Goal: Task Accomplishment & Management: Use online tool/utility

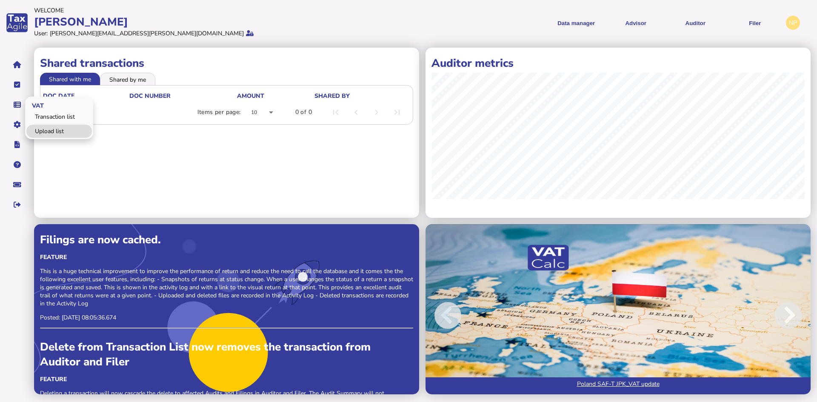
click at [47, 129] on link "Upload list" at bounding box center [59, 131] width 66 height 13
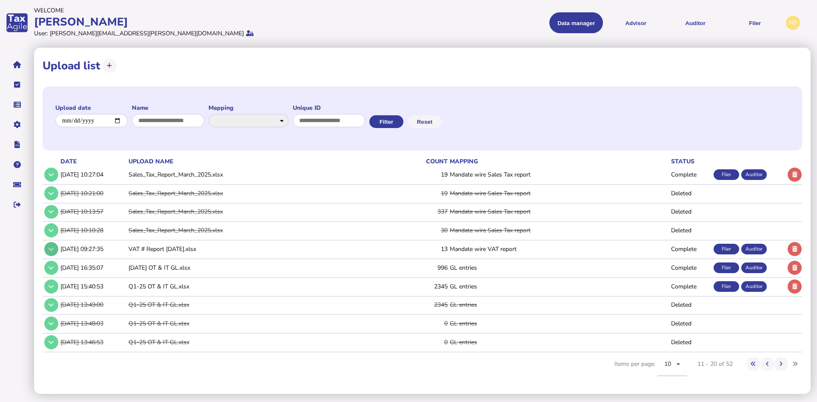
click at [51, 249] on icon at bounding box center [51, 249] width 5 height 6
click at [52, 251] on icon at bounding box center [51, 249] width 5 height 6
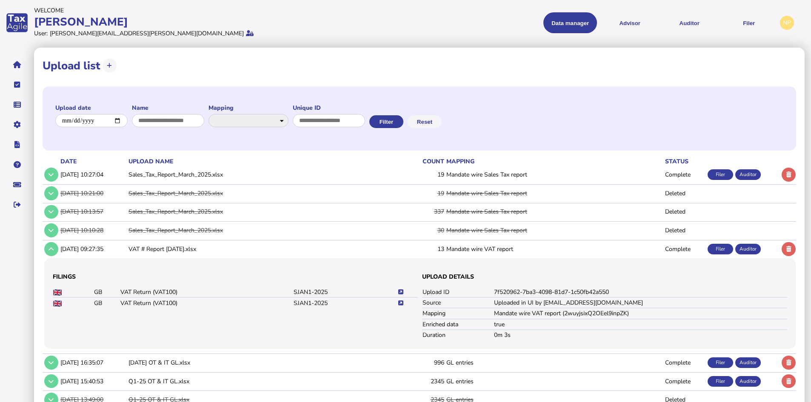
click at [401, 291] on icon at bounding box center [400, 292] width 5 height 6
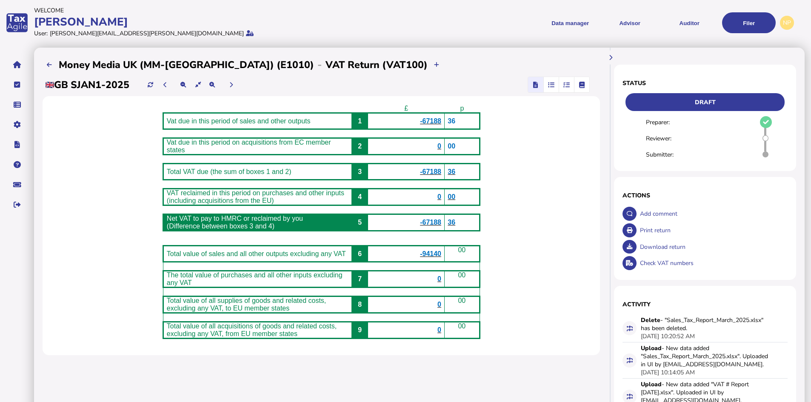
click at [567, 85] on icon "button" at bounding box center [567, 85] width 6 height 0
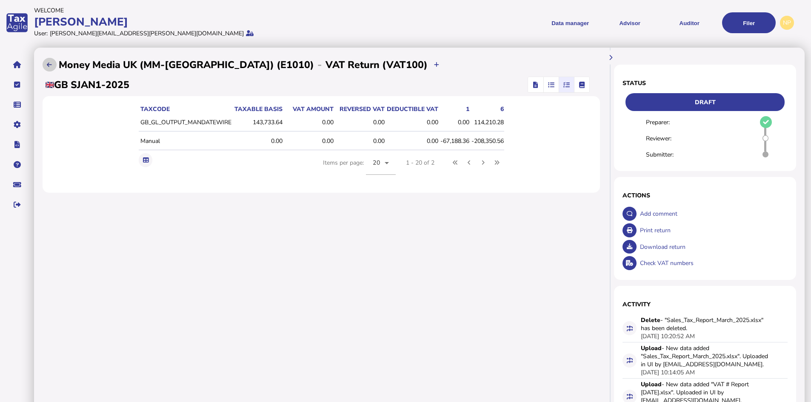
click at [49, 63] on icon at bounding box center [49, 65] width 5 height 6
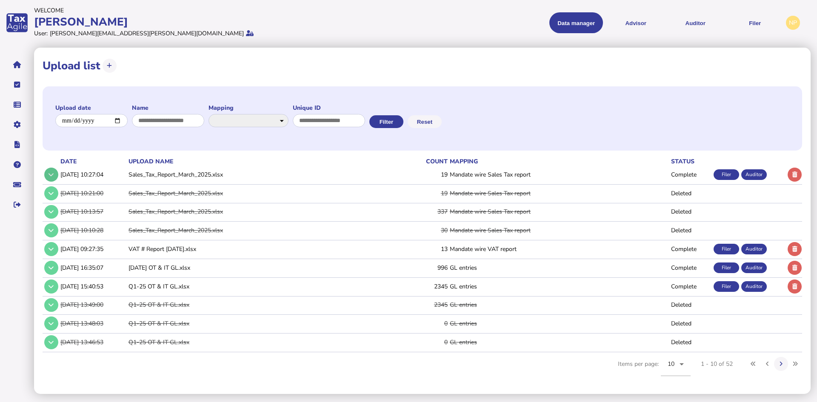
click at [46, 175] on button at bounding box center [51, 175] width 14 height 14
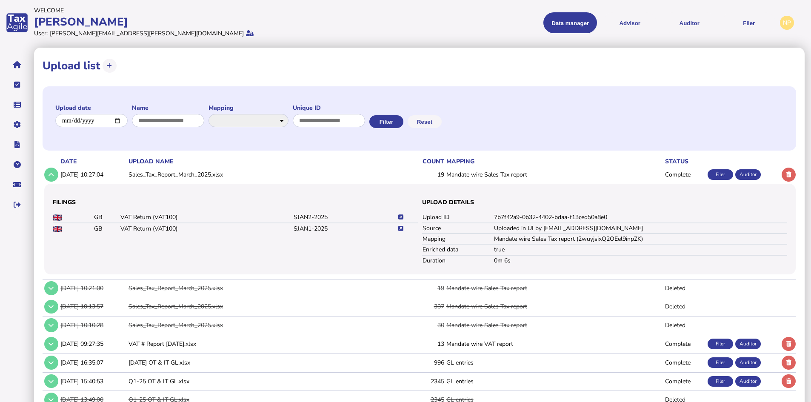
click at [400, 217] on icon at bounding box center [400, 218] width 5 height 6
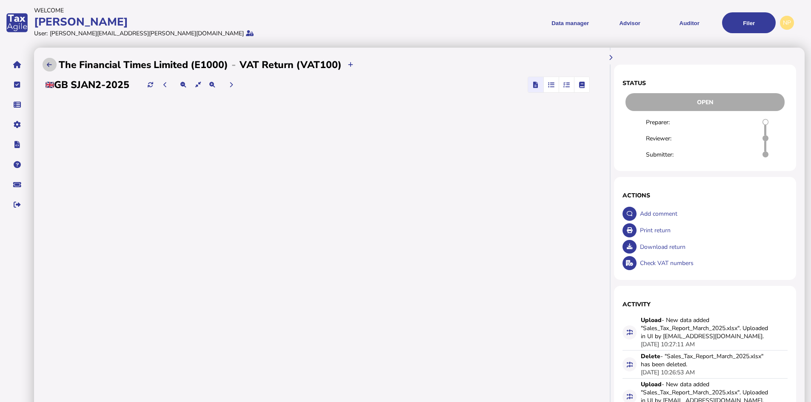
click at [45, 63] on button at bounding box center [50, 65] width 14 height 14
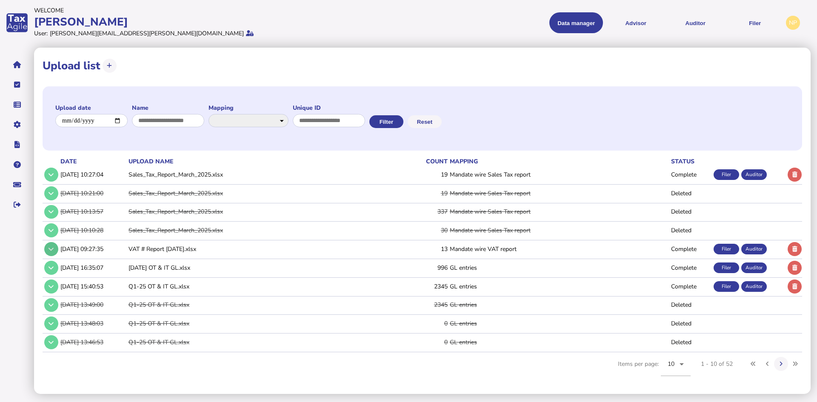
click at [49, 250] on icon at bounding box center [51, 249] width 5 height 6
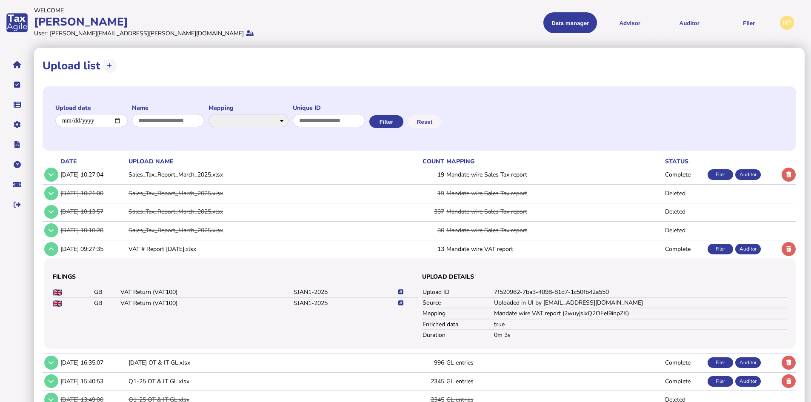
click at [402, 301] on icon at bounding box center [400, 304] width 5 height 6
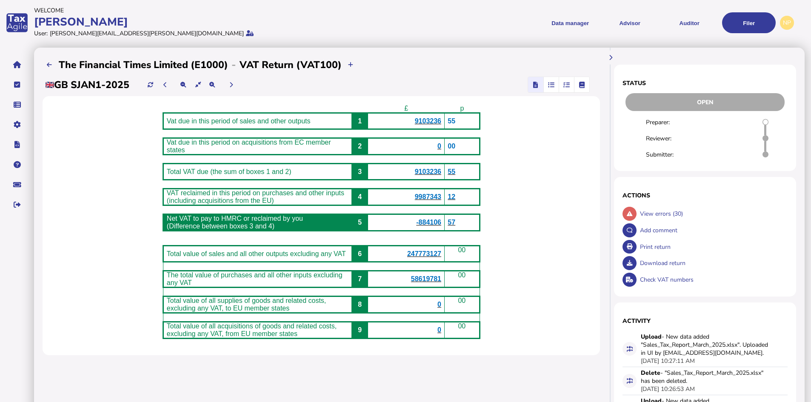
click at [567, 85] on icon "button" at bounding box center [567, 85] width 6 height 0
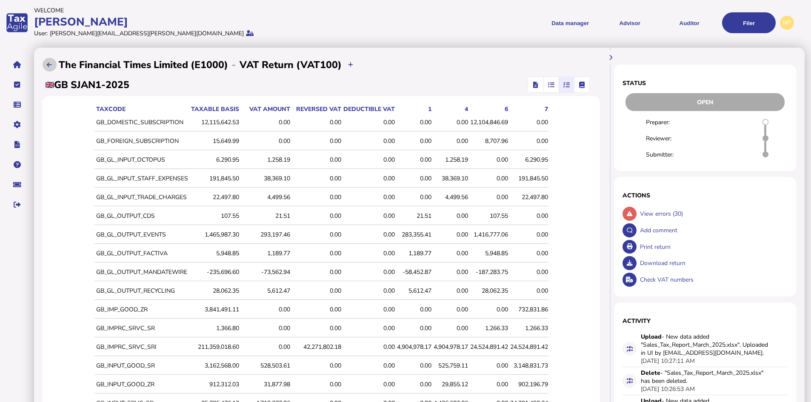
click at [49, 64] on icon at bounding box center [49, 65] width 5 height 6
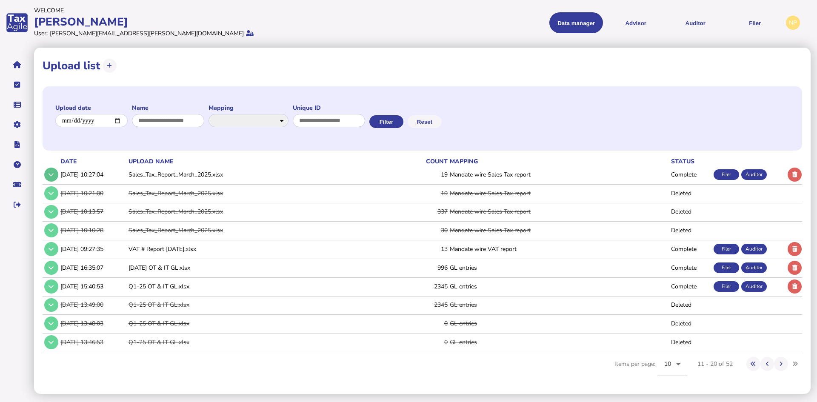
click at [51, 174] on icon at bounding box center [51, 175] width 5 height 6
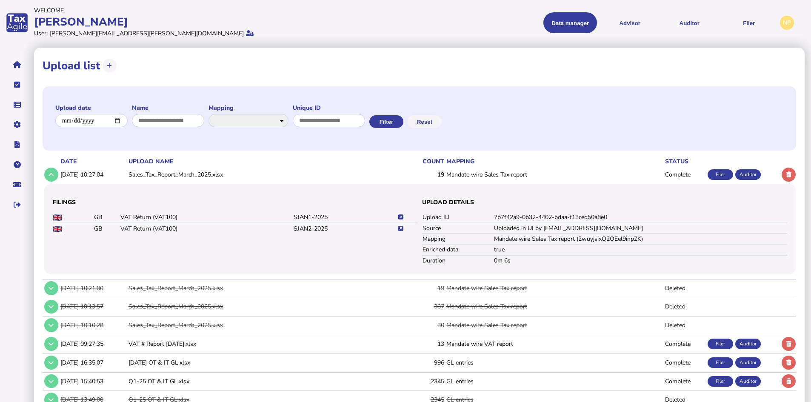
click at [401, 215] on icon at bounding box center [400, 218] width 5 height 6
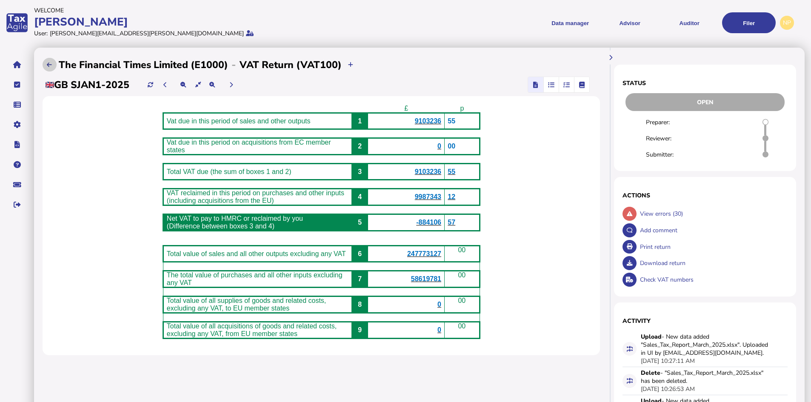
click at [51, 66] on icon at bounding box center [49, 65] width 5 height 6
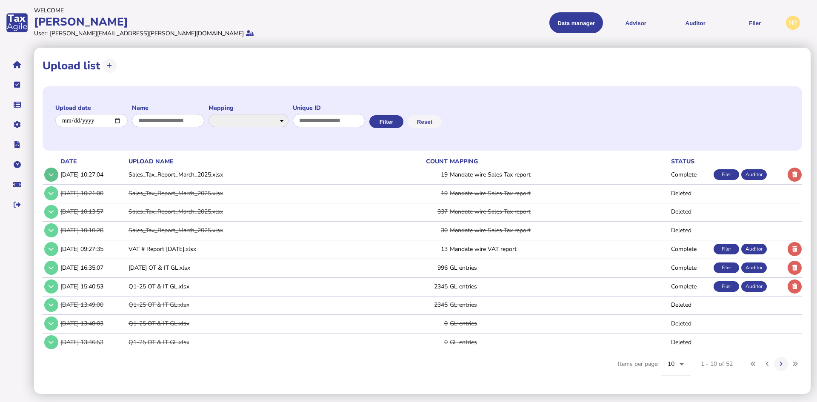
click at [50, 175] on icon at bounding box center [51, 175] width 5 height 6
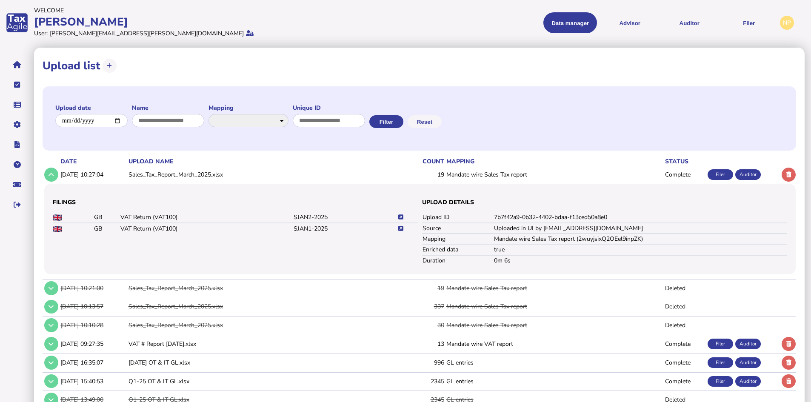
click at [402, 229] on icon at bounding box center [400, 229] width 5 height 6
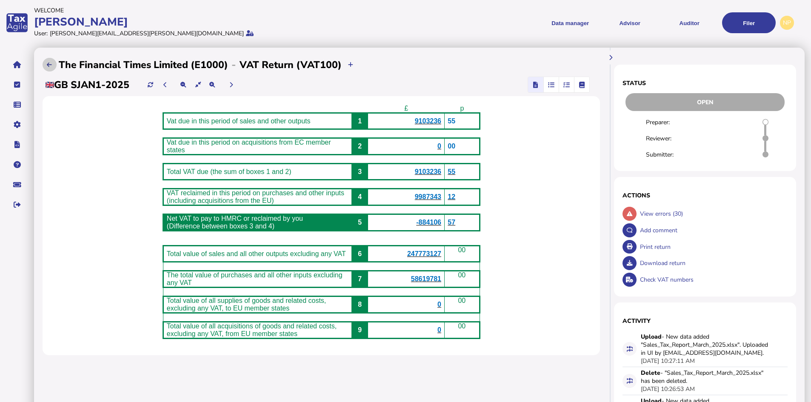
click at [50, 64] on icon at bounding box center [49, 65] width 5 height 6
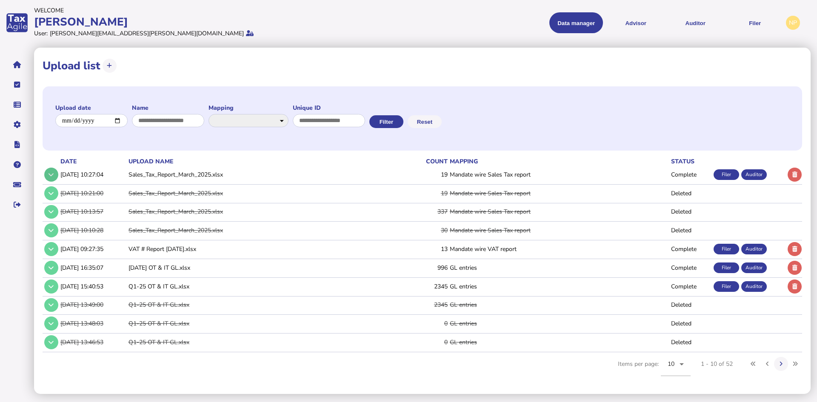
click at [52, 175] on icon at bounding box center [51, 175] width 5 height 6
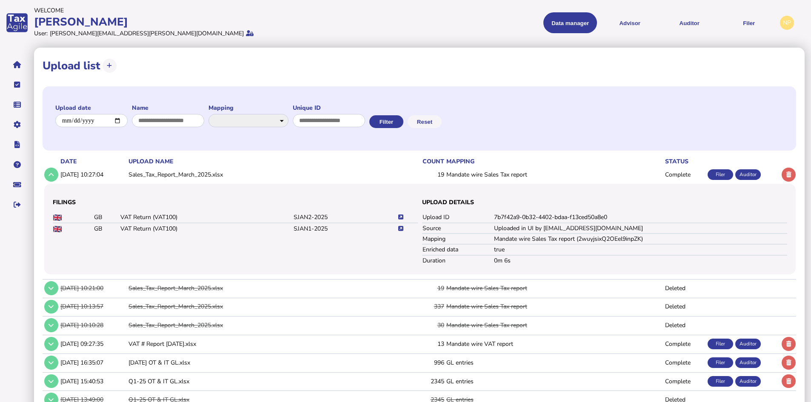
click at [401, 227] on icon at bounding box center [400, 229] width 5 height 6
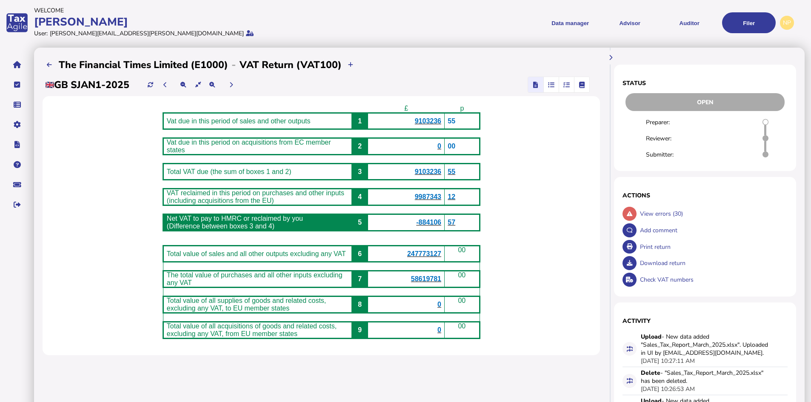
click at [567, 85] on icon "button" at bounding box center [567, 85] width 6 height 0
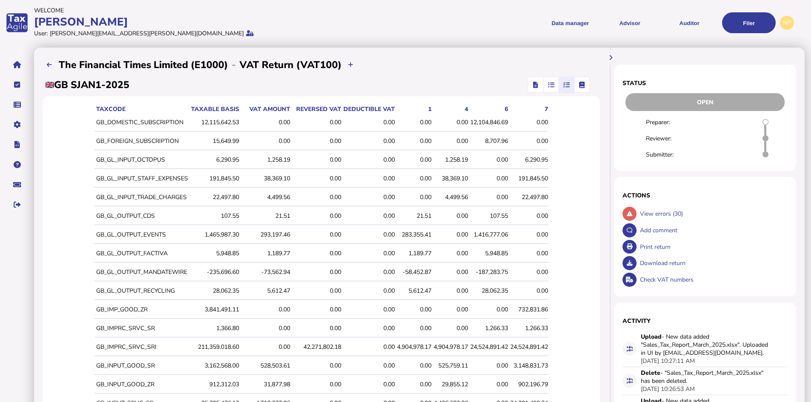
click at [271, 272] on div "-73,562.94" at bounding box center [265, 272] width 49 height 8
click at [551, 85] on icon "button" at bounding box center [551, 85] width 6 height 0
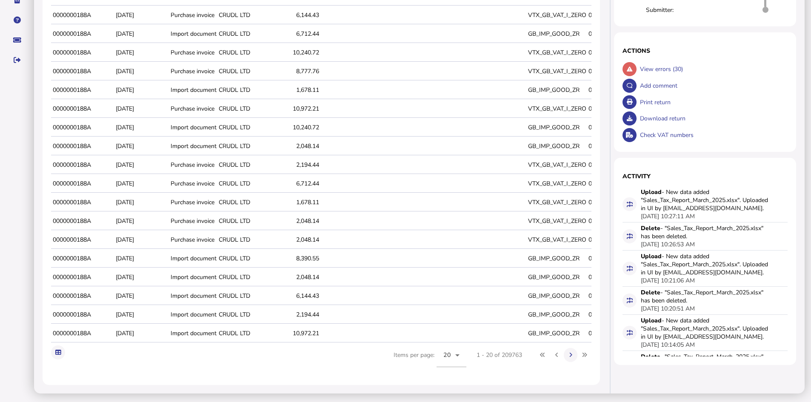
scroll to position [151, 0]
click at [57, 350] on icon at bounding box center [58, 353] width 6 height 6
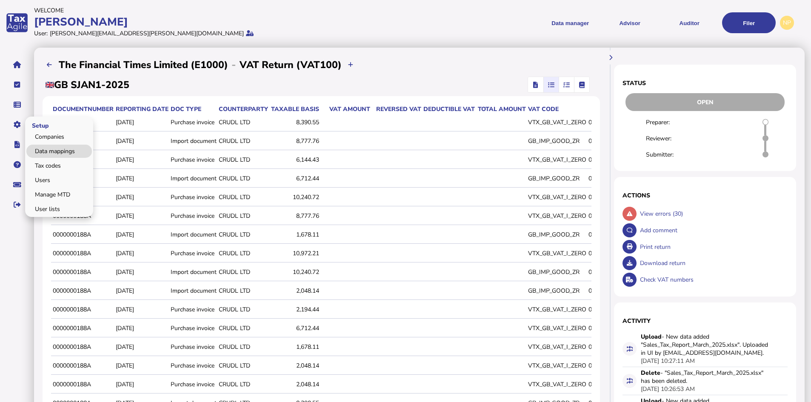
click at [62, 147] on link "Data mappings" at bounding box center [59, 151] width 66 height 13
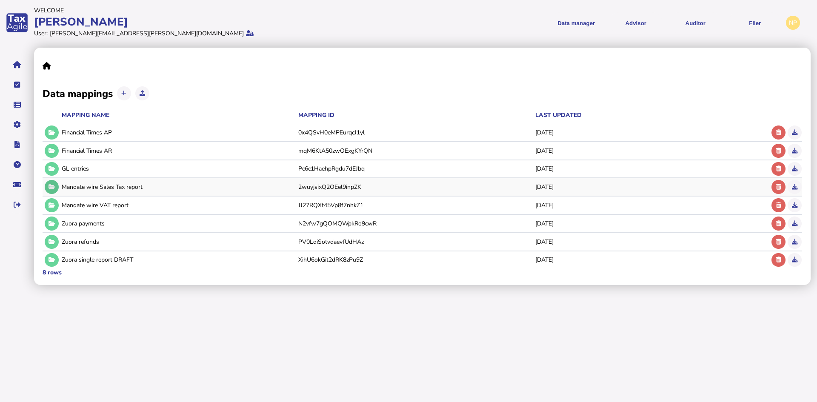
click at [51, 185] on icon at bounding box center [52, 187] width 6 height 6
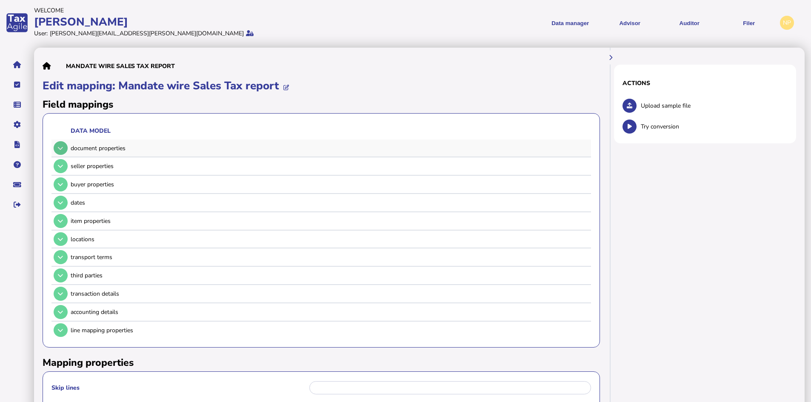
click at [63, 150] on icon at bounding box center [60, 149] width 5 height 6
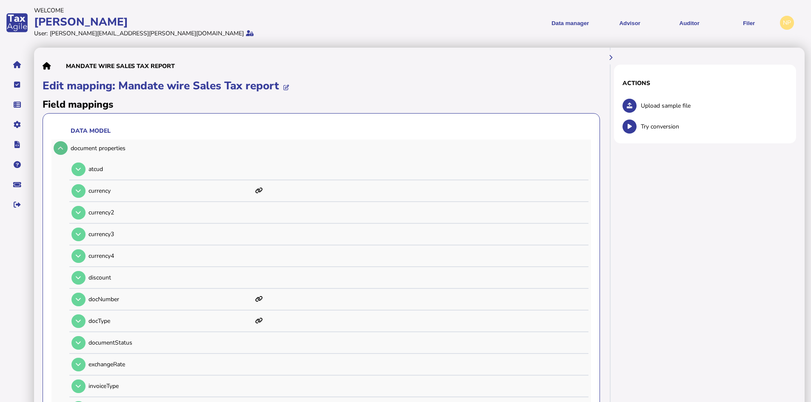
click at [63, 150] on icon at bounding box center [60, 149] width 5 height 6
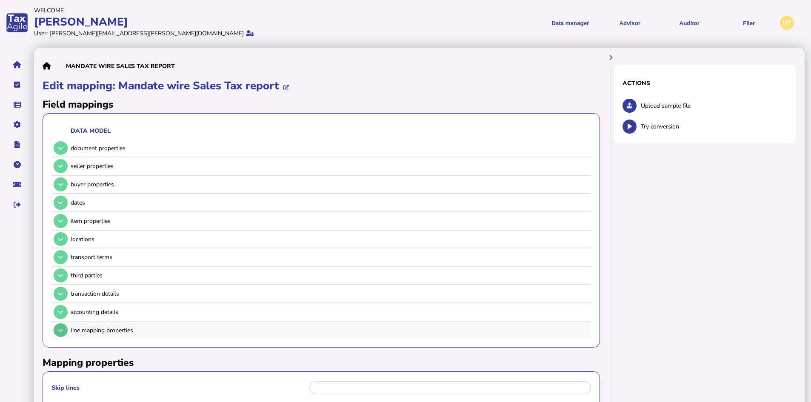
click at [60, 334] on button at bounding box center [61, 331] width 14 height 14
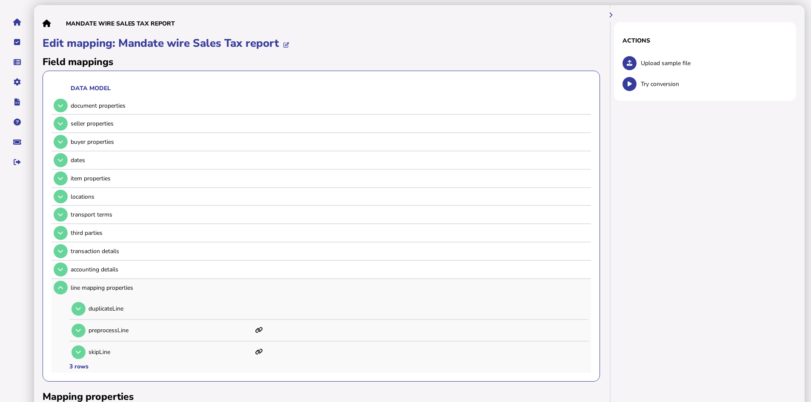
scroll to position [85, 0]
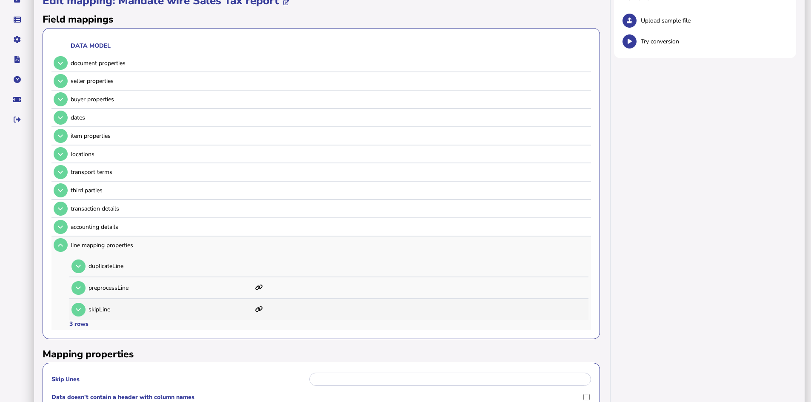
click at [260, 309] on icon at bounding box center [259, 310] width 8 height 6
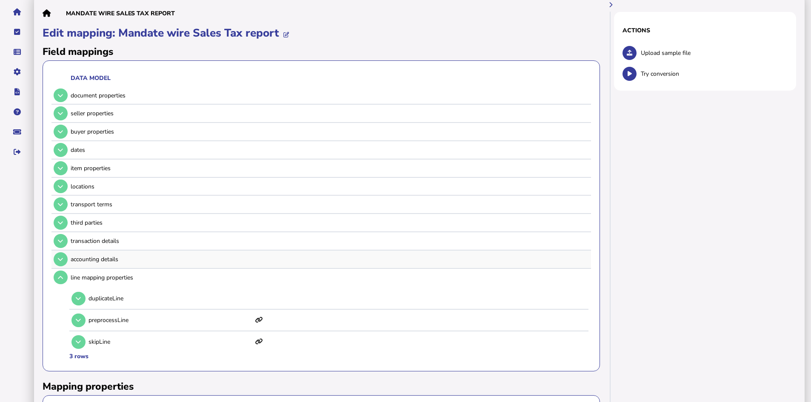
scroll to position [0, 0]
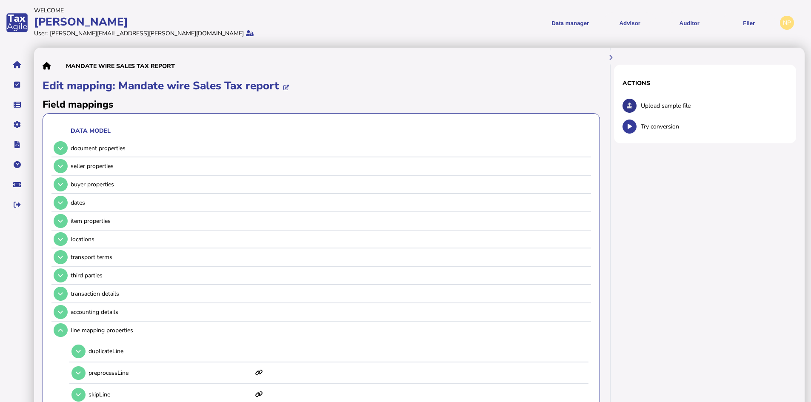
click at [630, 103] on icon at bounding box center [630, 106] width 6 height 6
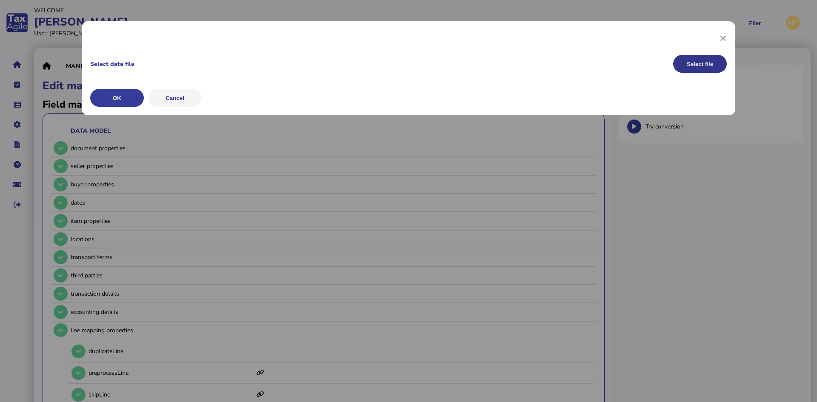
click at [698, 64] on button "Select file" at bounding box center [701, 64] width 54 height 18
click at [117, 100] on button "OK" at bounding box center [117, 98] width 54 height 18
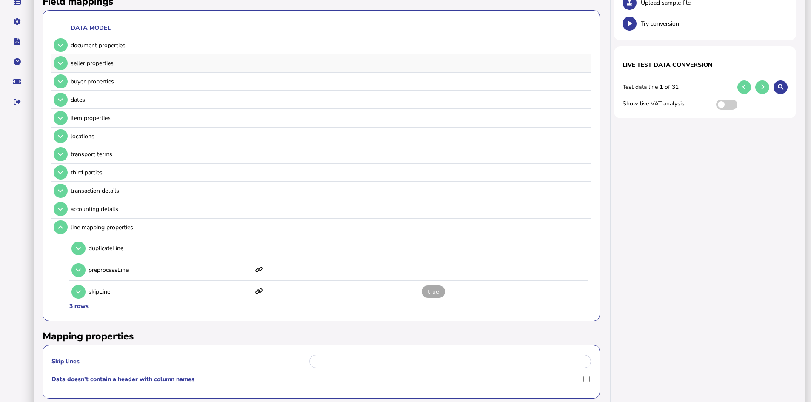
scroll to position [128, 0]
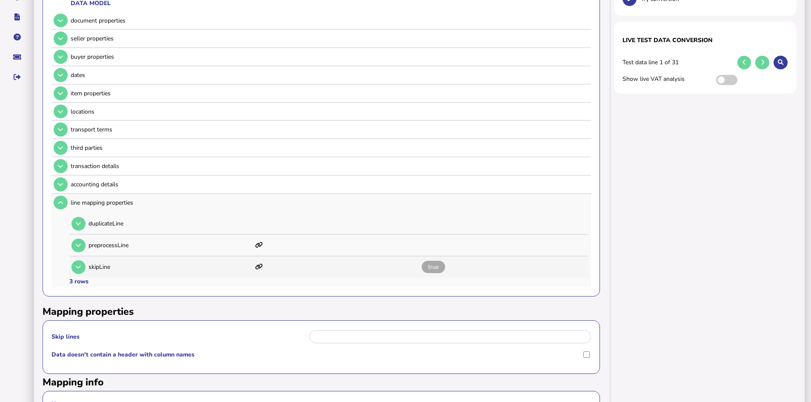
click at [259, 267] on icon at bounding box center [259, 267] width 8 height 6
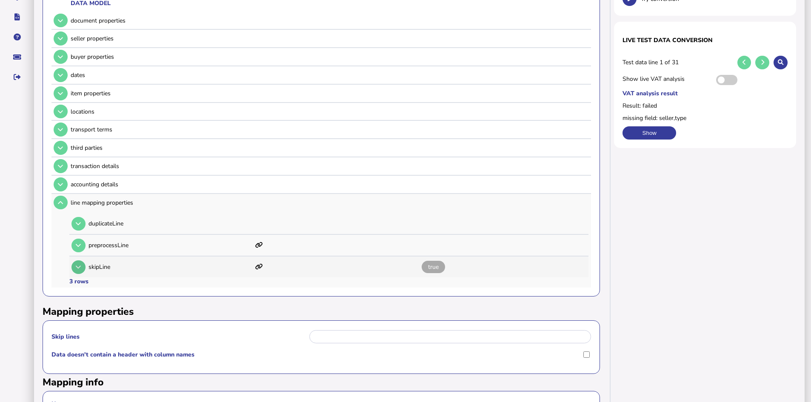
click at [79, 267] on icon at bounding box center [78, 267] width 5 height 6
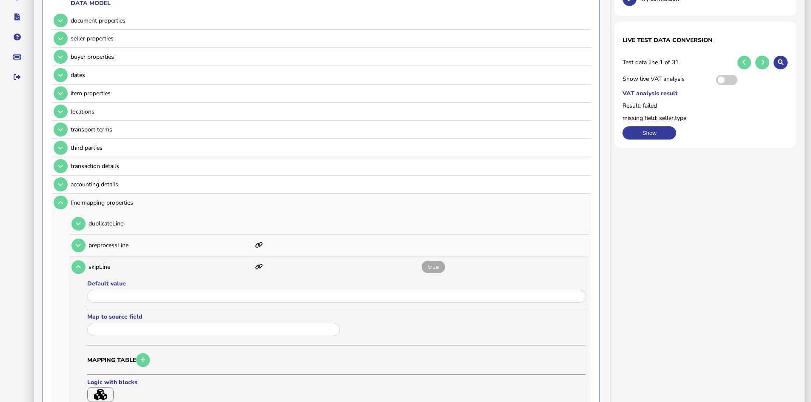
click at [99, 393] on icon "button" at bounding box center [100, 394] width 13 height 11
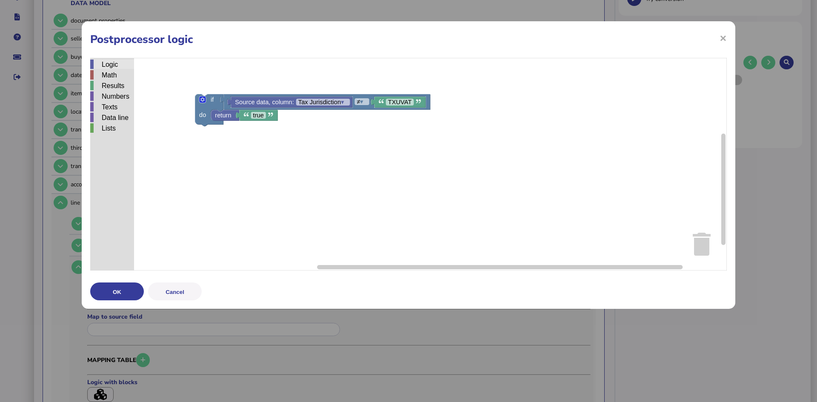
click at [112, 63] on div "Logic" at bounding box center [112, 64] width 44 height 9
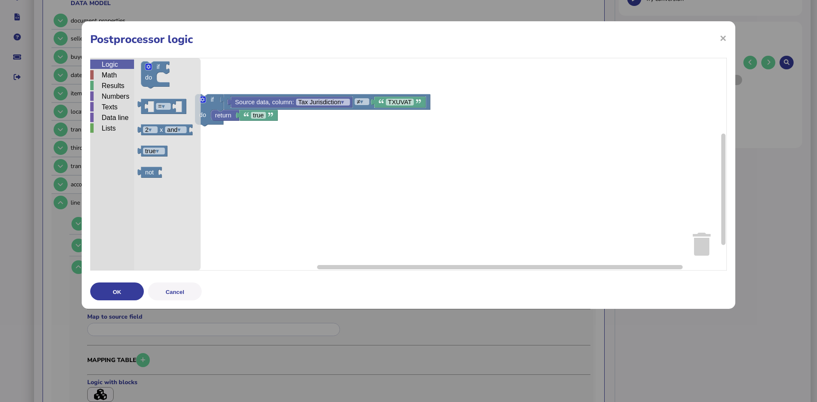
click at [278, 144] on rect "Blockly Workspace" at bounding box center [408, 164] width 637 height 213
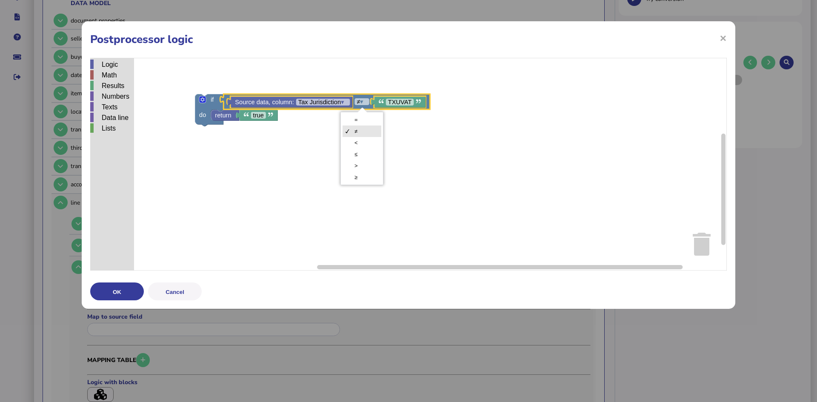
click at [245, 142] on rect "Blockly Workspace" at bounding box center [408, 164] width 637 height 213
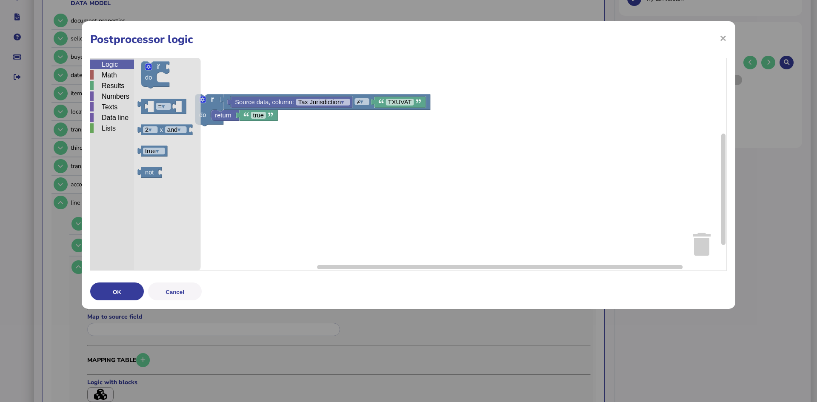
click at [114, 63] on div "Logic" at bounding box center [112, 64] width 44 height 9
click at [109, 116] on div "Data line" at bounding box center [112, 117] width 44 height 9
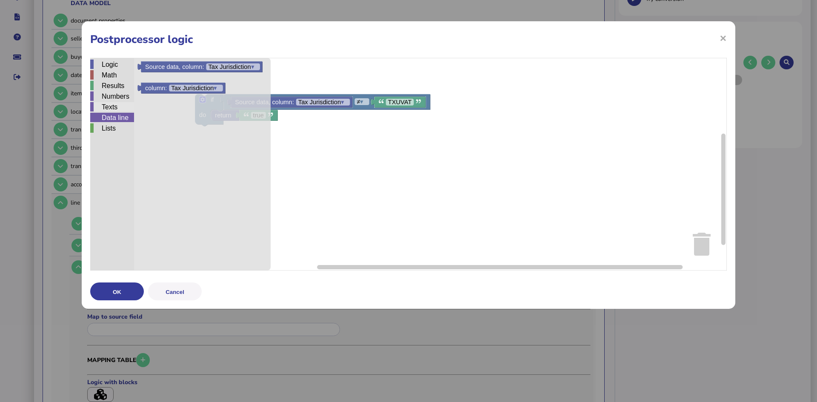
click at [109, 105] on div "Texts" at bounding box center [112, 106] width 44 height 9
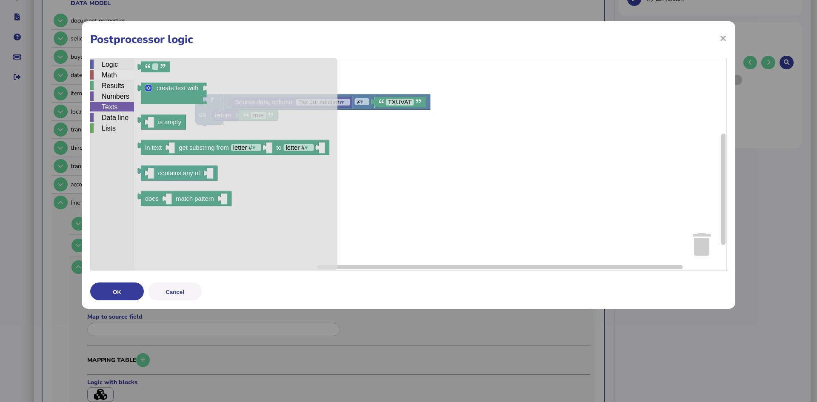
click at [108, 72] on div "Math" at bounding box center [112, 74] width 44 height 9
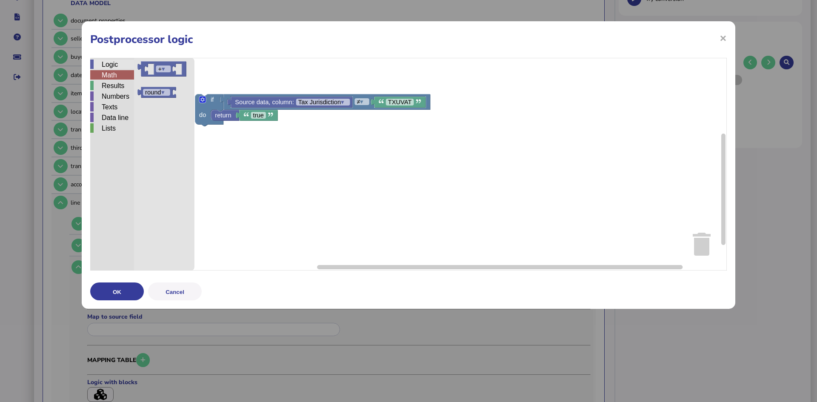
click at [109, 66] on div "Logic" at bounding box center [112, 64] width 44 height 9
click at [113, 76] on div "Math" at bounding box center [112, 74] width 44 height 9
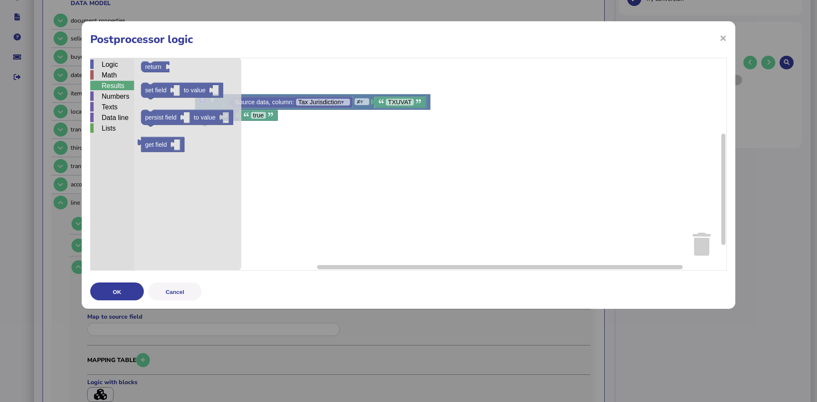
click at [110, 84] on div "Results" at bounding box center [112, 85] width 44 height 9
click at [109, 96] on div "Numbers" at bounding box center [112, 96] width 44 height 9
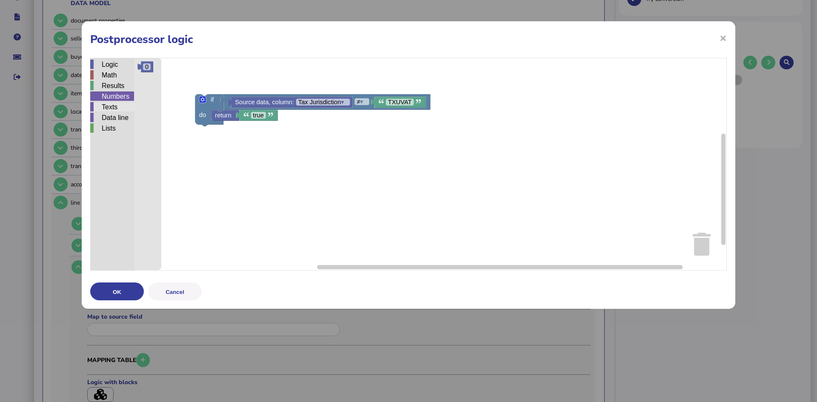
click at [108, 107] on div "Texts" at bounding box center [112, 106] width 44 height 9
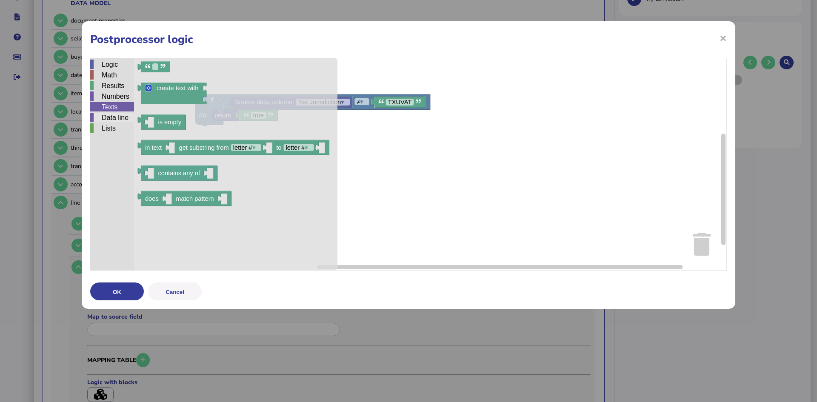
click at [114, 116] on div "Data line" at bounding box center [112, 117] width 44 height 9
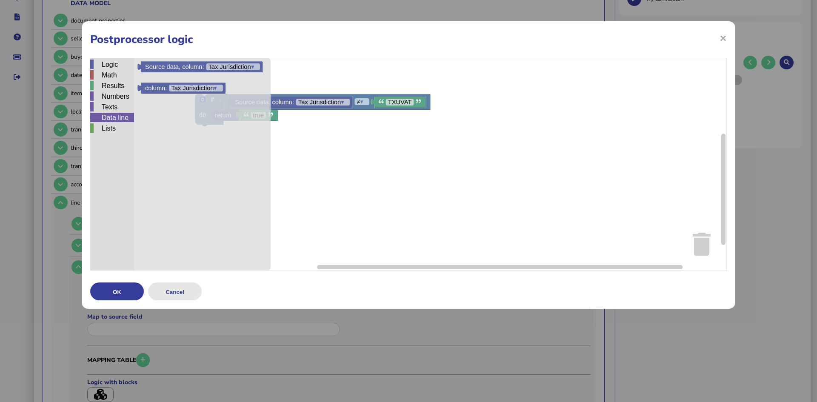
click at [187, 295] on button "Cancel" at bounding box center [175, 292] width 54 height 18
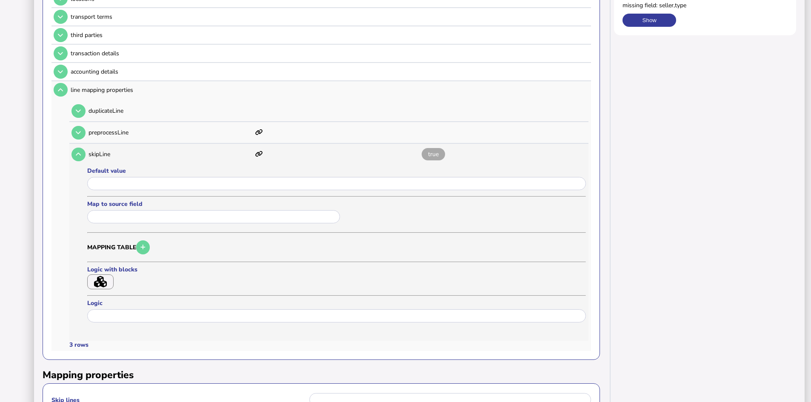
scroll to position [255, 0]
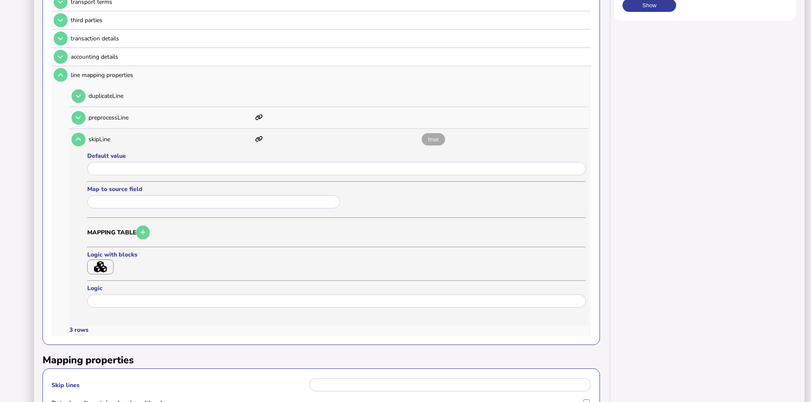
click at [99, 264] on icon "button" at bounding box center [100, 266] width 13 height 11
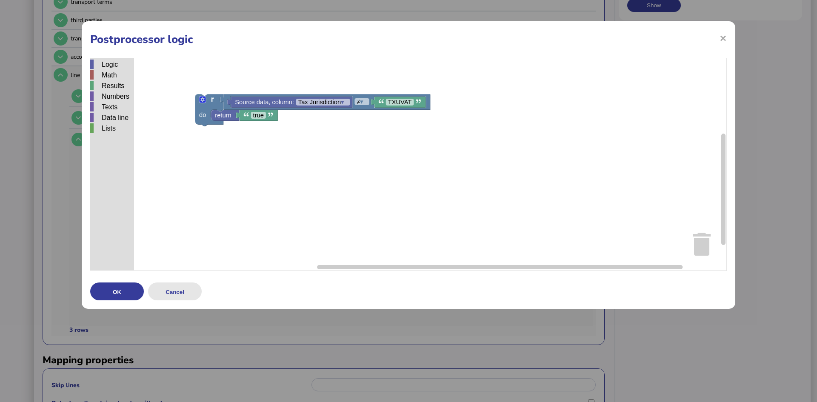
click at [177, 292] on button "Cancel" at bounding box center [175, 292] width 54 height 18
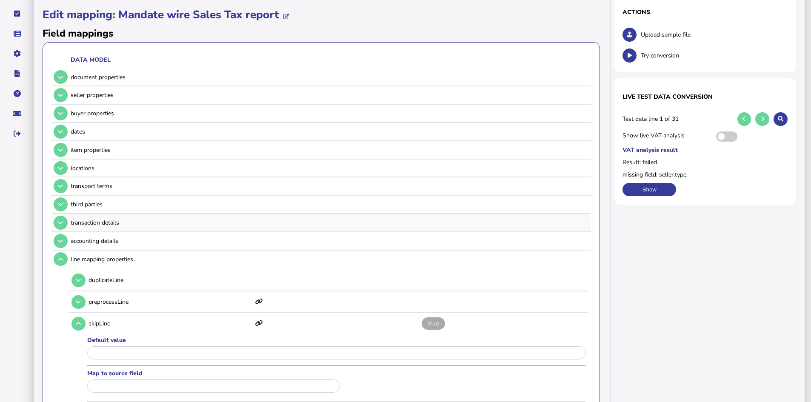
scroll to position [85, 0]
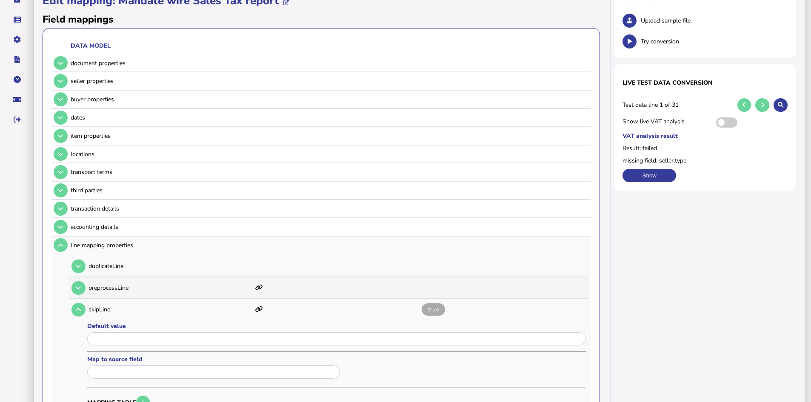
click at [258, 287] on icon at bounding box center [259, 288] width 8 height 6
click at [77, 289] on icon at bounding box center [78, 288] width 5 height 6
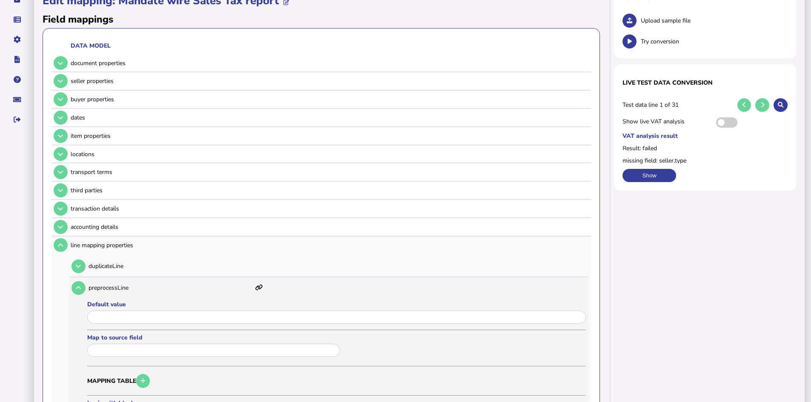
scroll to position [128, 0]
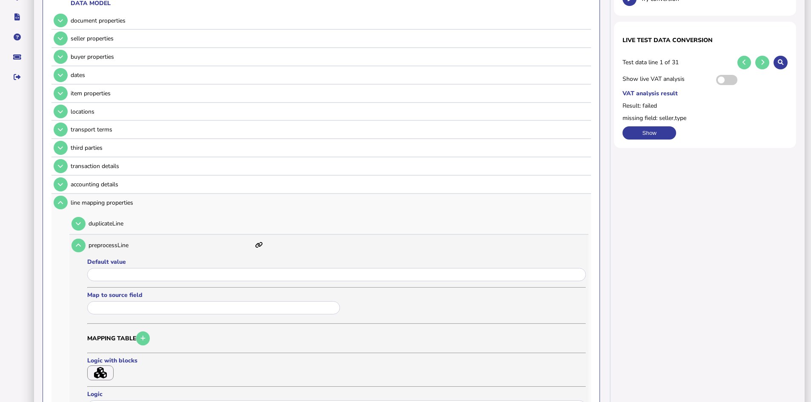
click at [102, 371] on icon "button" at bounding box center [100, 372] width 13 height 11
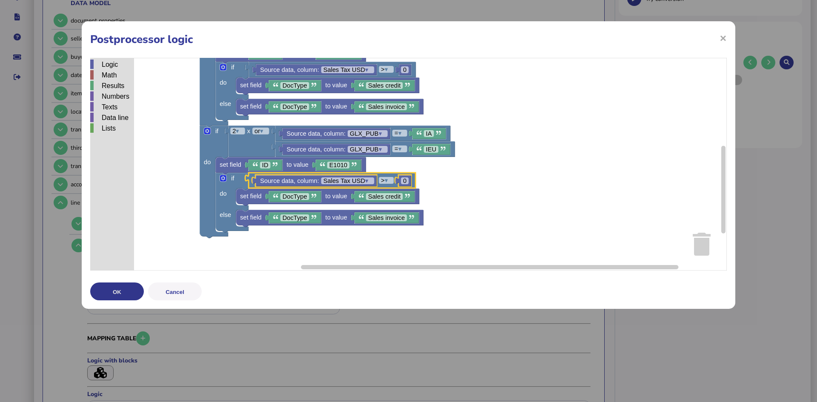
click at [114, 289] on button "OK" at bounding box center [117, 292] width 54 height 18
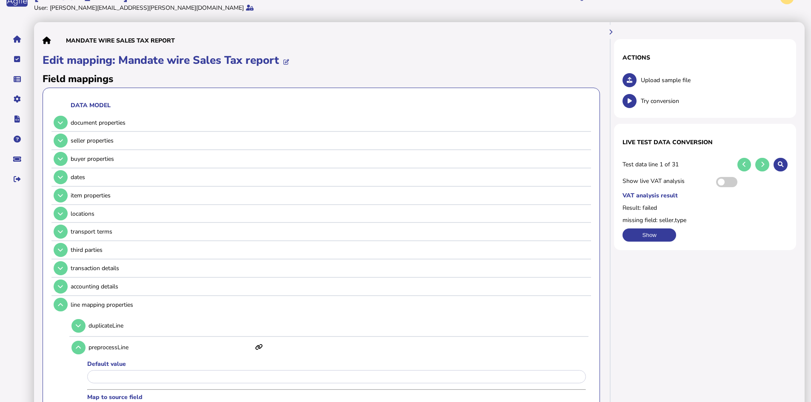
scroll to position [0, 0]
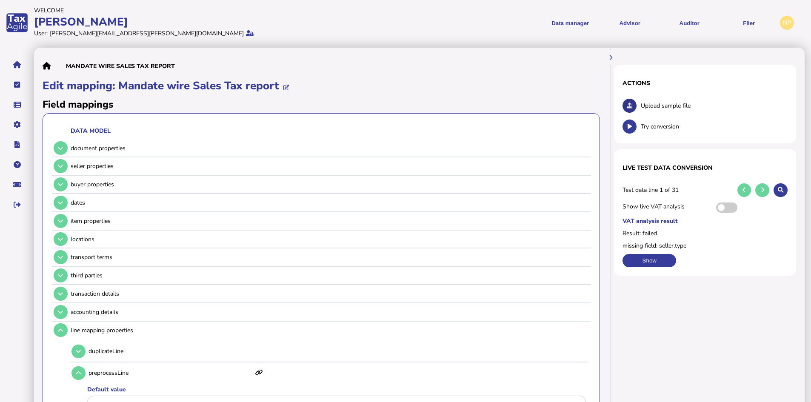
click at [629, 102] on button at bounding box center [630, 106] width 14 height 14
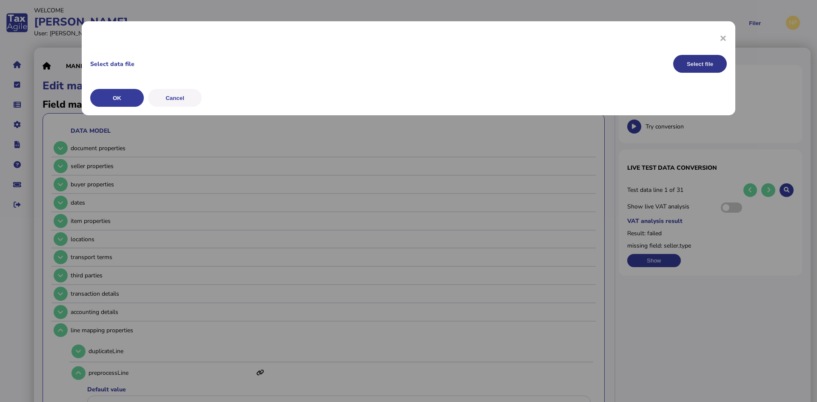
click at [696, 62] on button "Select file" at bounding box center [701, 64] width 54 height 18
click at [112, 97] on button "OK" at bounding box center [117, 98] width 54 height 18
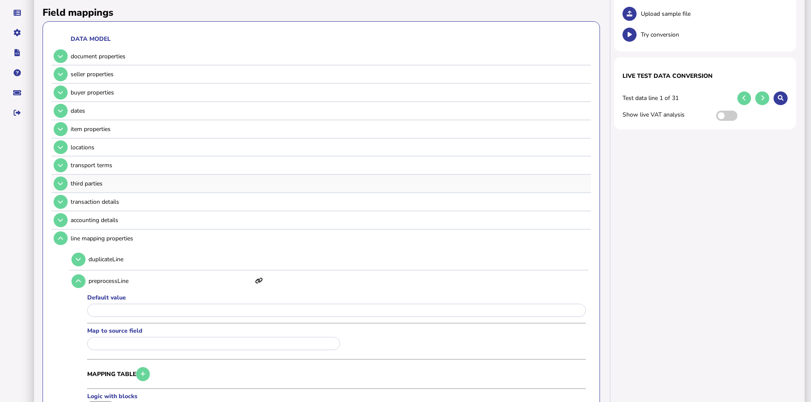
scroll to position [85, 0]
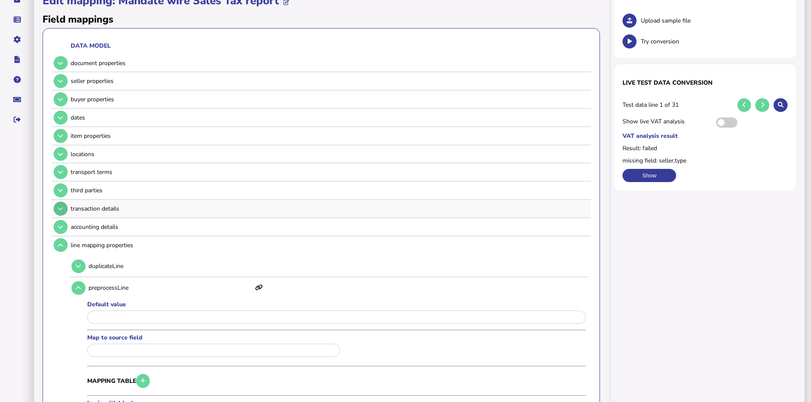
click at [60, 207] on icon at bounding box center [60, 209] width 5 height 6
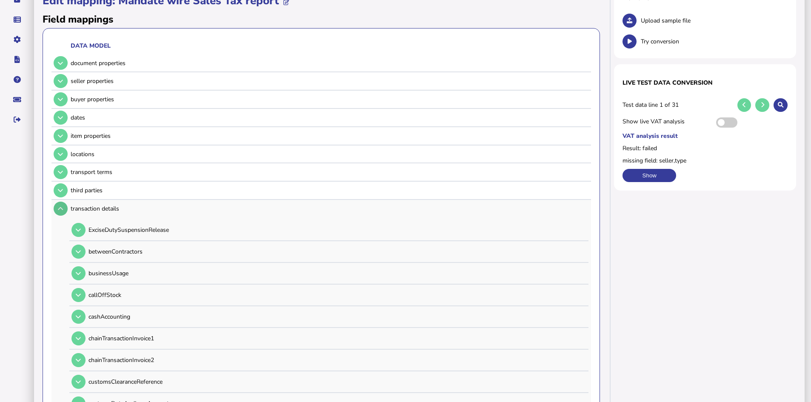
click at [60, 207] on icon at bounding box center [60, 209] width 5 height 6
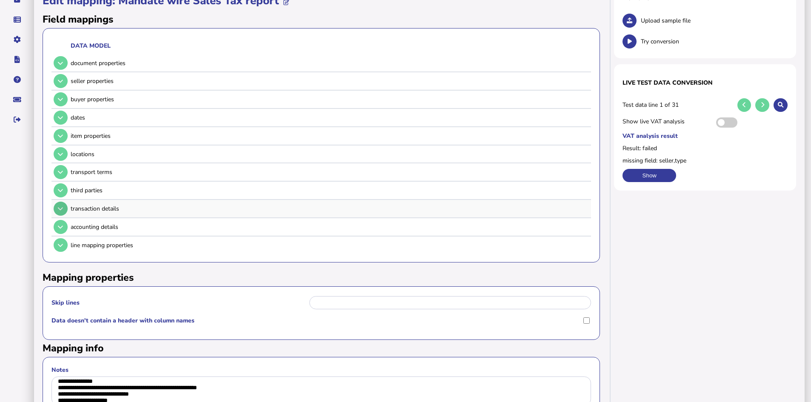
click at [61, 208] on icon at bounding box center [60, 209] width 5 height 6
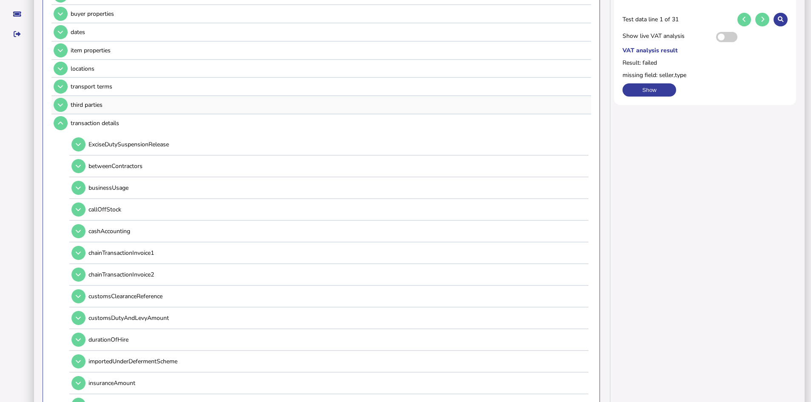
scroll to position [213, 0]
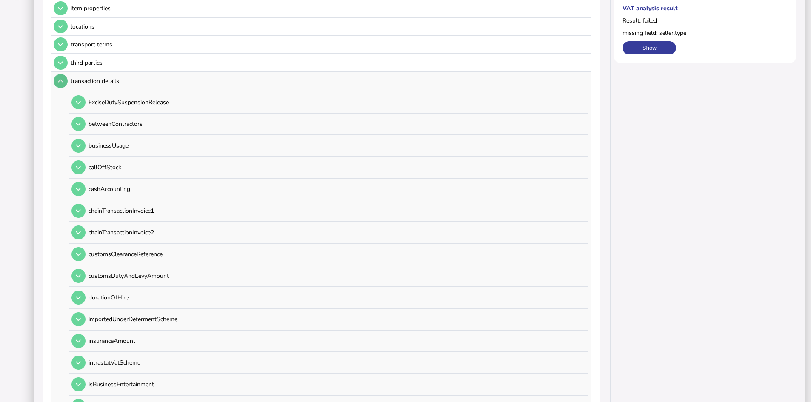
click at [59, 79] on icon at bounding box center [60, 81] width 5 height 6
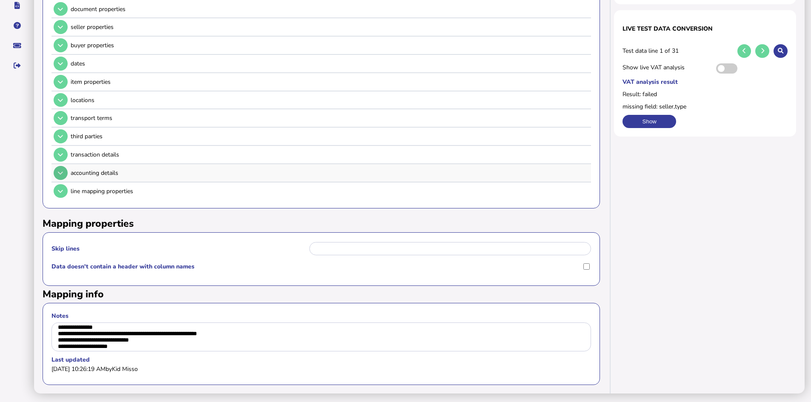
click at [58, 170] on icon at bounding box center [60, 173] width 5 height 6
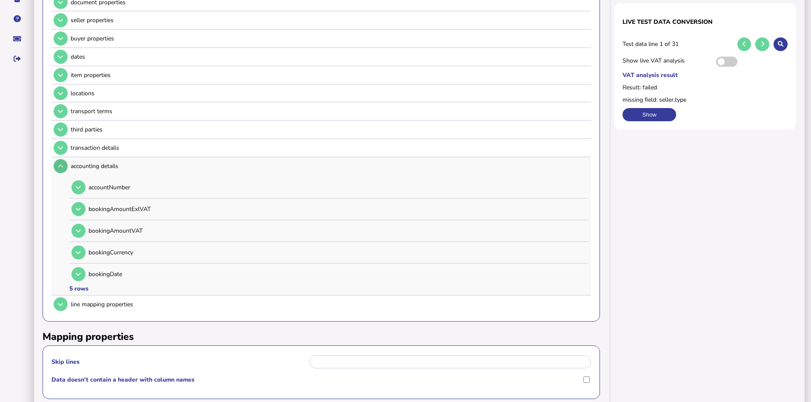
click at [60, 163] on icon at bounding box center [60, 166] width 5 height 6
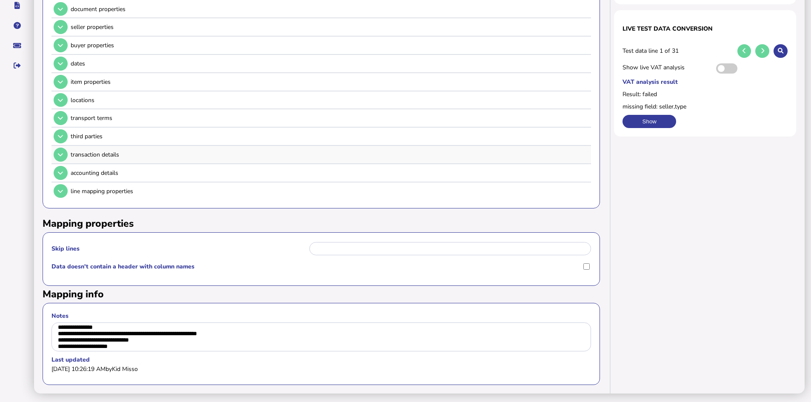
scroll to position [103, 0]
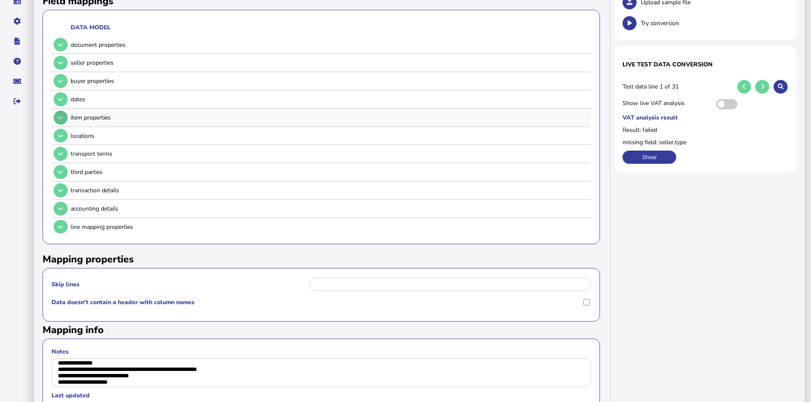
click at [57, 118] on button at bounding box center [61, 118] width 14 height 14
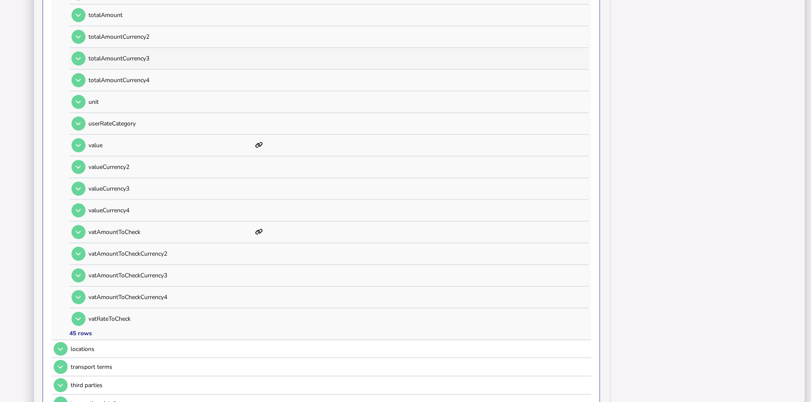
scroll to position [912, 0]
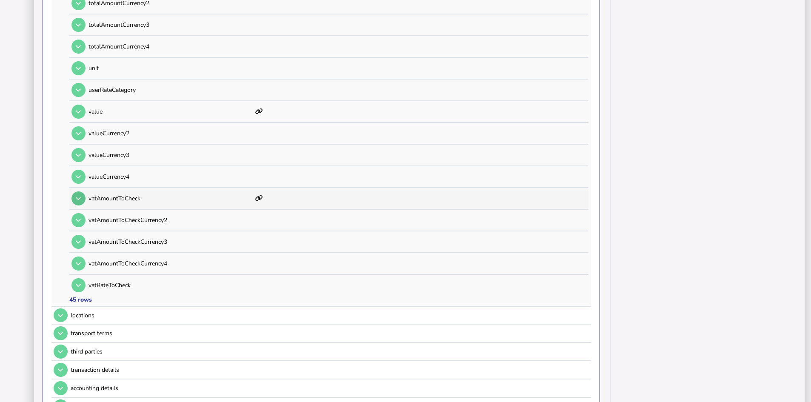
click at [79, 198] on icon at bounding box center [78, 199] width 5 height 6
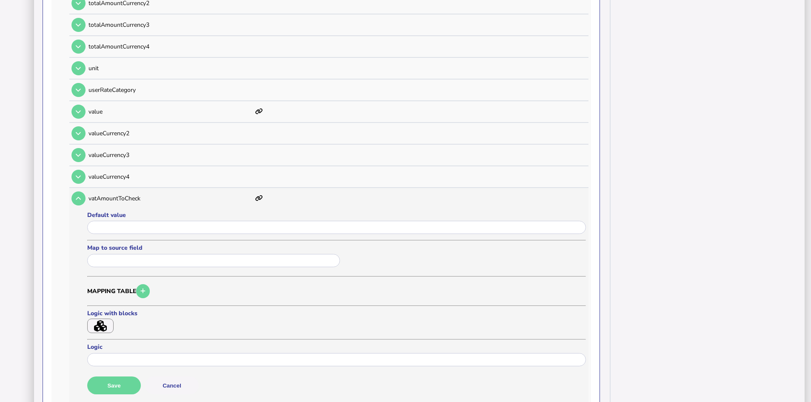
scroll to position [955, 0]
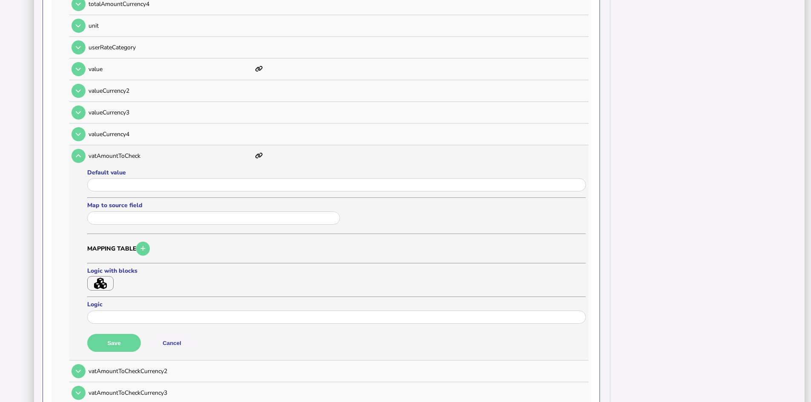
click at [98, 283] on icon "button" at bounding box center [100, 283] width 13 height 11
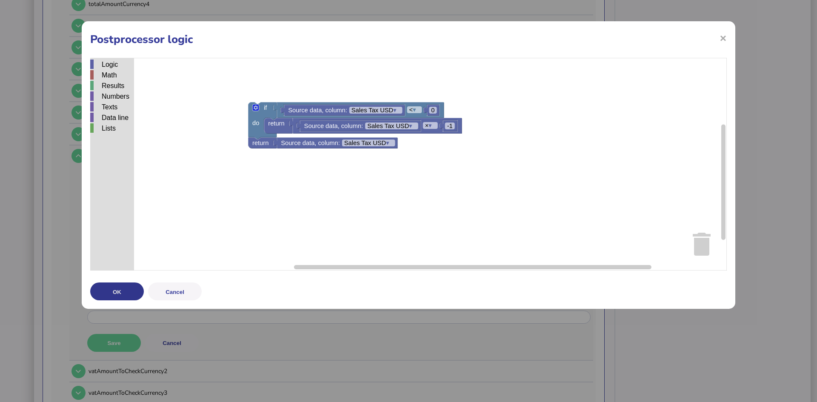
click at [113, 290] on button "OK" at bounding box center [117, 292] width 54 height 18
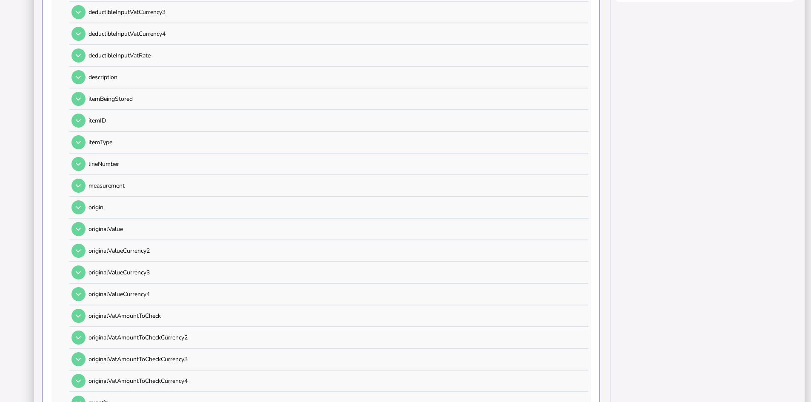
scroll to position [0, 0]
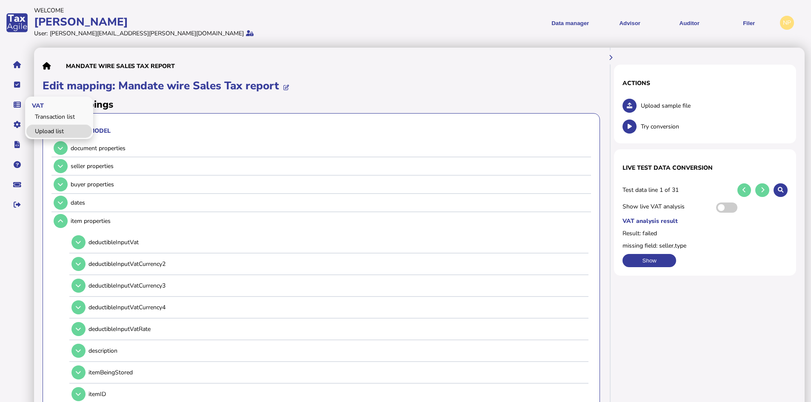
click at [59, 131] on link "Upload list" at bounding box center [59, 131] width 66 height 13
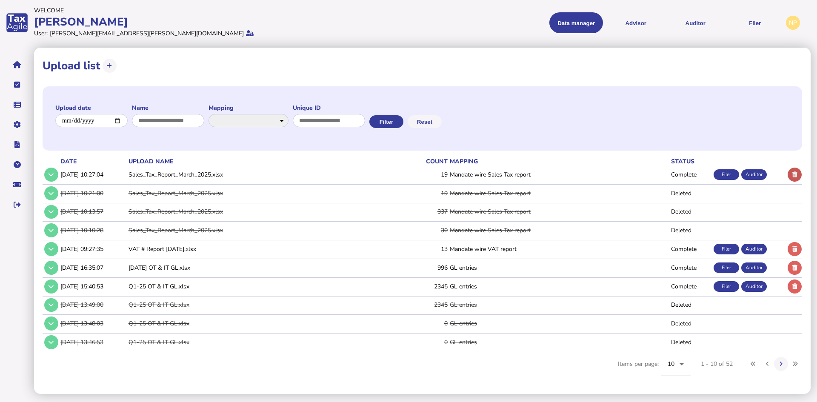
click at [796, 175] on icon at bounding box center [795, 175] width 5 height 6
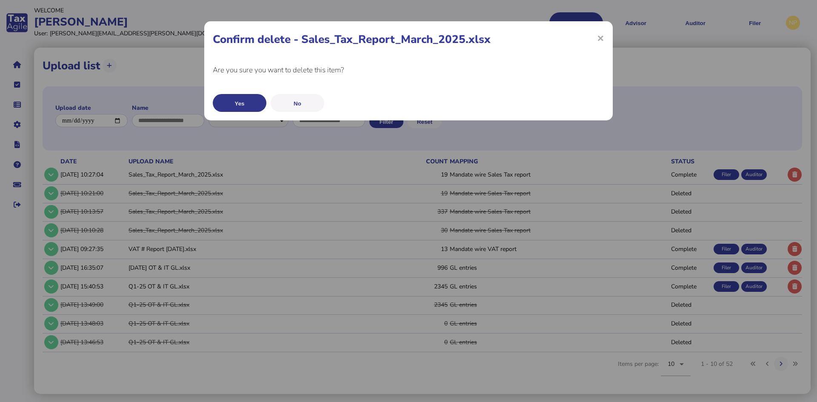
click at [239, 101] on button "Yes" at bounding box center [240, 103] width 54 height 18
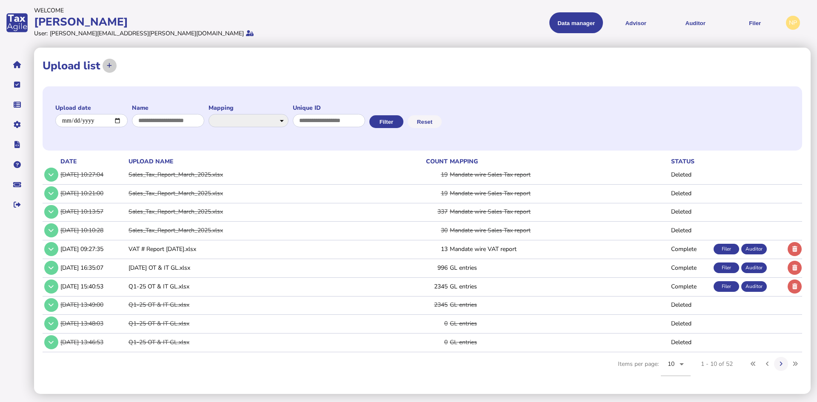
click at [108, 66] on icon at bounding box center [109, 66] width 5 height 6
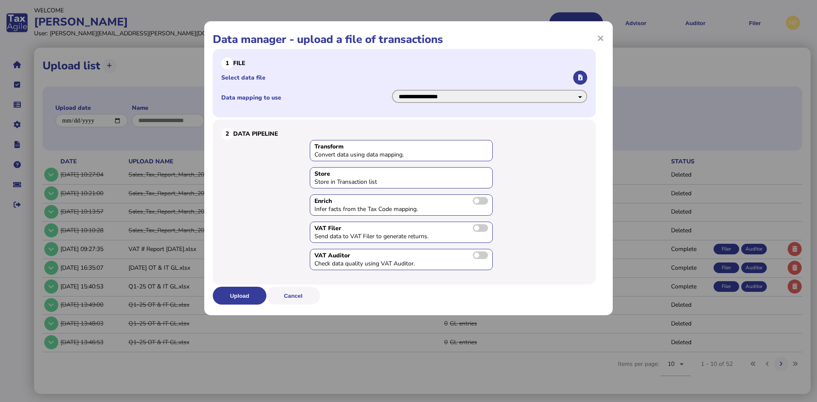
click at [579, 95] on select "**********" at bounding box center [489, 96] width 195 height 13
select select "**********"
click at [392, 90] on select "**********" at bounding box center [489, 96] width 195 height 13
click at [579, 78] on icon "button" at bounding box center [581, 78] width 4 height 6
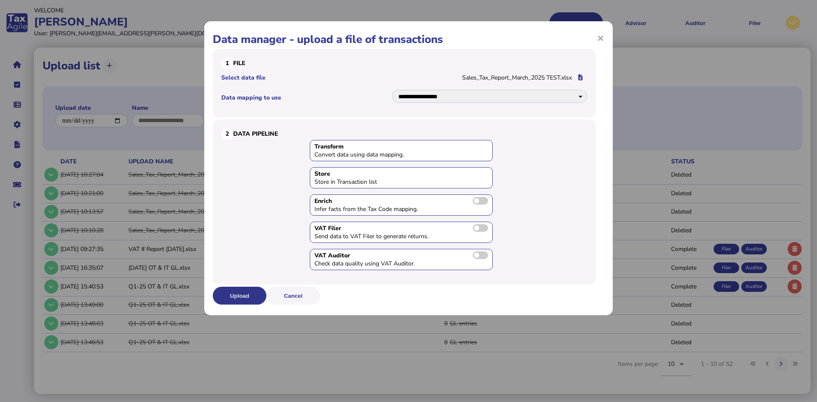
click at [239, 295] on button "Upload" at bounding box center [240, 296] width 54 height 18
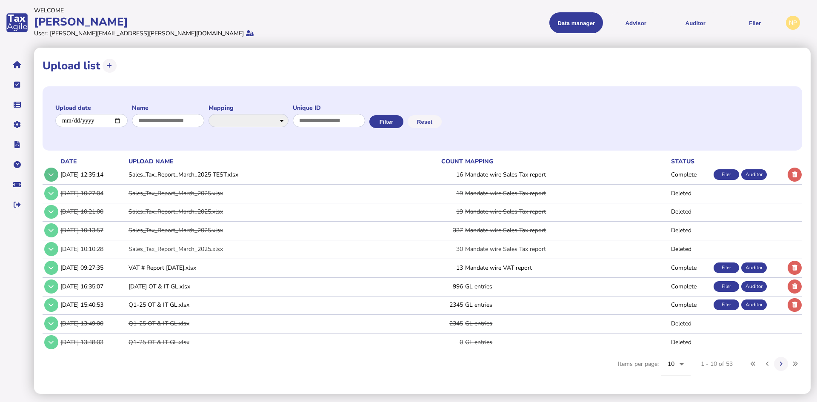
click at [50, 175] on icon at bounding box center [51, 175] width 5 height 6
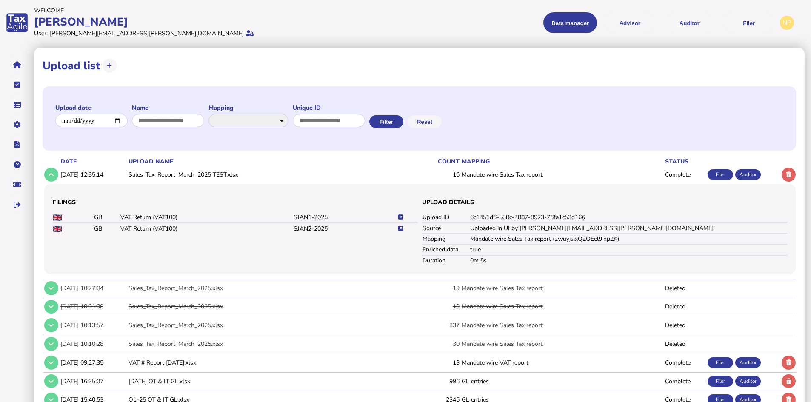
click at [401, 217] on icon at bounding box center [400, 218] width 5 height 6
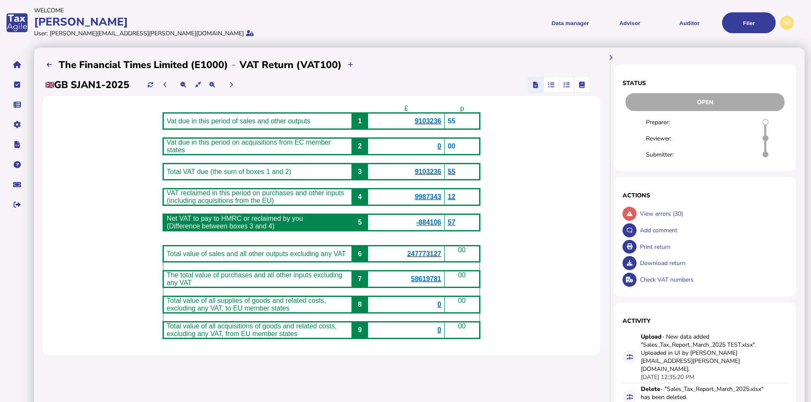
click at [566, 85] on icon "button" at bounding box center [567, 85] width 6 height 0
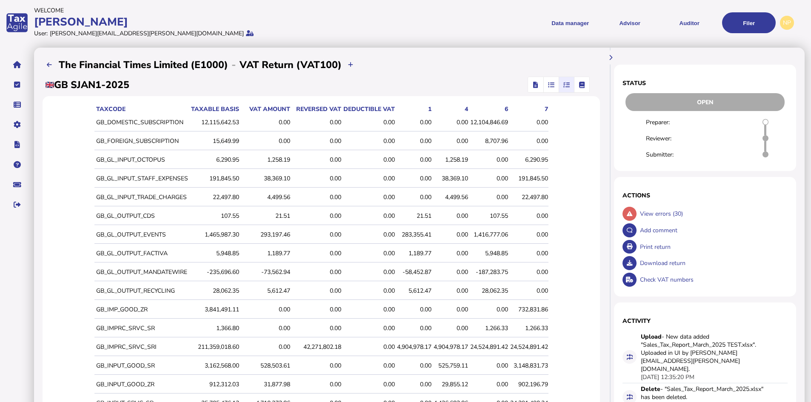
click at [286, 271] on div "-73,562.94" at bounding box center [265, 272] width 49 height 8
click at [57, 149] on link "Data mappings" at bounding box center [59, 151] width 66 height 13
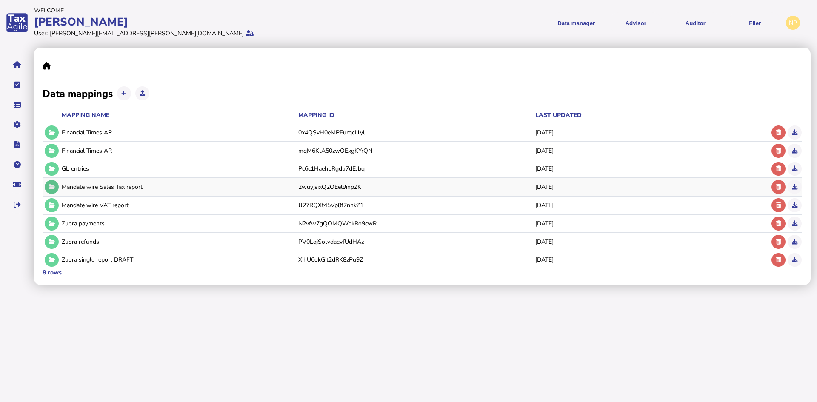
click at [50, 188] on icon at bounding box center [52, 187] width 6 height 6
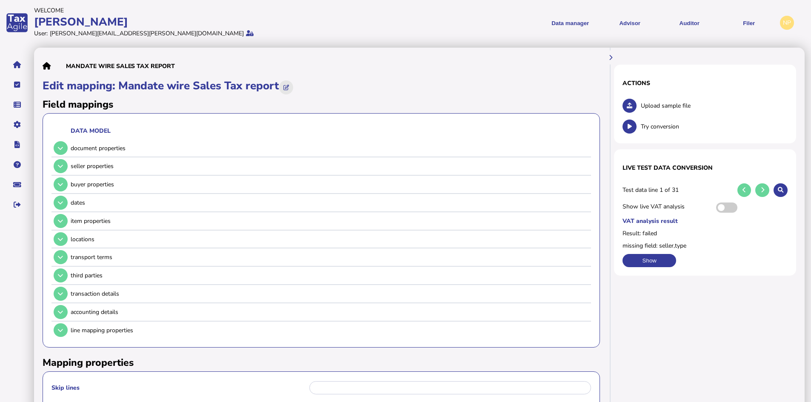
click at [288, 87] on icon at bounding box center [287, 88] width 6 height 6
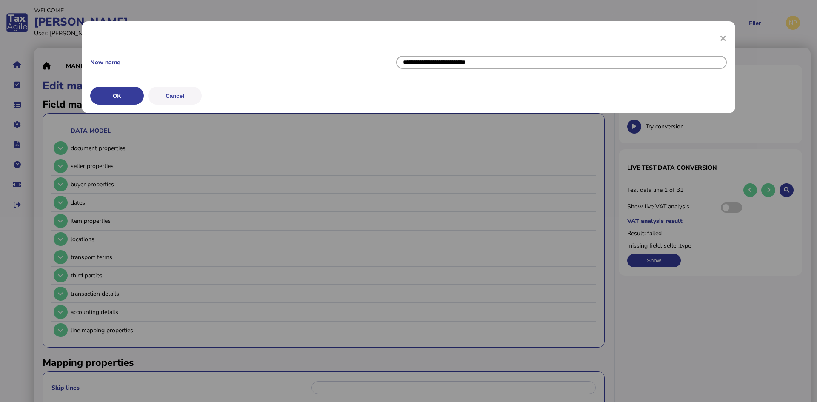
click at [430, 61] on input "**********" at bounding box center [561, 62] width 331 height 13
type input "**********"
click at [110, 99] on button "OK" at bounding box center [117, 96] width 54 height 18
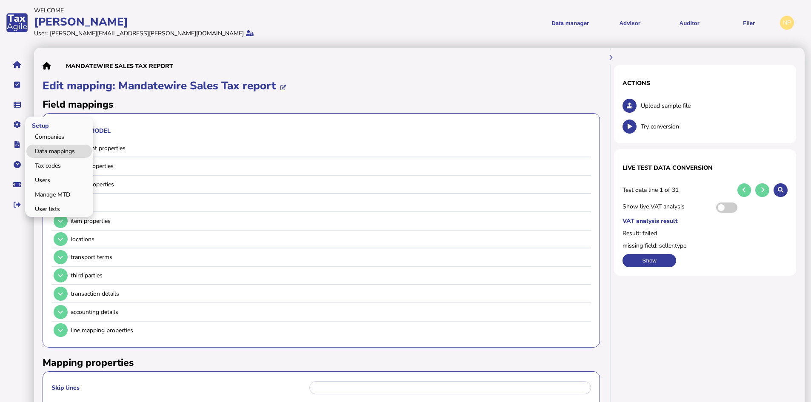
click at [40, 147] on link "Data mappings" at bounding box center [59, 151] width 66 height 13
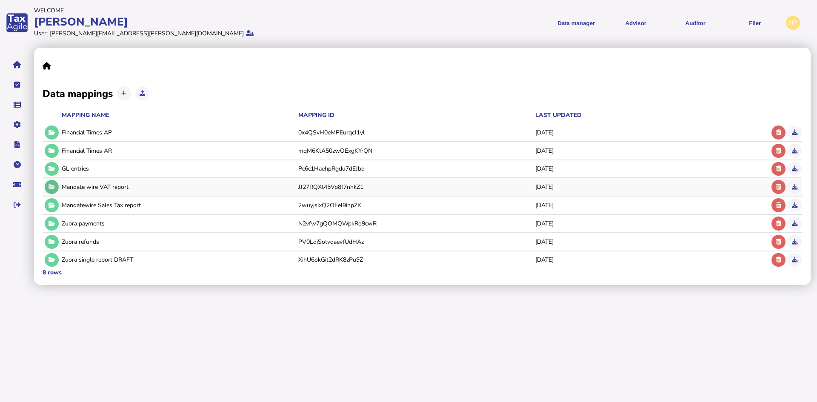
click at [53, 186] on icon at bounding box center [52, 187] width 6 height 6
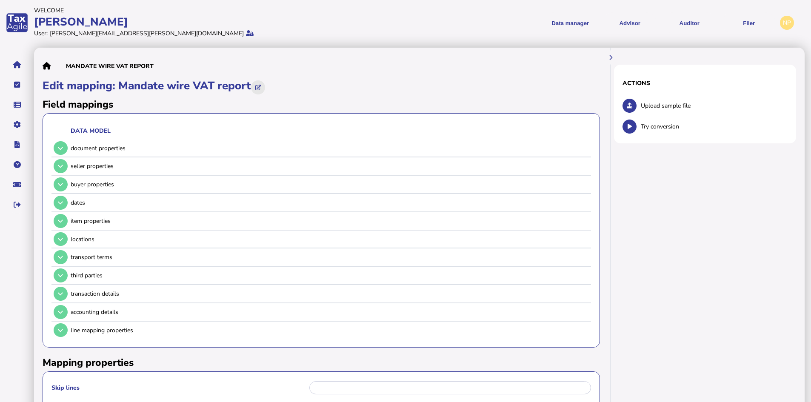
click at [261, 86] on icon at bounding box center [258, 88] width 6 height 6
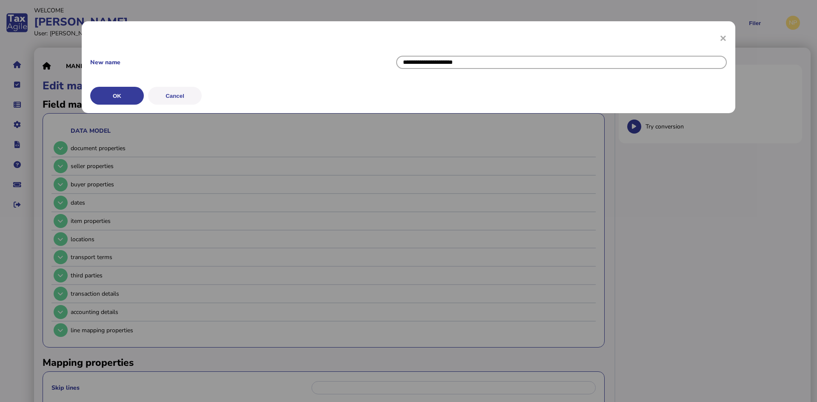
click at [430, 61] on input "**********" at bounding box center [561, 62] width 331 height 13
click at [453, 60] on input "**********" at bounding box center [561, 62] width 331 height 13
click at [440, 63] on input "**********" at bounding box center [561, 62] width 331 height 13
type input "**********"
click at [112, 96] on button "OK" at bounding box center [117, 96] width 54 height 18
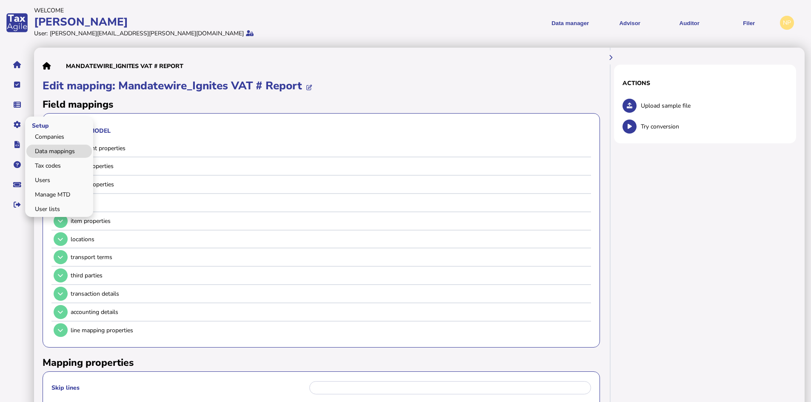
click at [53, 148] on link "Data mappings" at bounding box center [59, 151] width 66 height 13
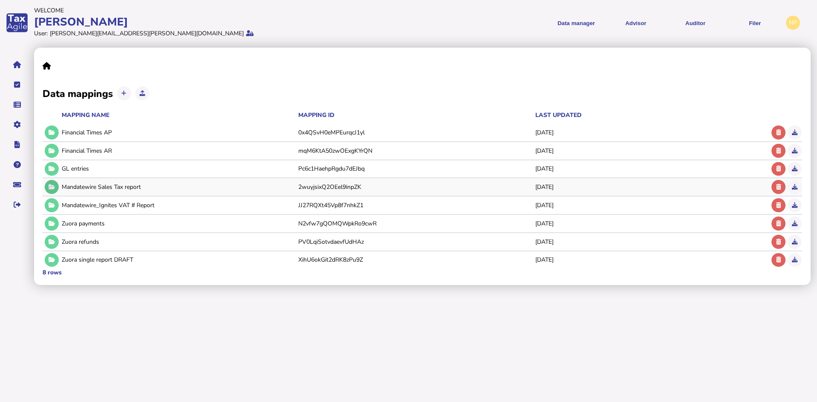
click at [50, 186] on icon at bounding box center [52, 187] width 6 height 6
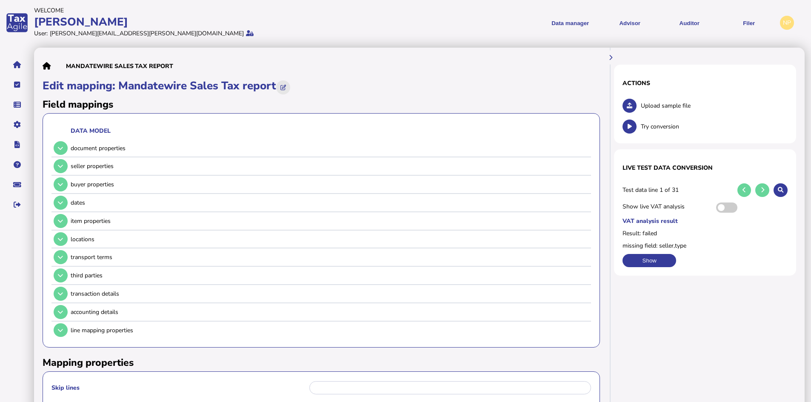
click at [284, 83] on button at bounding box center [283, 87] width 14 height 14
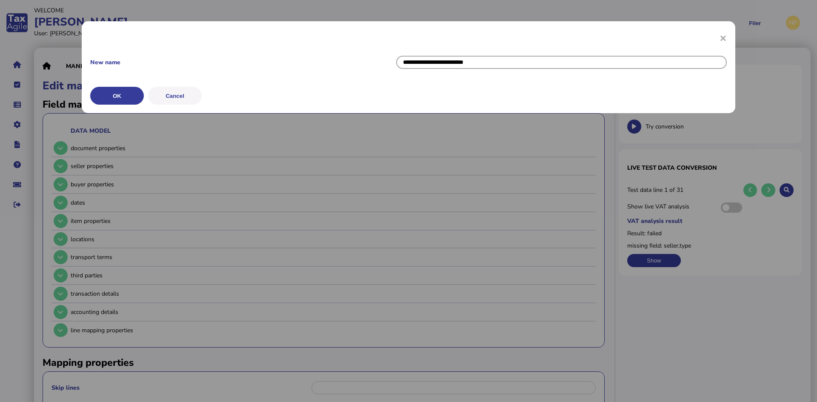
click at [437, 63] on input "**********" at bounding box center [561, 62] width 331 height 13
type input "**********"
click at [117, 94] on button "OK" at bounding box center [117, 96] width 54 height 18
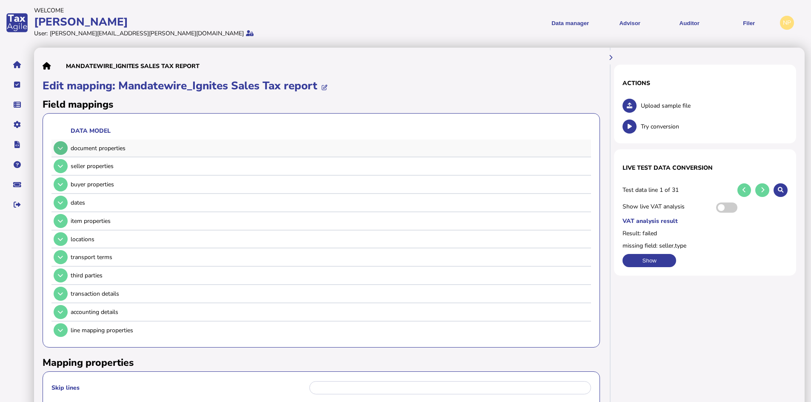
click at [58, 150] on icon at bounding box center [60, 149] width 5 height 6
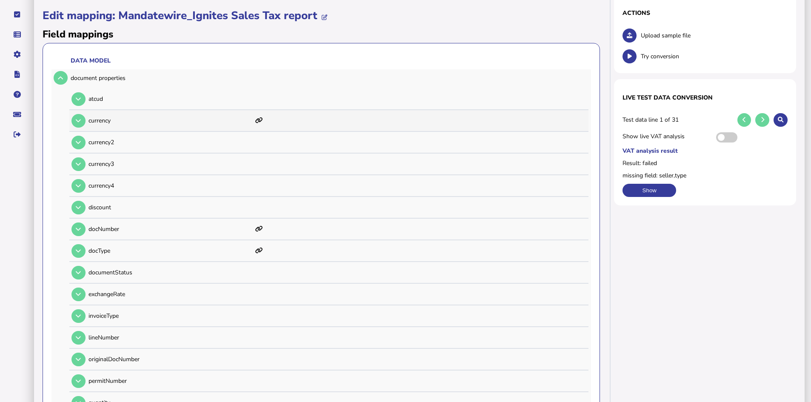
scroll to position [85, 0]
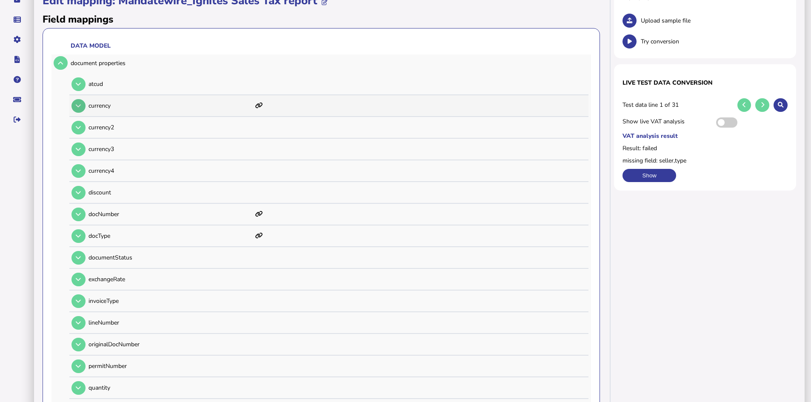
click at [79, 106] on icon at bounding box center [78, 106] width 5 height 6
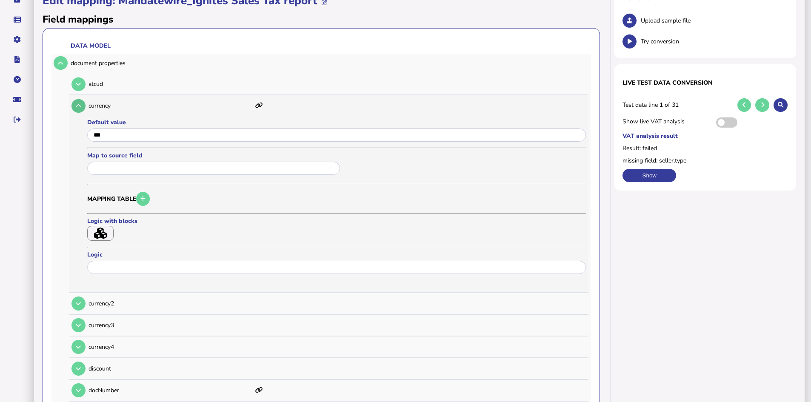
click at [79, 106] on icon at bounding box center [78, 106] width 5 height 6
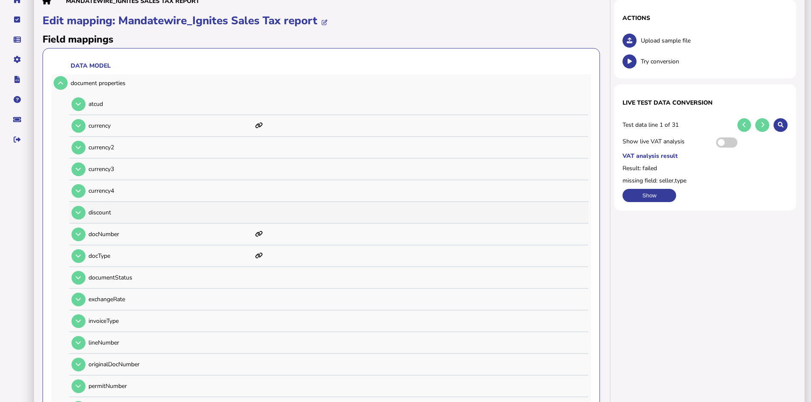
scroll to position [43, 0]
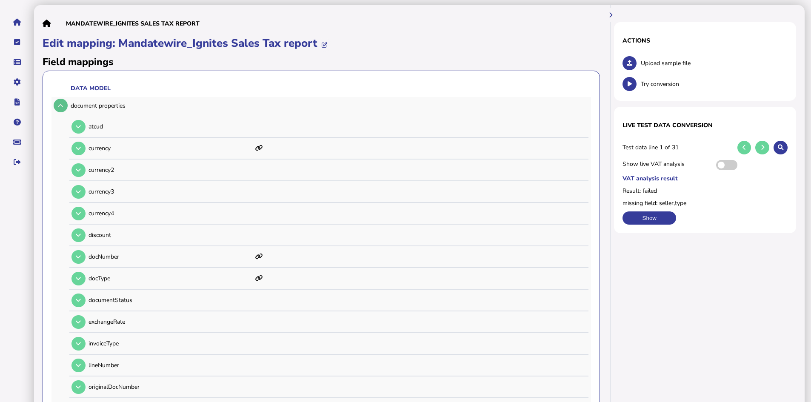
click at [63, 107] on icon at bounding box center [60, 106] width 5 height 6
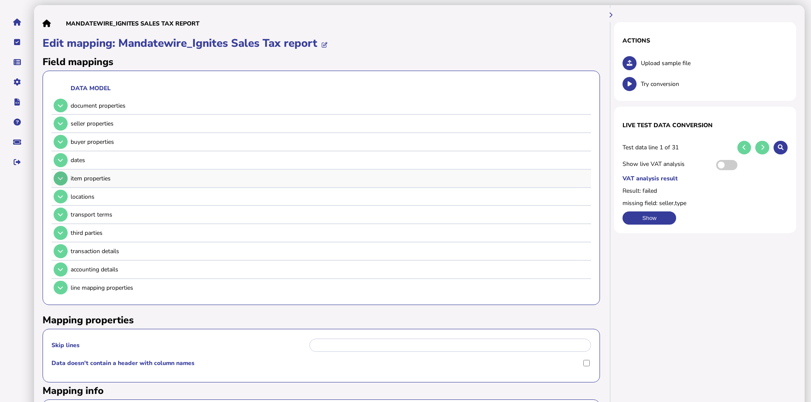
click at [60, 178] on icon at bounding box center [60, 179] width 5 height 6
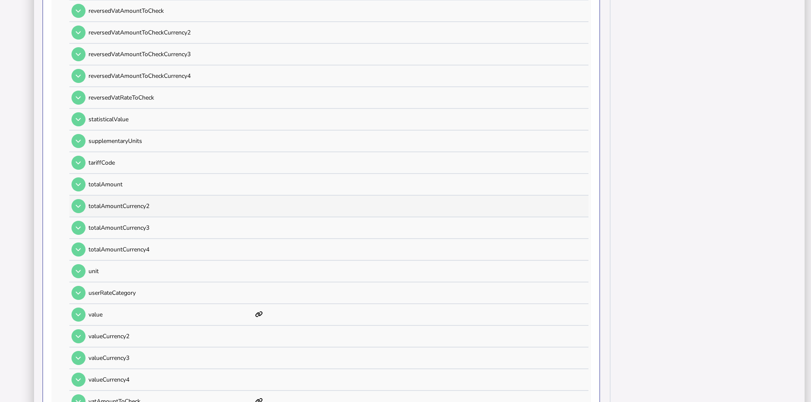
scroll to position [766, 0]
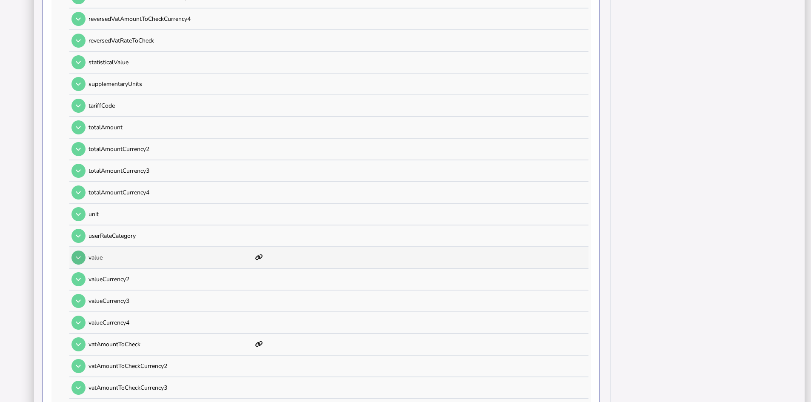
click at [76, 256] on icon at bounding box center [78, 258] width 5 height 6
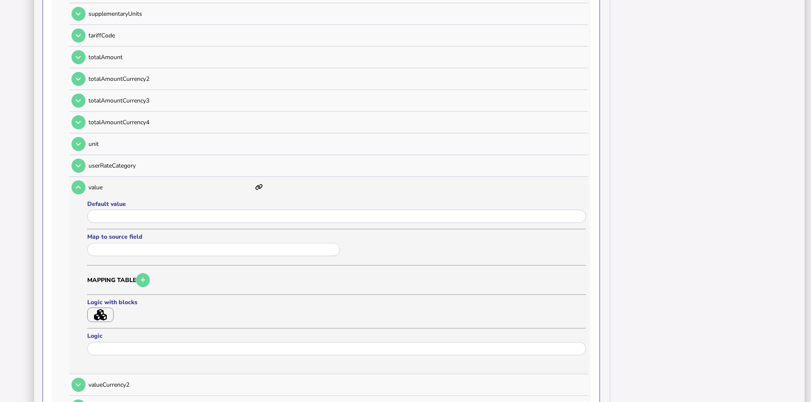
scroll to position [851, 0]
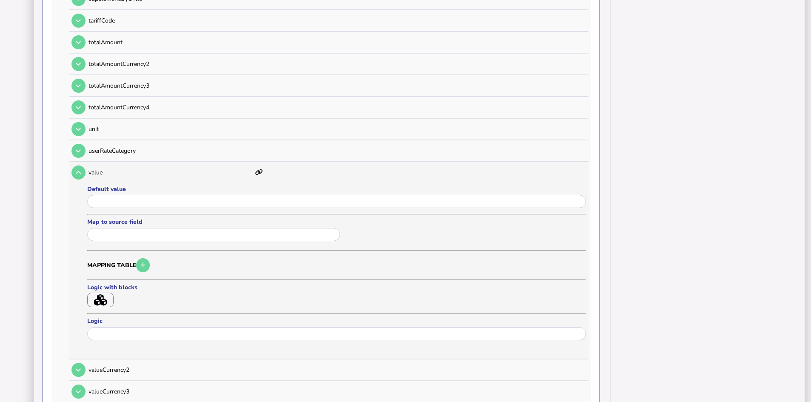
click at [102, 296] on icon "button" at bounding box center [100, 300] width 13 height 11
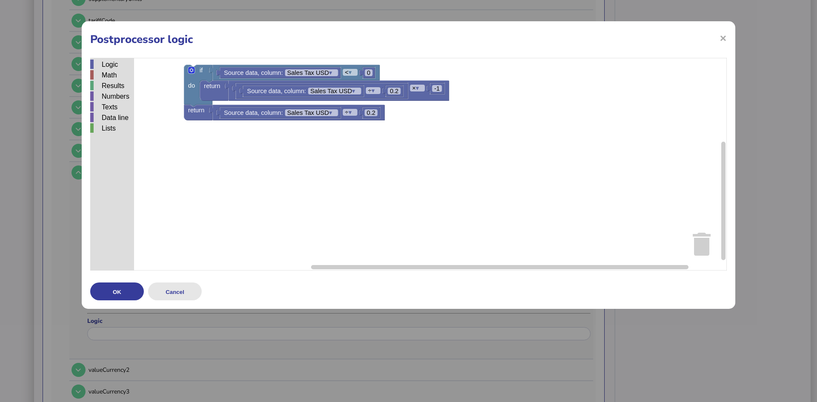
click at [174, 292] on button "Cancel" at bounding box center [175, 292] width 54 height 18
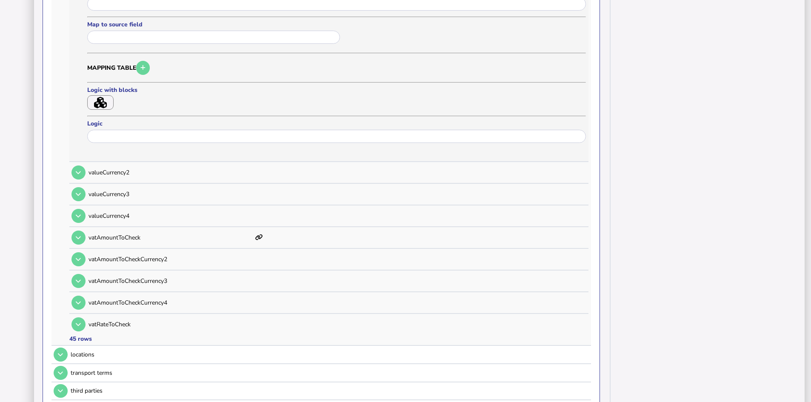
scroll to position [1064, 0]
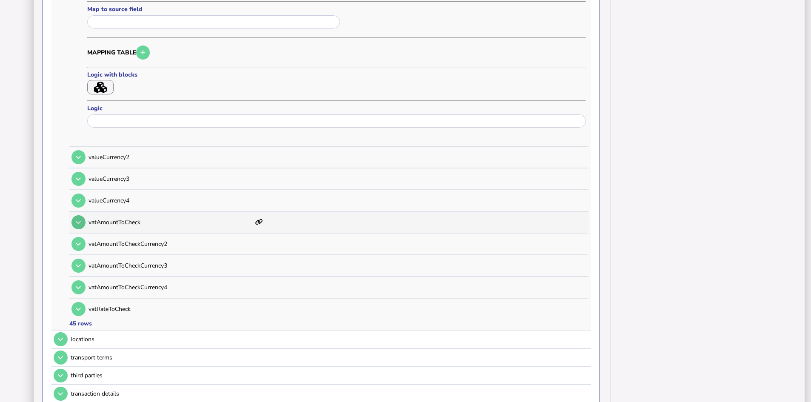
click at [79, 222] on icon at bounding box center [78, 223] width 5 height 6
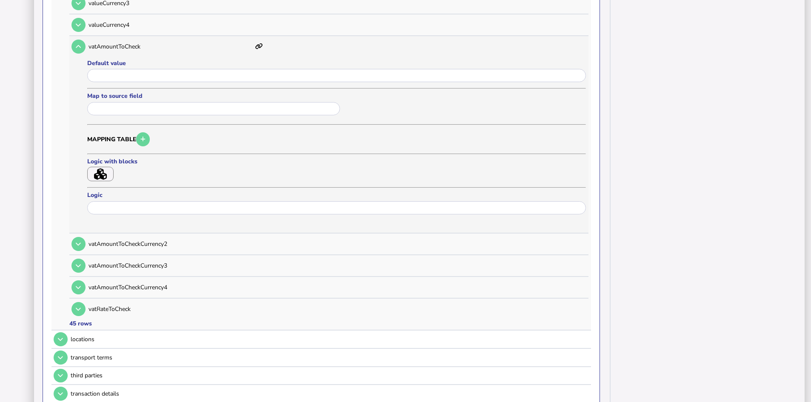
click at [97, 174] on icon "button" at bounding box center [100, 174] width 13 height 11
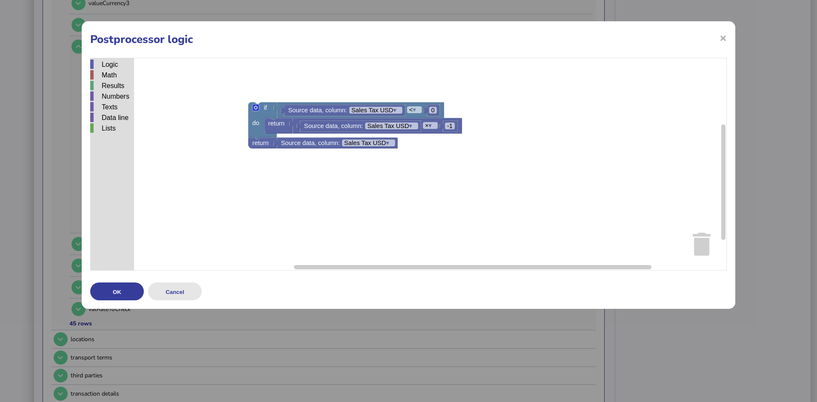
click at [182, 289] on button "Cancel" at bounding box center [175, 292] width 54 height 18
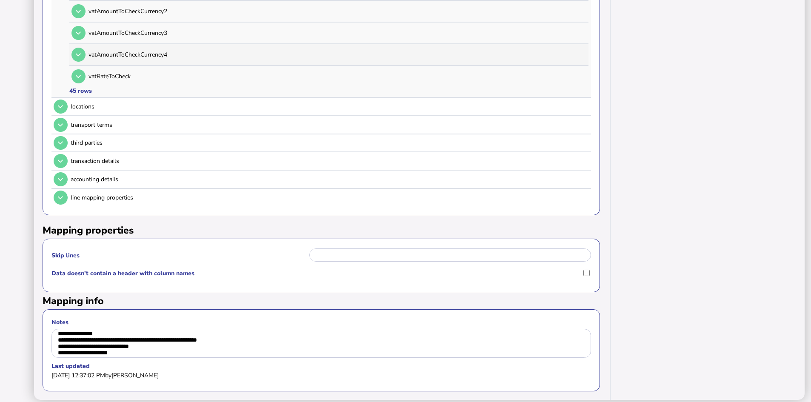
scroll to position [1310, 0]
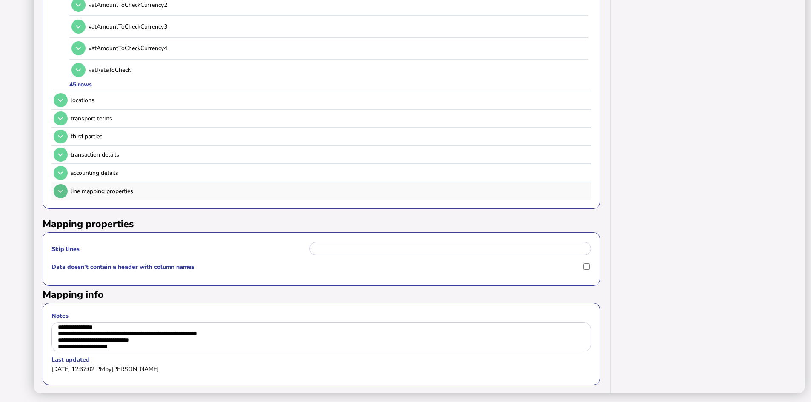
click at [60, 189] on icon at bounding box center [60, 192] width 5 height 6
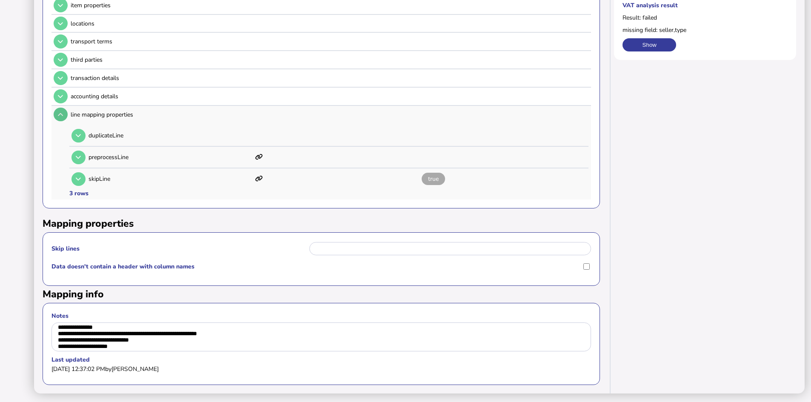
scroll to position [223, 0]
click at [79, 155] on icon at bounding box center [78, 158] width 5 height 6
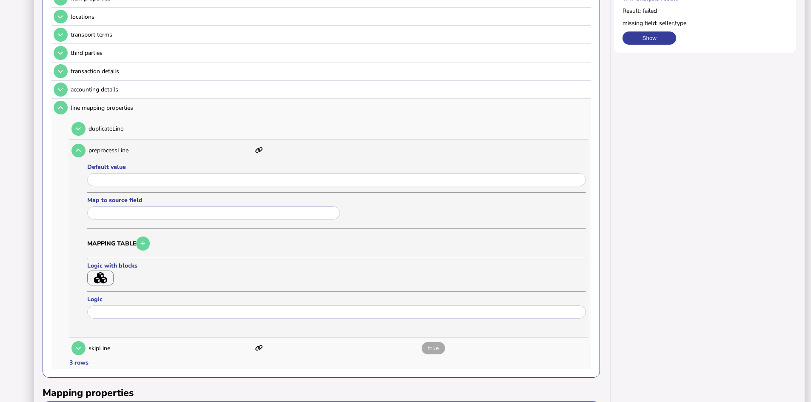
click at [101, 277] on icon "button" at bounding box center [100, 277] width 13 height 11
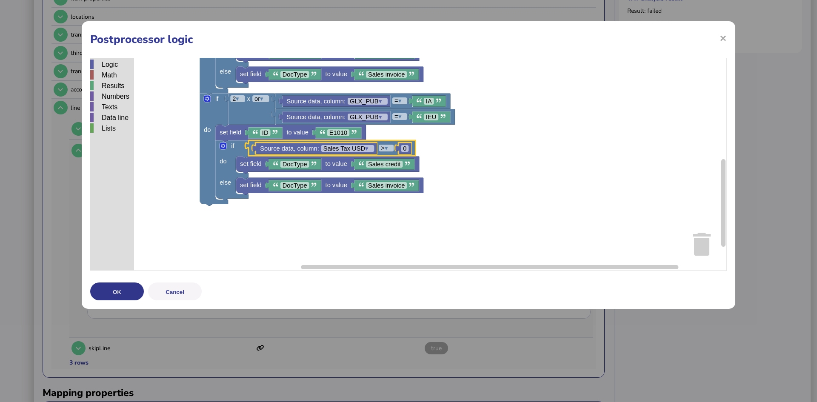
click at [113, 289] on button "OK" at bounding box center [117, 292] width 54 height 18
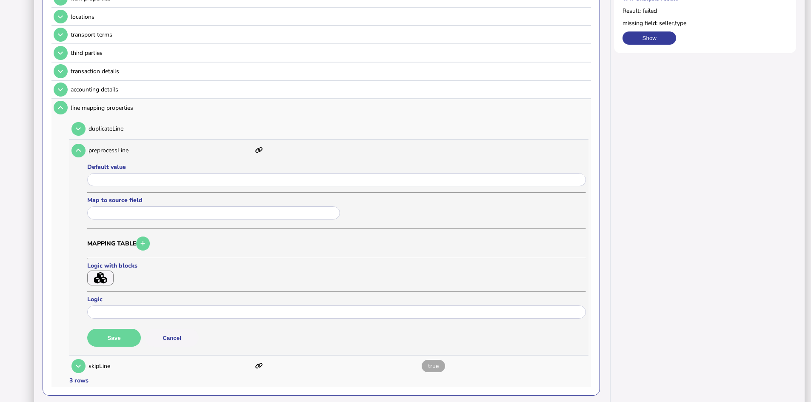
click at [98, 277] on icon "button" at bounding box center [100, 277] width 13 height 11
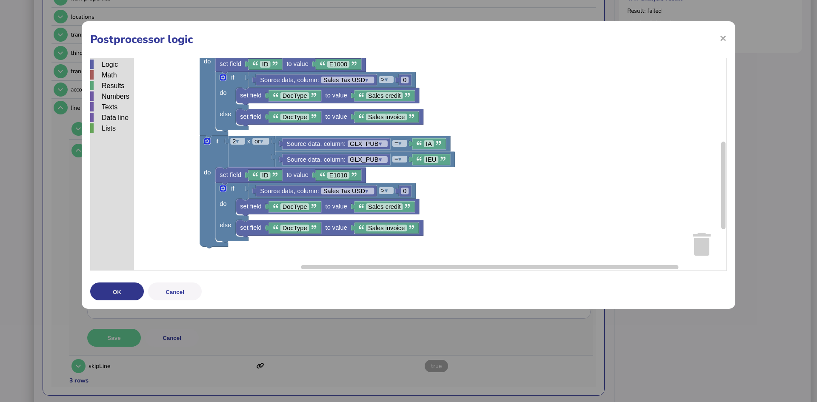
click at [109, 291] on button "OK" at bounding box center [117, 292] width 54 height 18
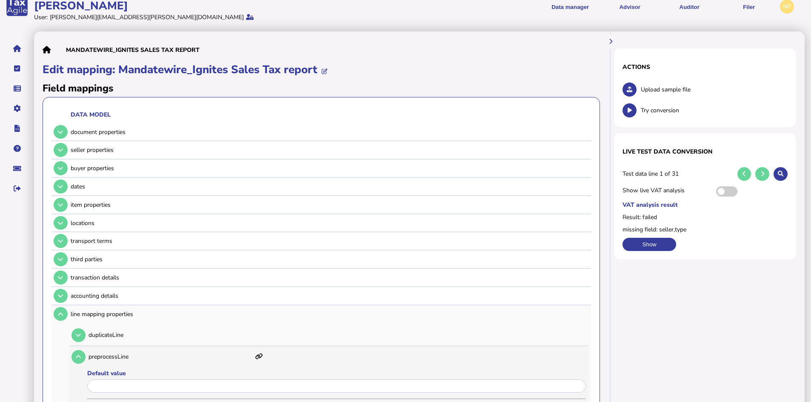
scroll to position [10, 0]
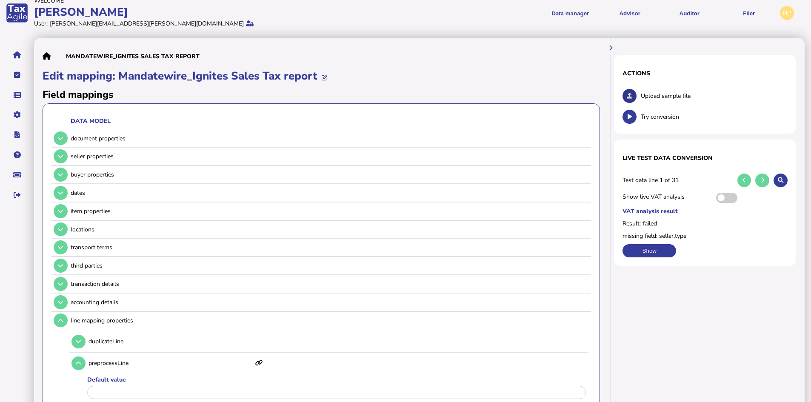
click at [629, 95] on icon at bounding box center [630, 96] width 6 height 6
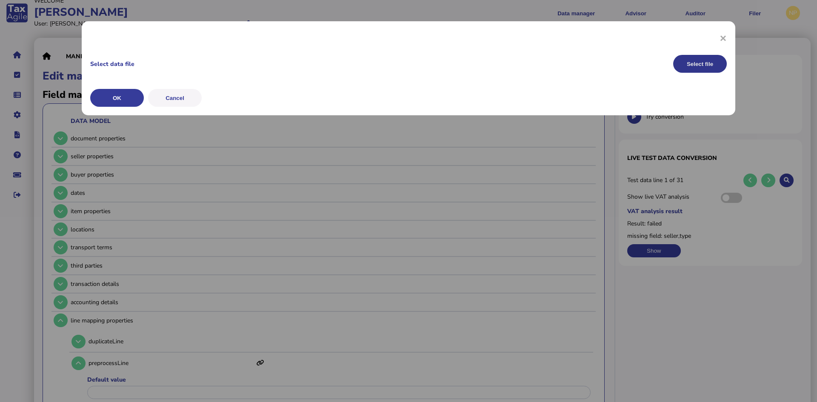
click at [695, 64] on button "Select file" at bounding box center [701, 64] width 54 height 18
click at [118, 100] on button "OK" at bounding box center [117, 98] width 54 height 18
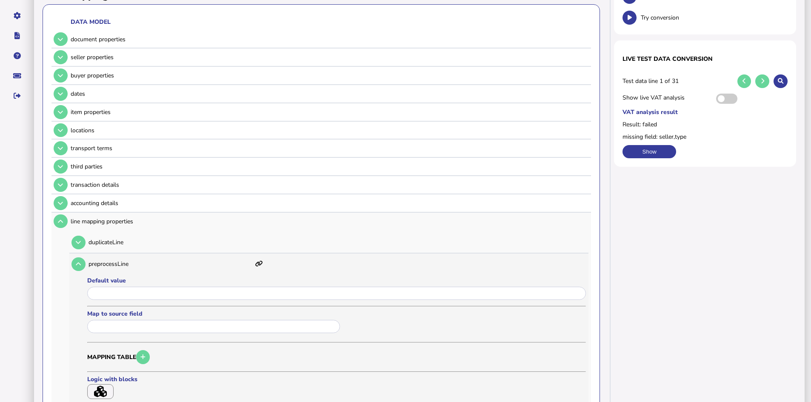
scroll to position [95, 0]
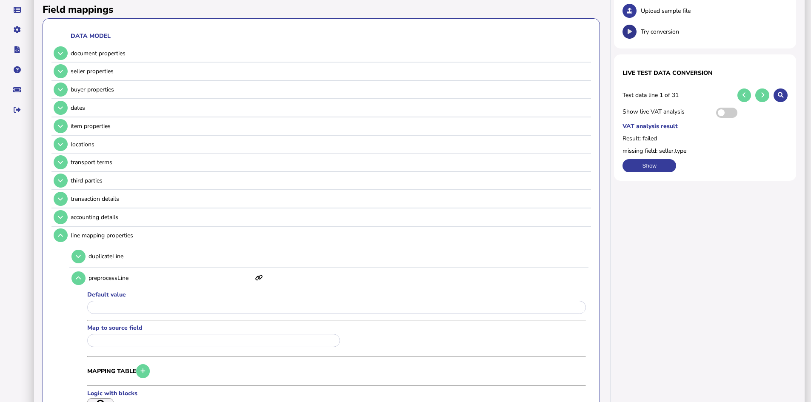
click at [630, 32] on icon at bounding box center [630, 32] width 4 height 6
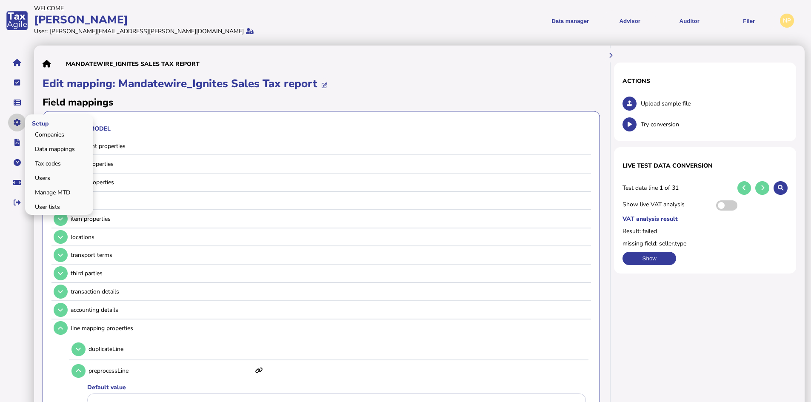
scroll to position [0, 0]
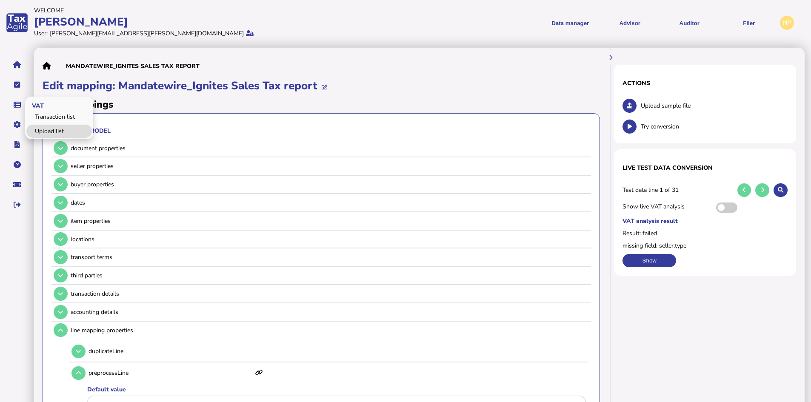
click at [51, 133] on link "Upload list" at bounding box center [59, 131] width 66 height 13
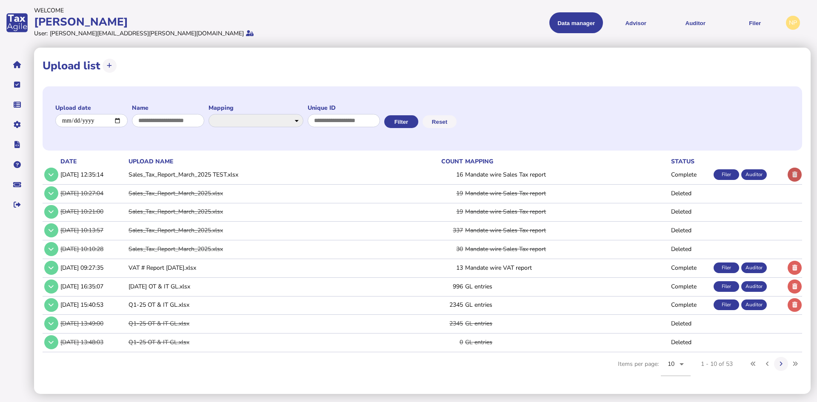
click at [795, 172] on icon at bounding box center [795, 175] width 5 height 6
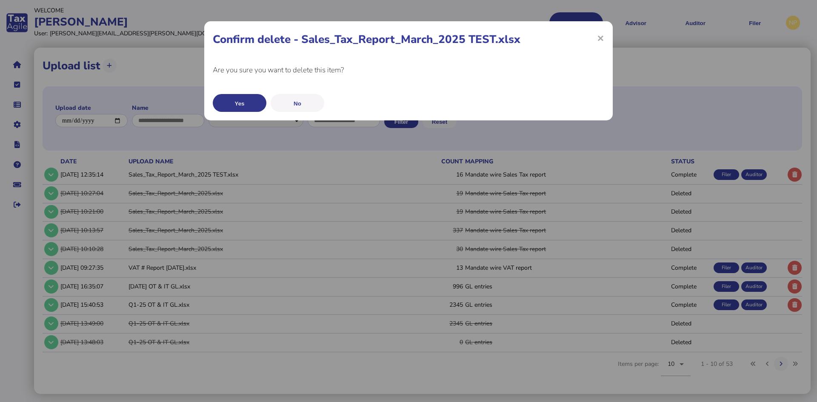
click at [241, 102] on button "Yes" at bounding box center [240, 103] width 54 height 18
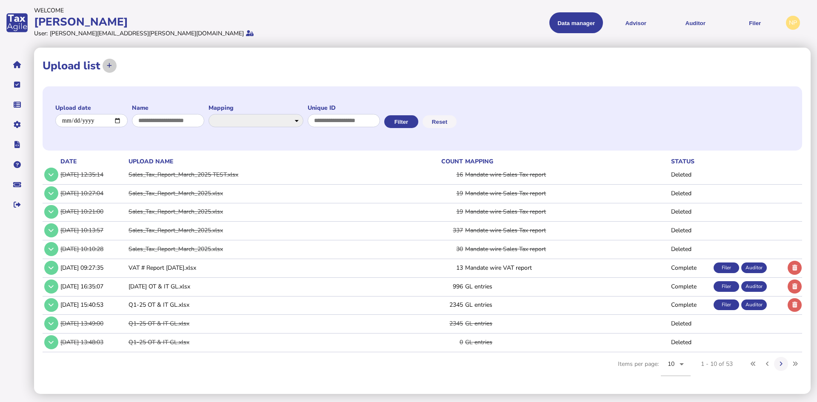
click at [109, 66] on icon at bounding box center [109, 66] width 5 height 6
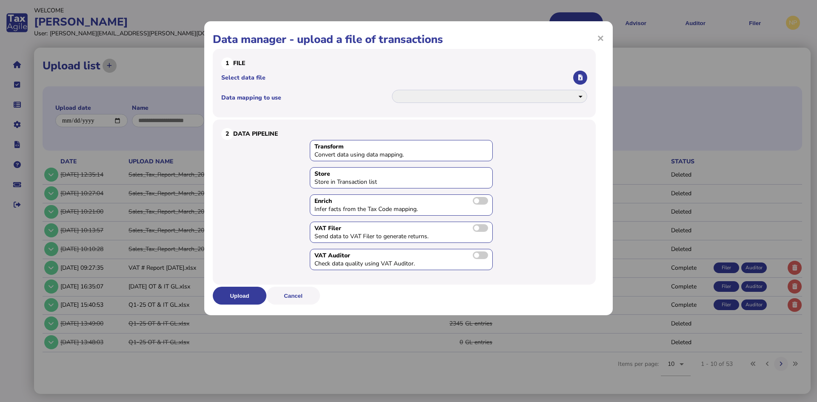
select select "**********"
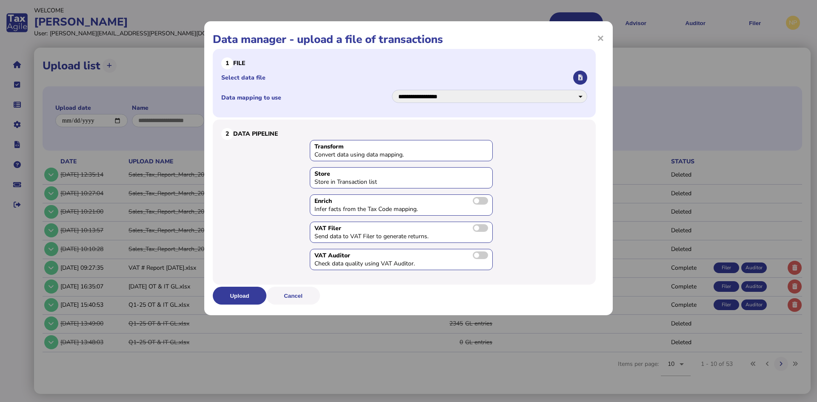
click at [582, 77] on icon "button" at bounding box center [581, 78] width 4 height 6
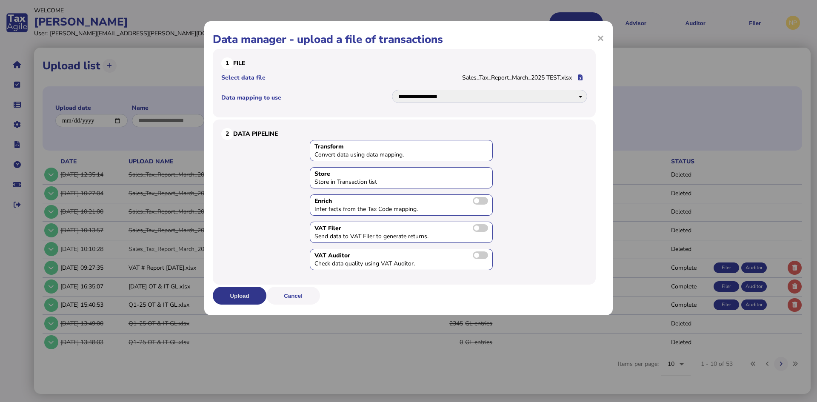
click at [229, 292] on button "Upload" at bounding box center [240, 296] width 54 height 18
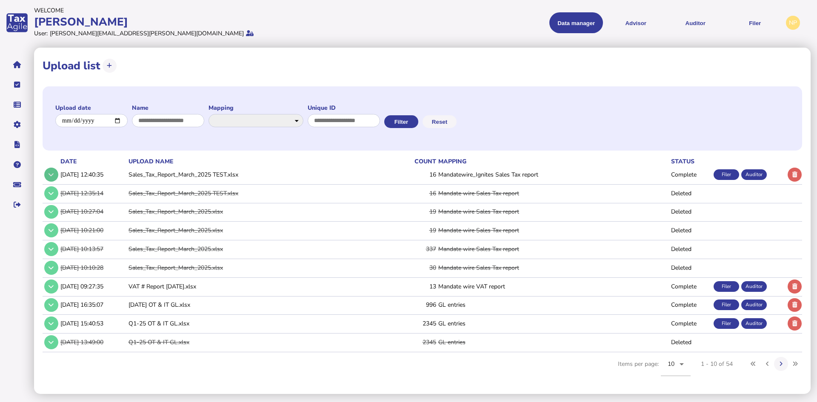
click at [52, 174] on icon at bounding box center [51, 175] width 5 height 6
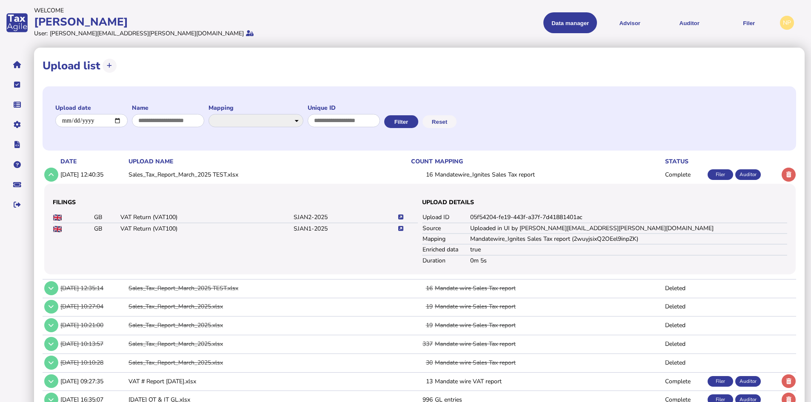
click at [401, 216] on icon at bounding box center [400, 218] width 5 height 6
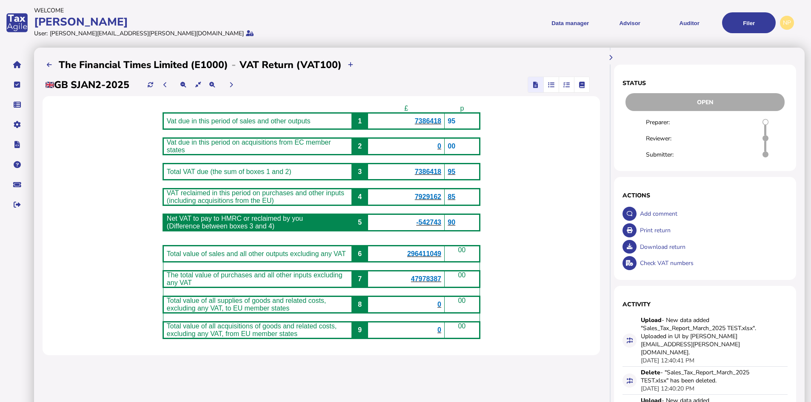
click at [567, 85] on icon "button" at bounding box center [567, 85] width 6 height 0
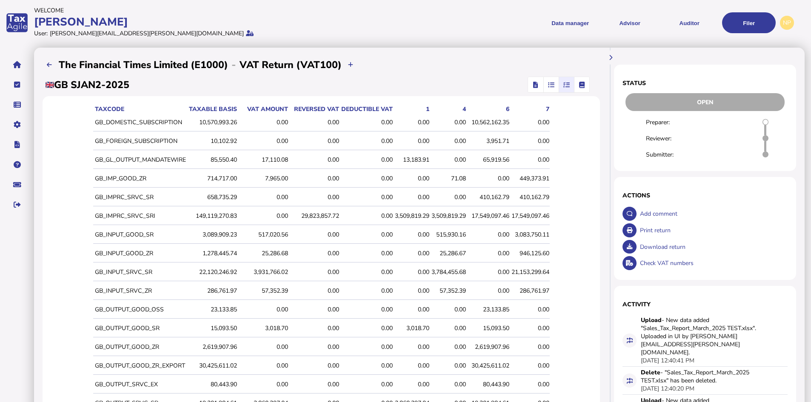
click at [551, 85] on icon "button" at bounding box center [551, 85] width 6 height 0
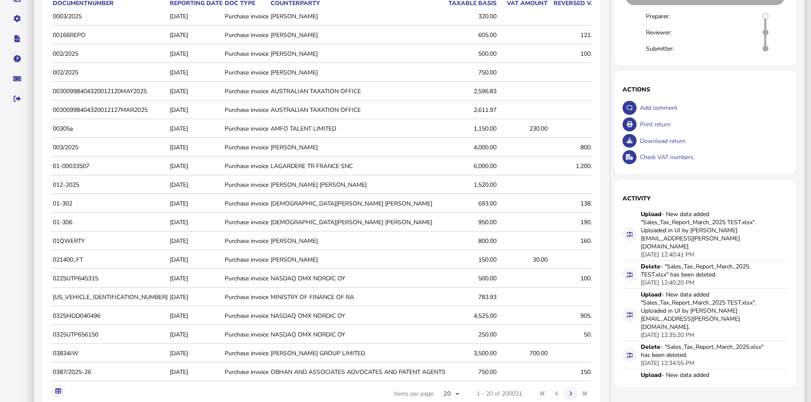
scroll to position [151, 0]
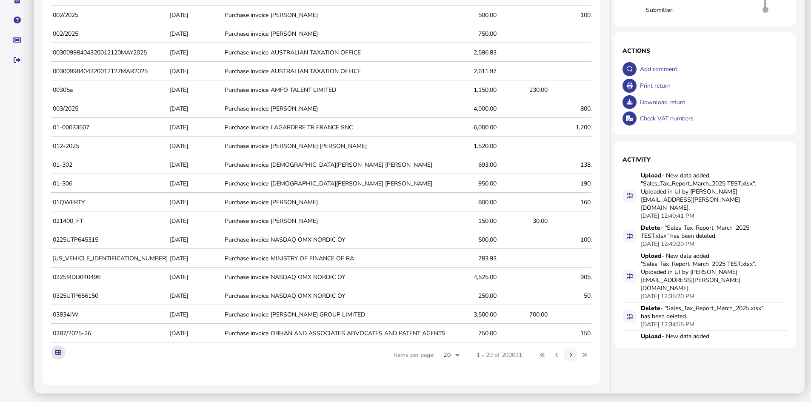
click at [60, 352] on icon at bounding box center [58, 353] width 6 height 6
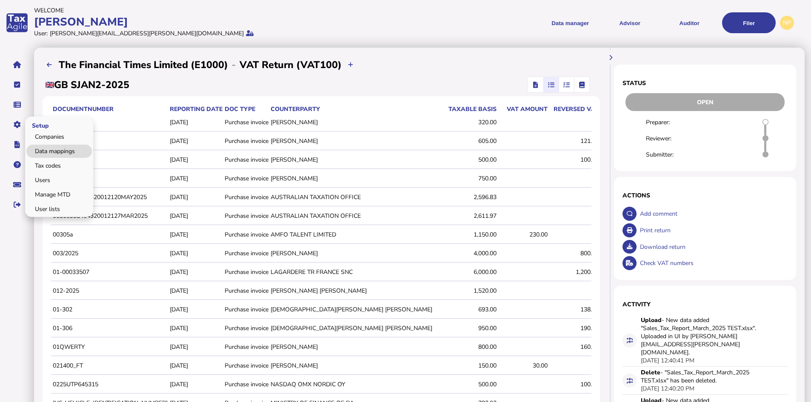
click at [61, 150] on link "Data mappings" at bounding box center [59, 151] width 66 height 13
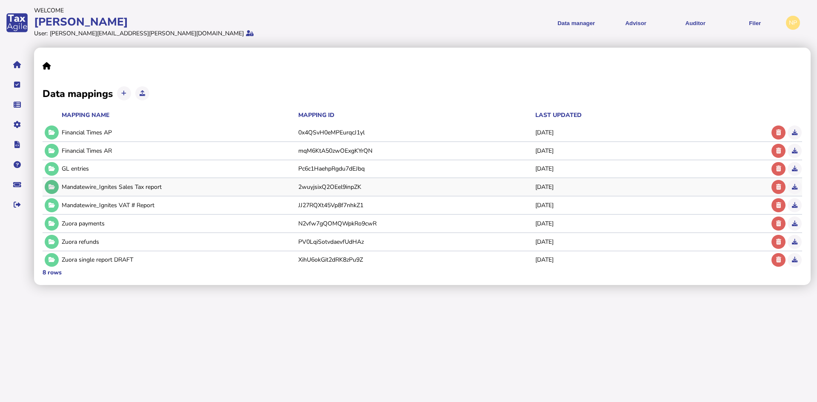
click at [51, 186] on icon at bounding box center [52, 187] width 6 height 6
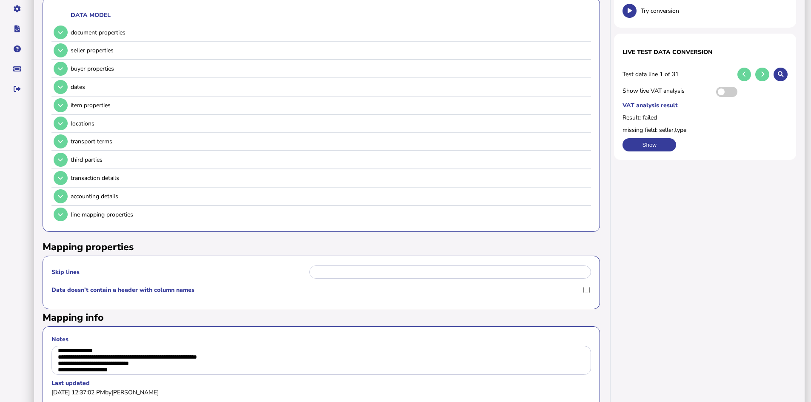
scroll to position [128, 0]
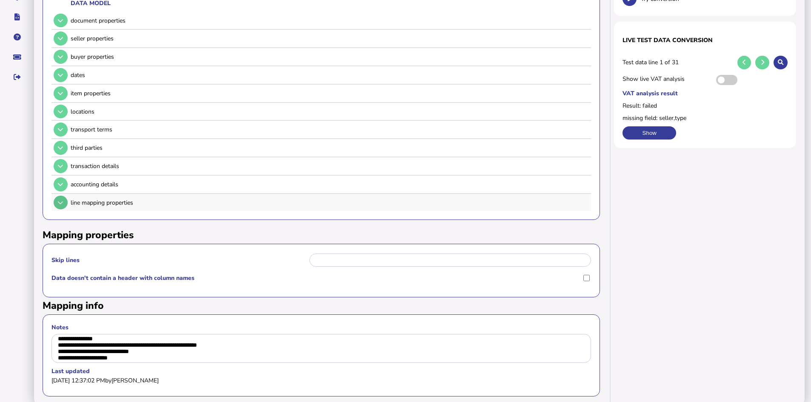
click at [61, 201] on icon at bounding box center [60, 203] width 5 height 6
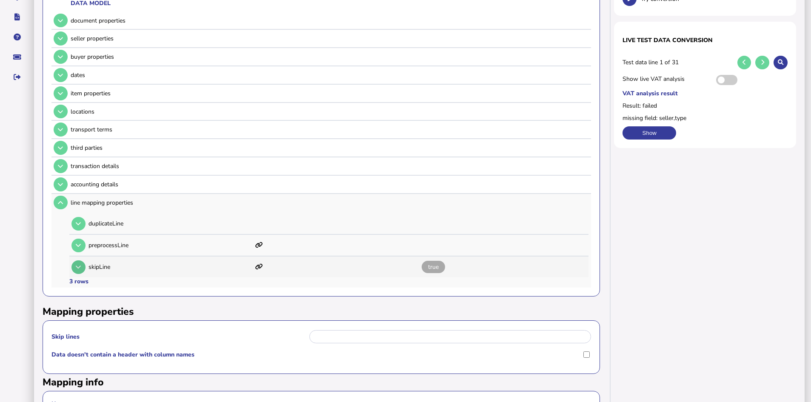
click at [79, 267] on icon at bounding box center [78, 267] width 5 height 6
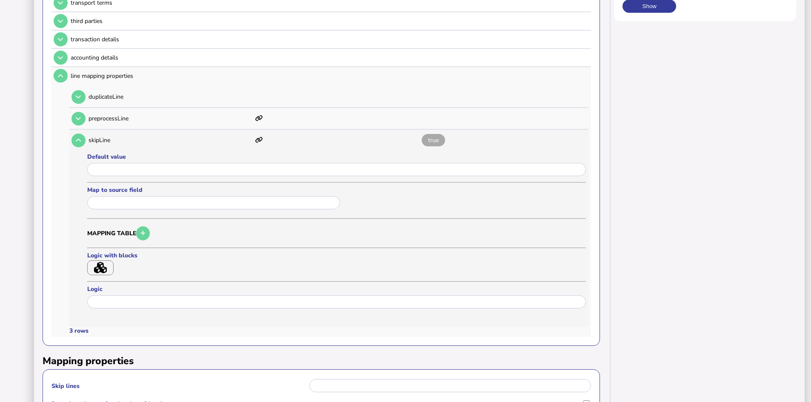
scroll to position [255, 0]
click at [99, 265] on icon "button" at bounding box center [100, 266] width 13 height 11
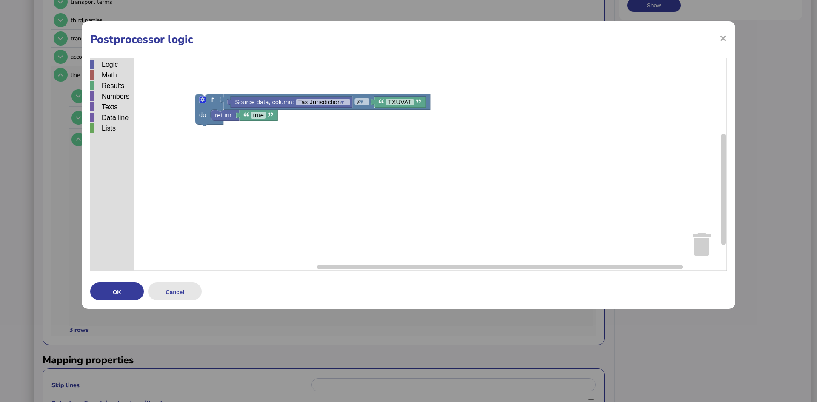
click at [178, 290] on button "Cancel" at bounding box center [175, 292] width 54 height 18
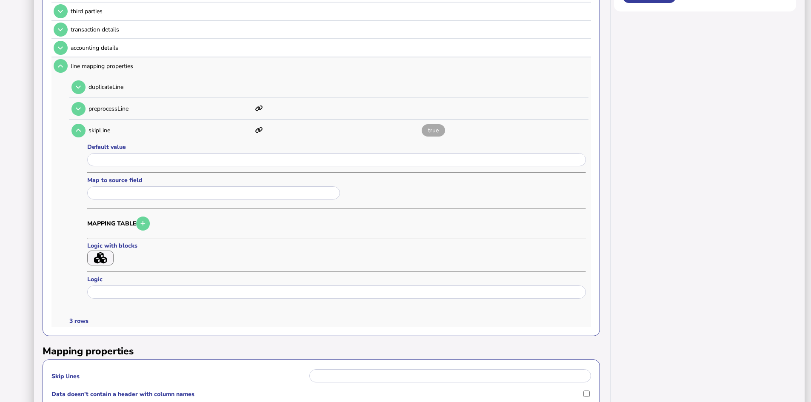
scroll to position [271, 0]
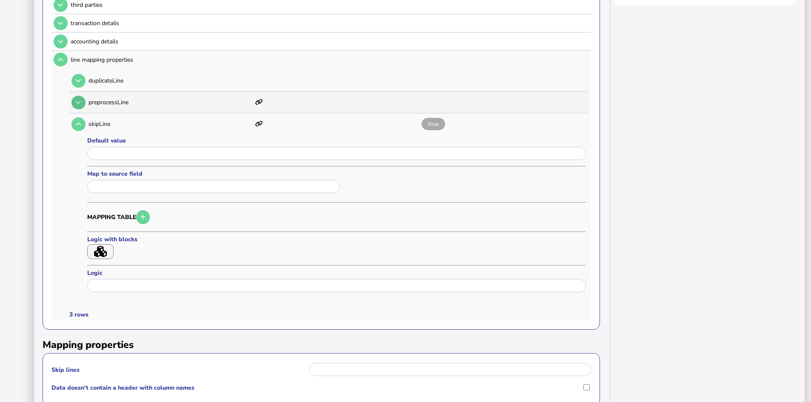
click at [79, 101] on icon at bounding box center [78, 103] width 5 height 6
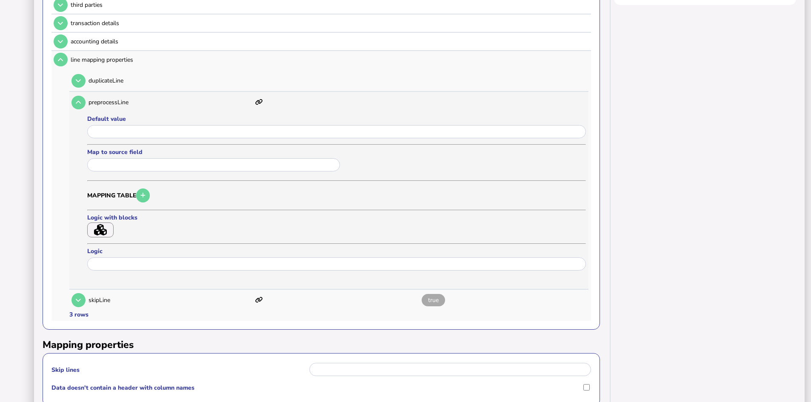
click at [105, 229] on icon "button" at bounding box center [100, 229] width 13 height 11
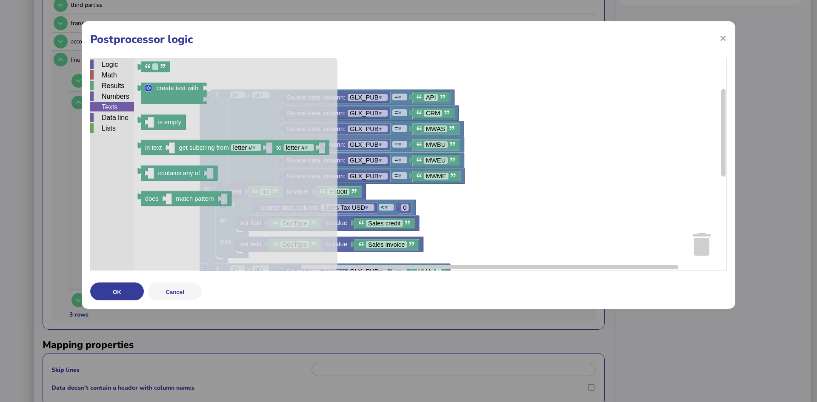
click at [110, 107] on div "Texts" at bounding box center [112, 106] width 44 height 9
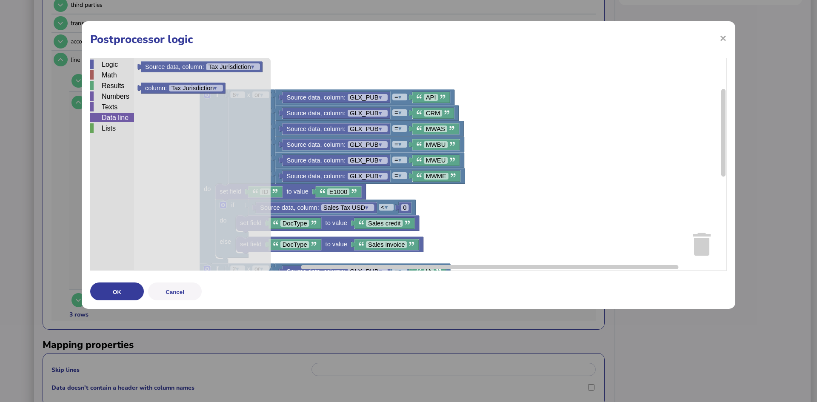
click at [109, 118] on div "Data line" at bounding box center [112, 117] width 44 height 9
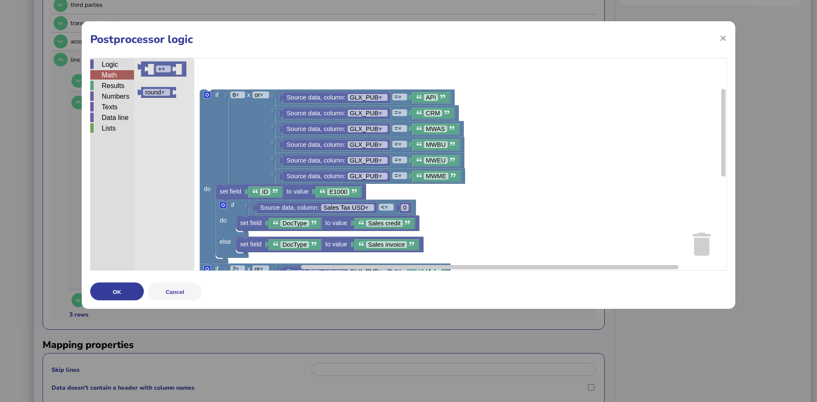
click at [112, 76] on div "Math" at bounding box center [112, 74] width 44 height 9
click at [113, 66] on div "Logic" at bounding box center [112, 64] width 44 height 9
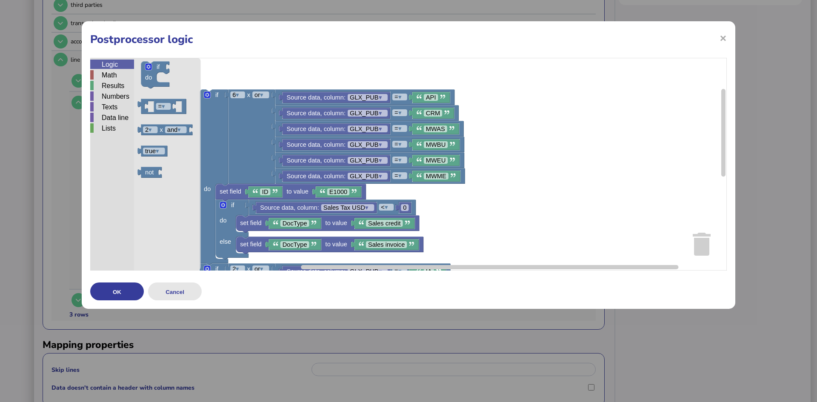
click at [172, 288] on button "Cancel" at bounding box center [175, 292] width 54 height 18
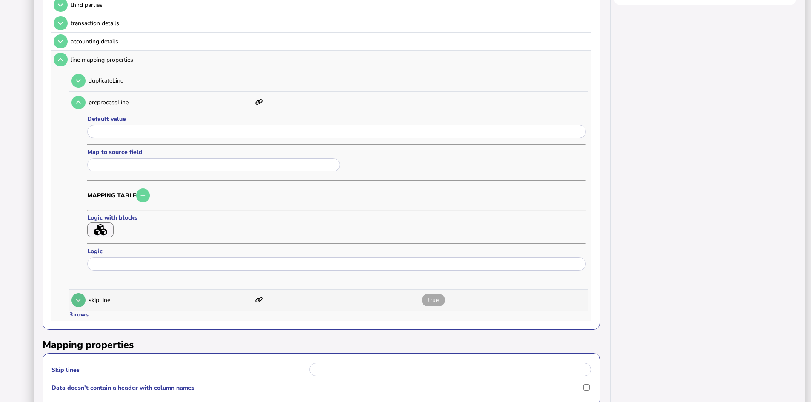
click at [78, 299] on icon at bounding box center [78, 301] width 5 height 6
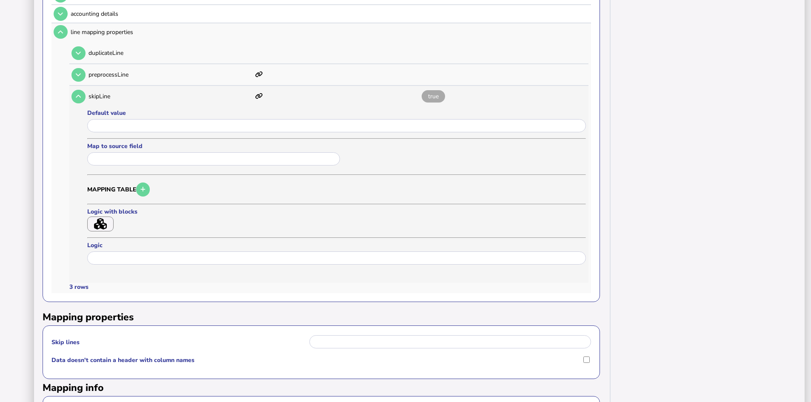
scroll to position [313, 0]
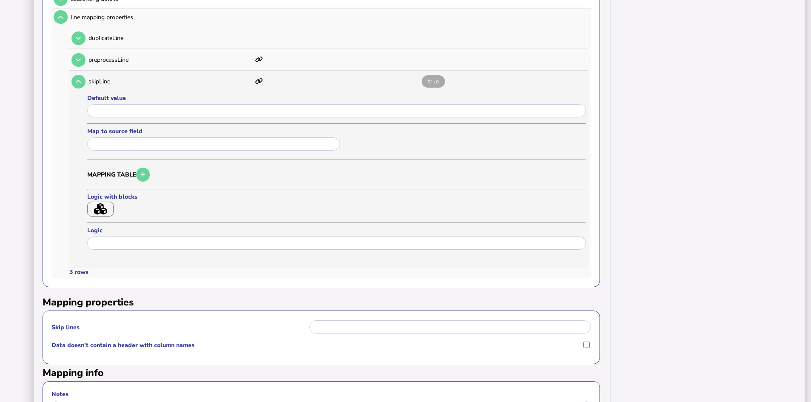
click at [103, 210] on icon "button" at bounding box center [100, 208] width 13 height 11
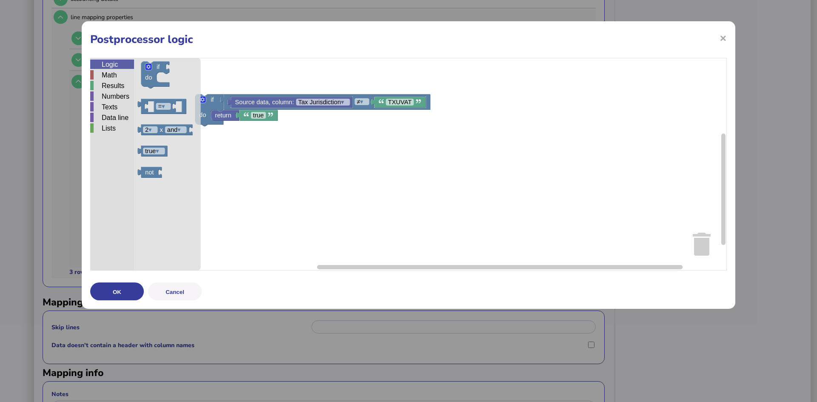
click at [110, 64] on div "Logic" at bounding box center [112, 64] width 44 height 9
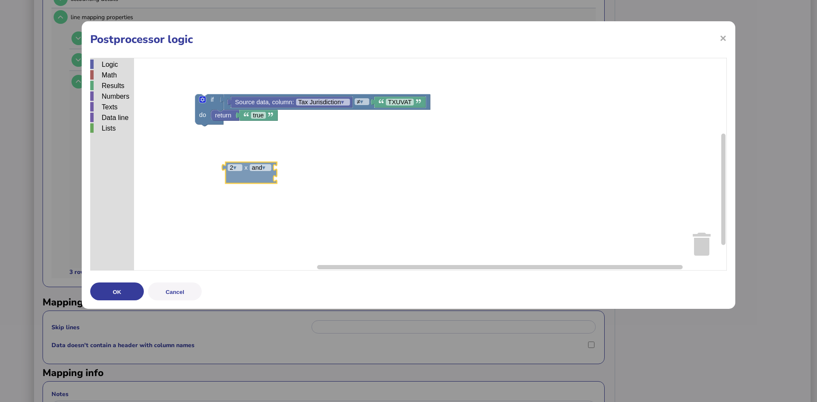
click at [244, 168] on div "Logic Math Results Numbers Texts Data line Lists Source data, column: Tax Juris…" at bounding box center [408, 164] width 637 height 213
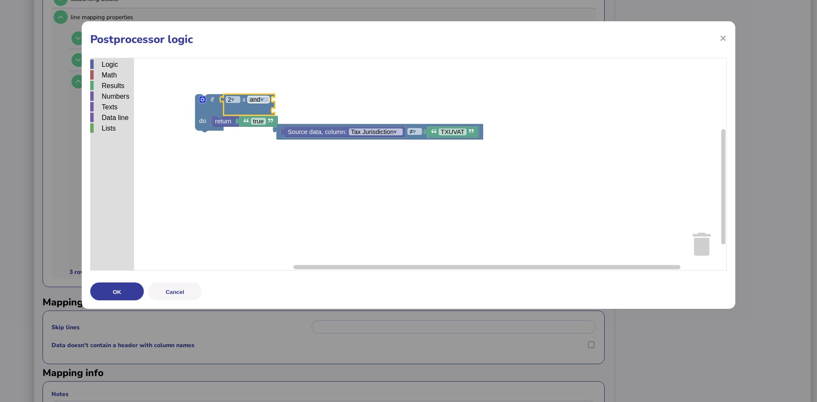
click at [264, 103] on tspan "▾" at bounding box center [262, 99] width 3 height 7
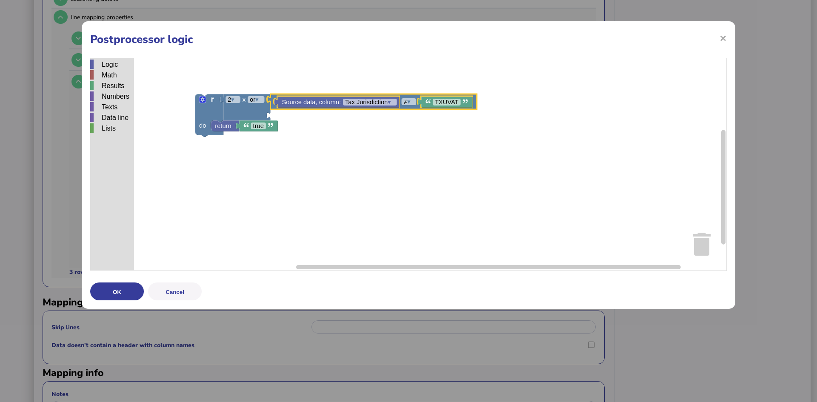
click at [317, 139] on rect "Blockly Workspace" at bounding box center [408, 164] width 637 height 213
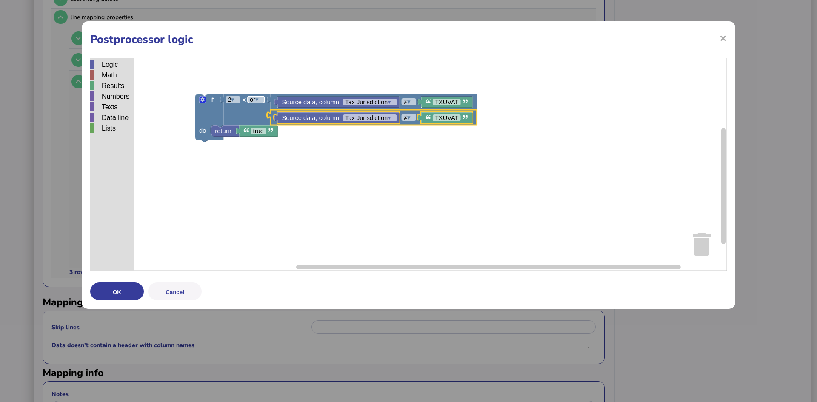
click at [259, 100] on tspan "▾" at bounding box center [256, 99] width 3 height 7
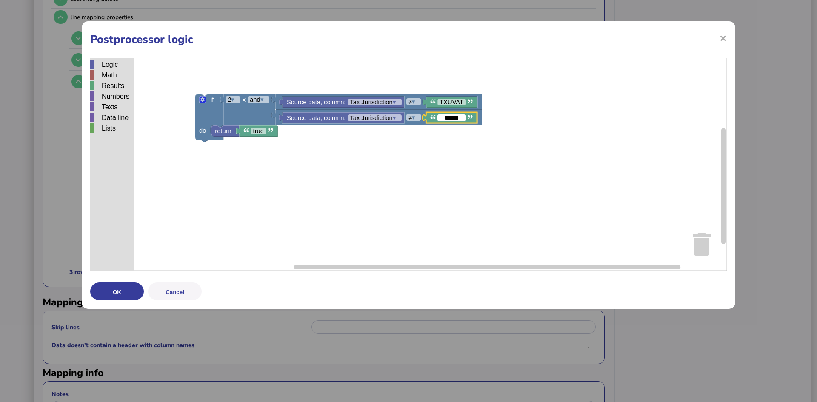
click at [453, 120] on input "******" at bounding box center [452, 118] width 28 height 7
type input "******"
click at [226, 200] on rect "Blockly Workspace" at bounding box center [408, 164] width 637 height 213
click at [264, 102] on tspan "▾" at bounding box center [262, 99] width 3 height 7
click at [115, 289] on button "OK" at bounding box center [117, 292] width 54 height 18
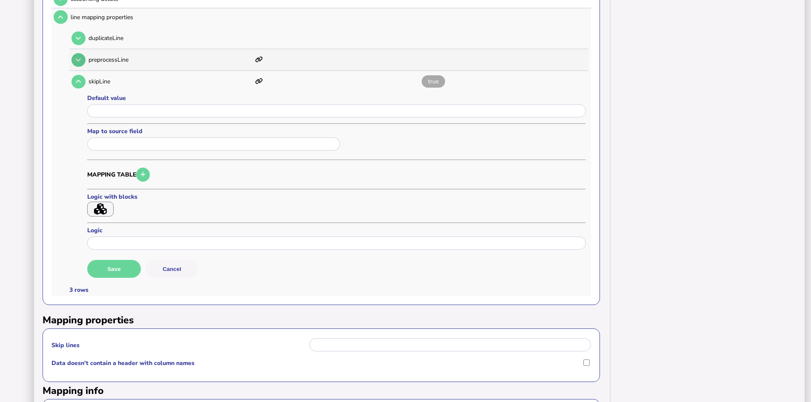
click at [79, 61] on icon at bounding box center [78, 60] width 5 height 6
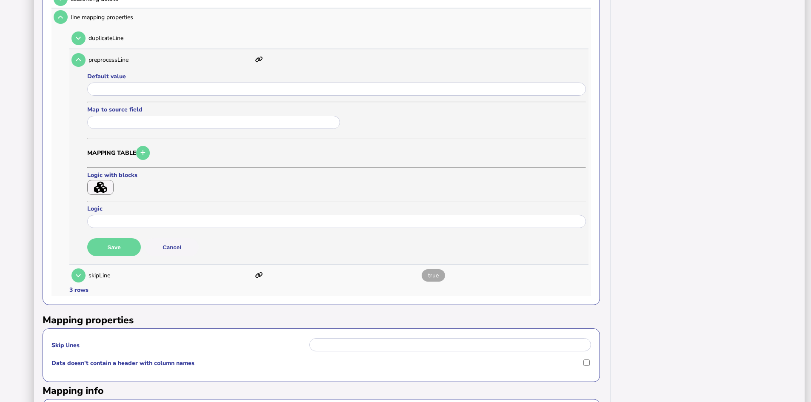
click at [100, 187] on icon "button" at bounding box center [100, 187] width 13 height 11
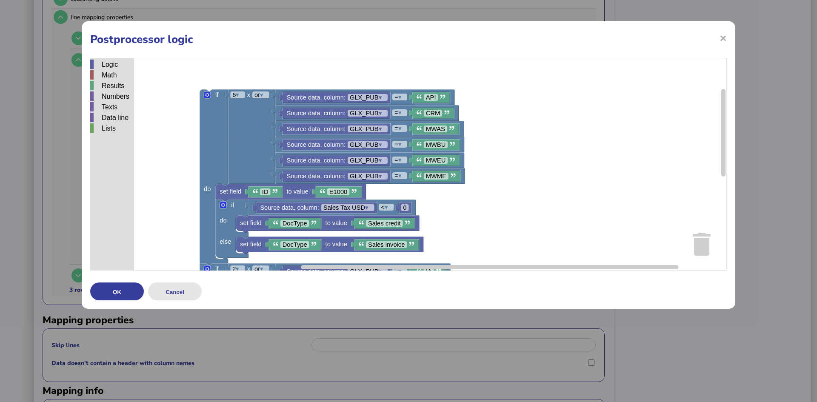
click at [180, 290] on button "Cancel" at bounding box center [175, 292] width 54 height 18
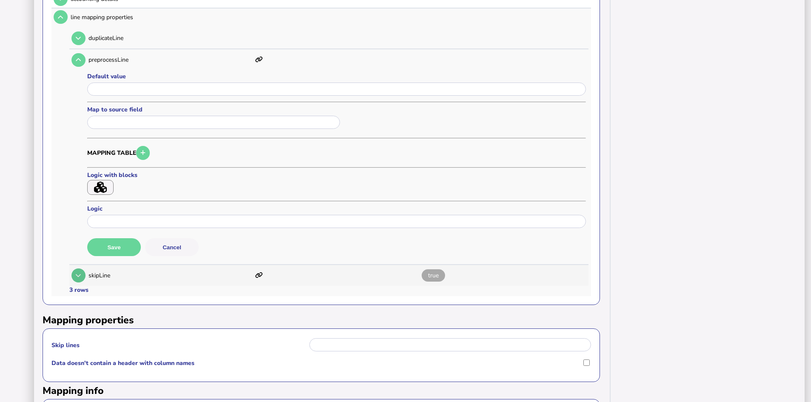
click at [80, 276] on icon at bounding box center [78, 276] width 5 height 6
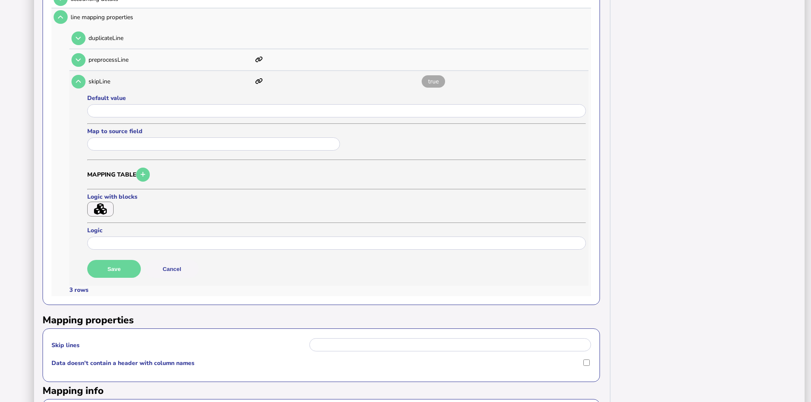
click at [101, 210] on icon "button" at bounding box center [100, 208] width 13 height 11
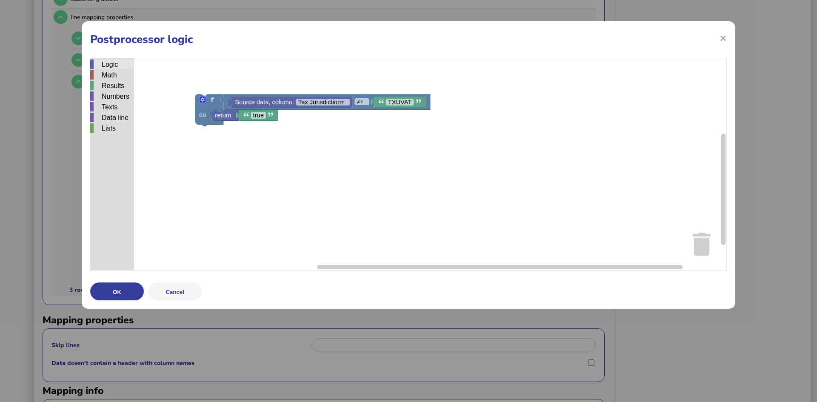
click at [112, 63] on div "Logic" at bounding box center [112, 64] width 44 height 9
click at [275, 151] on div "Logic Math Results Numbers Texts Data line Lists Source data, column: Tax Juris…" at bounding box center [408, 164] width 637 height 213
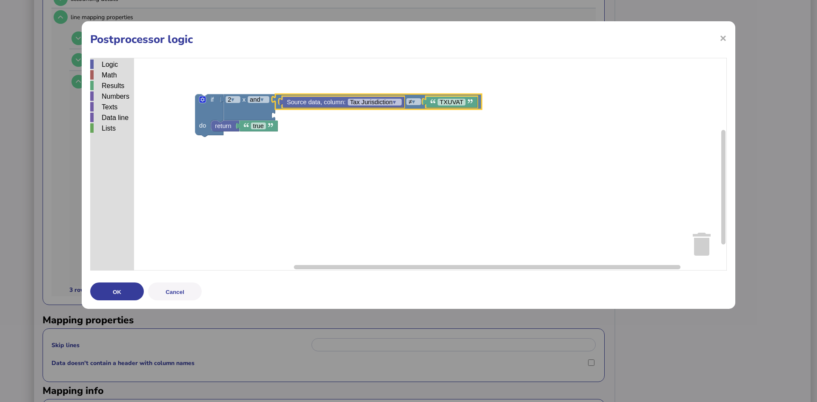
click at [314, 173] on rect "Blockly Workspace" at bounding box center [408, 164] width 637 height 213
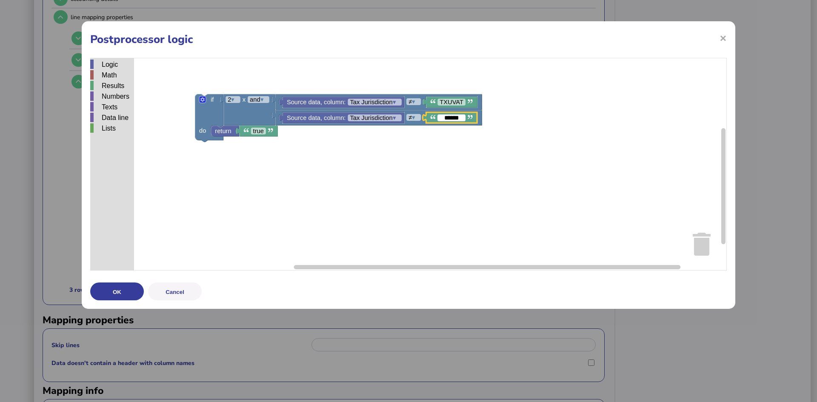
click at [452, 118] on input "******" at bounding box center [452, 118] width 28 height 7
type input "******"
click at [263, 100] on tspan "▾" at bounding box center [262, 99] width 3 height 7
click at [259, 99] on tspan "▾" at bounding box center [256, 99] width 3 height 7
click at [276, 159] on rect "Blockly Workspace" at bounding box center [408, 164] width 637 height 213
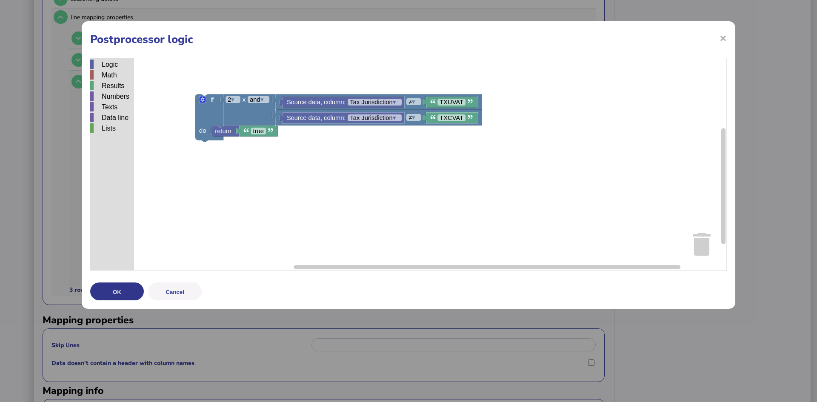
click at [115, 289] on button "OK" at bounding box center [117, 292] width 54 height 18
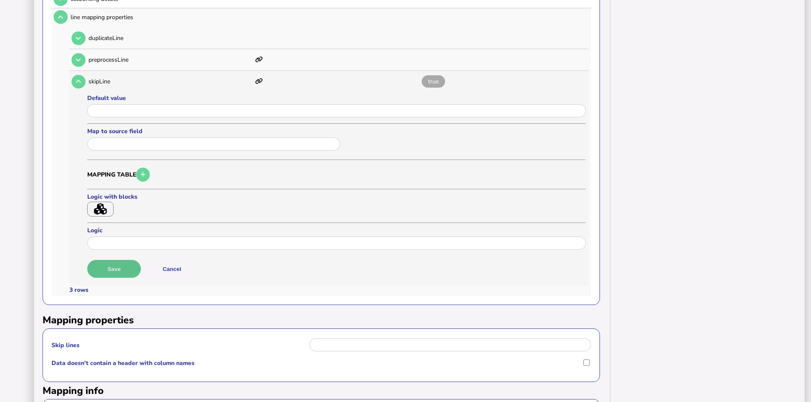
click at [112, 267] on button "Save" at bounding box center [114, 269] width 54 height 18
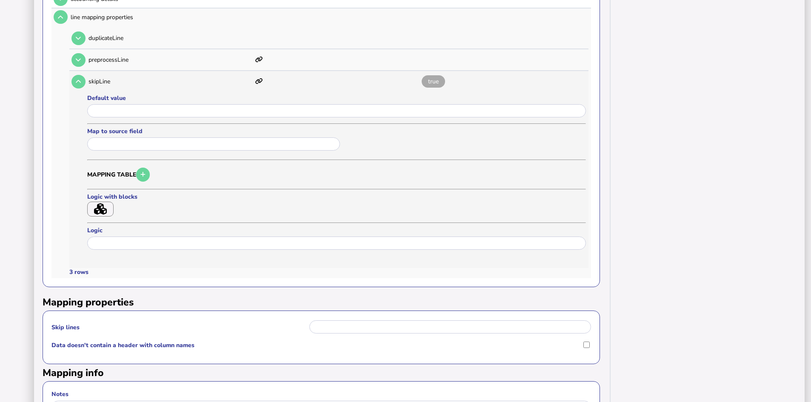
click at [98, 205] on icon "button" at bounding box center [100, 208] width 13 height 11
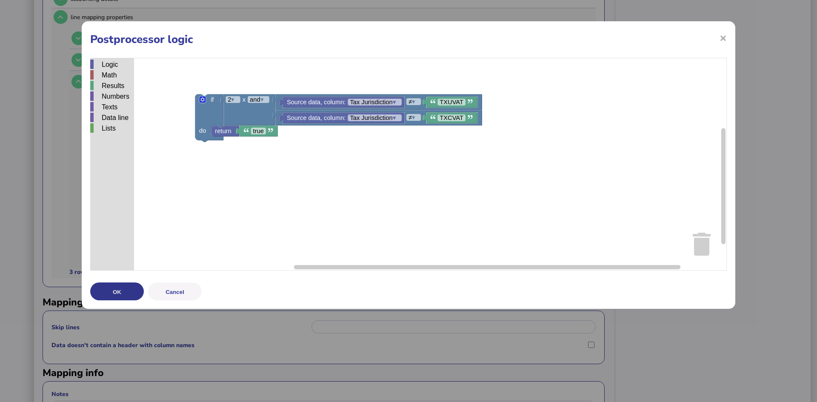
click at [113, 290] on button "OK" at bounding box center [117, 292] width 54 height 18
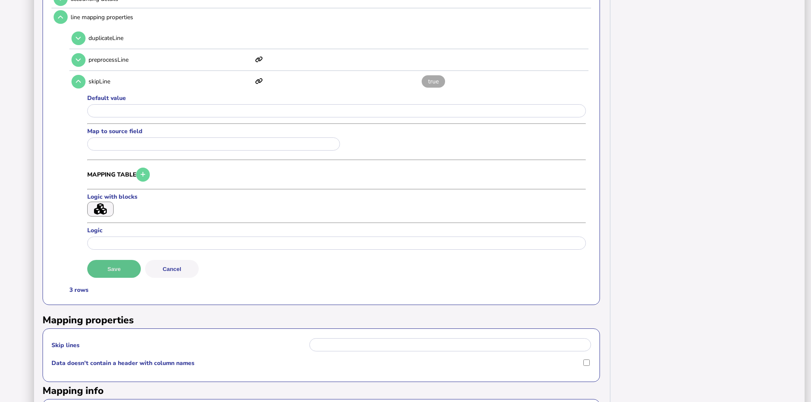
click at [111, 271] on button "Save" at bounding box center [114, 269] width 54 height 18
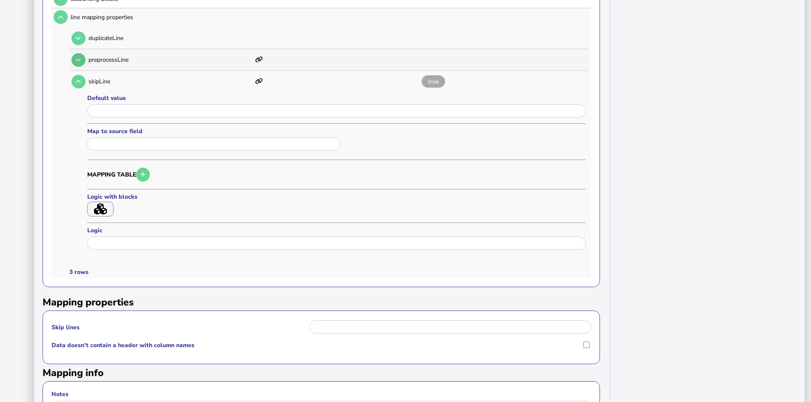
click at [77, 62] on icon at bounding box center [78, 60] width 5 height 6
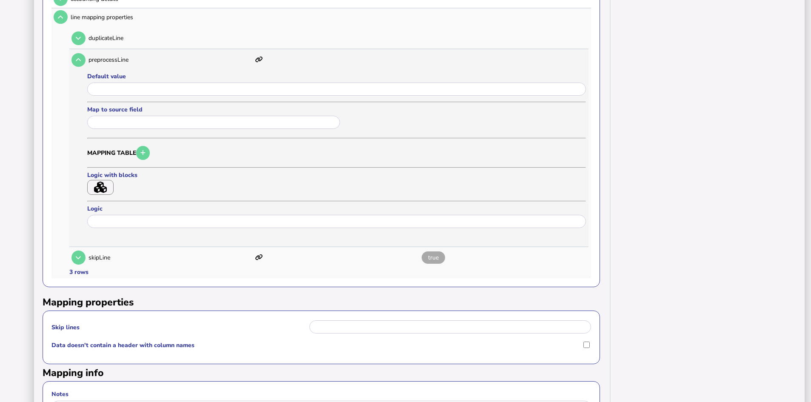
click at [100, 185] on icon "button" at bounding box center [100, 187] width 13 height 11
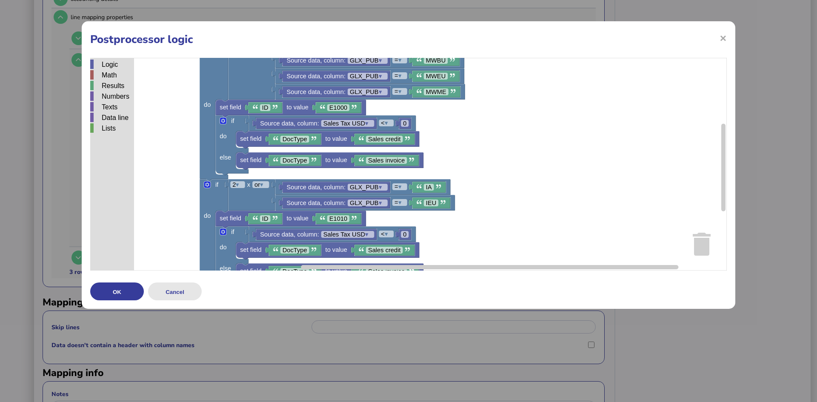
click at [175, 293] on button "Cancel" at bounding box center [175, 292] width 54 height 18
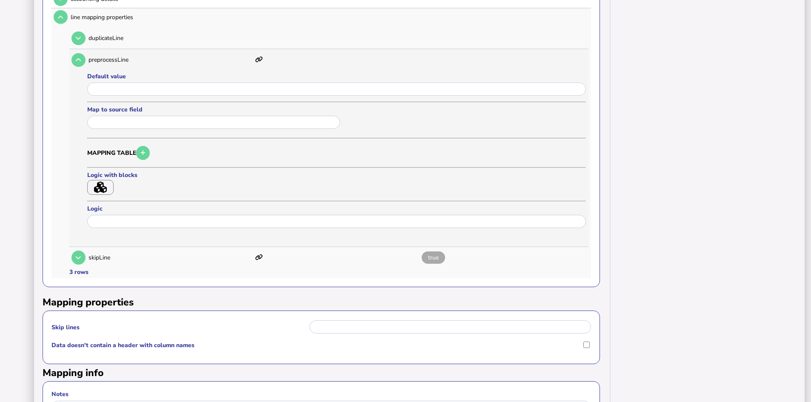
click at [100, 183] on icon "button" at bounding box center [100, 187] width 13 height 11
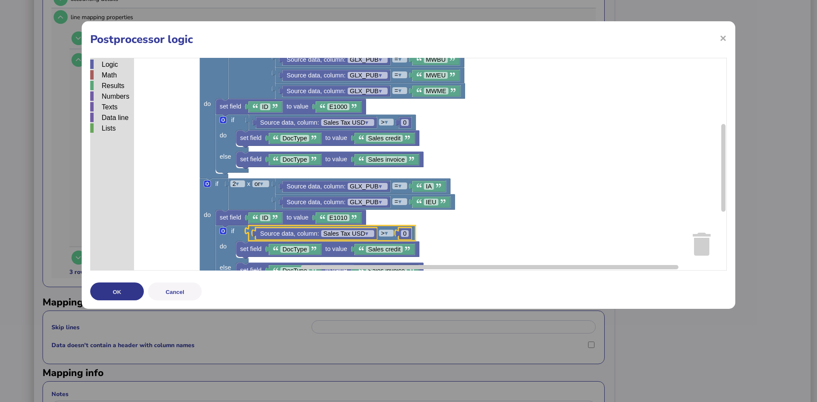
click at [115, 289] on button "OK" at bounding box center [117, 292] width 54 height 18
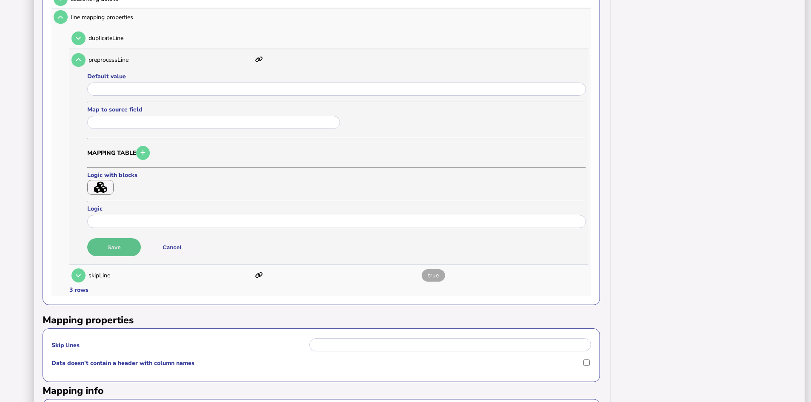
click at [117, 246] on button "Save" at bounding box center [114, 247] width 54 height 18
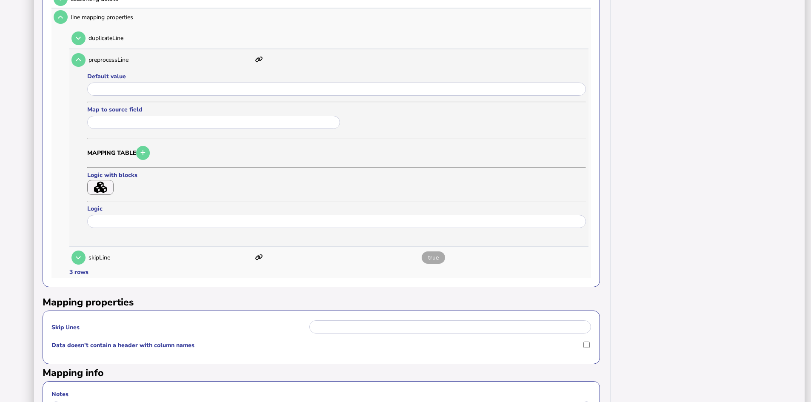
click at [101, 186] on icon "button" at bounding box center [100, 187] width 13 height 11
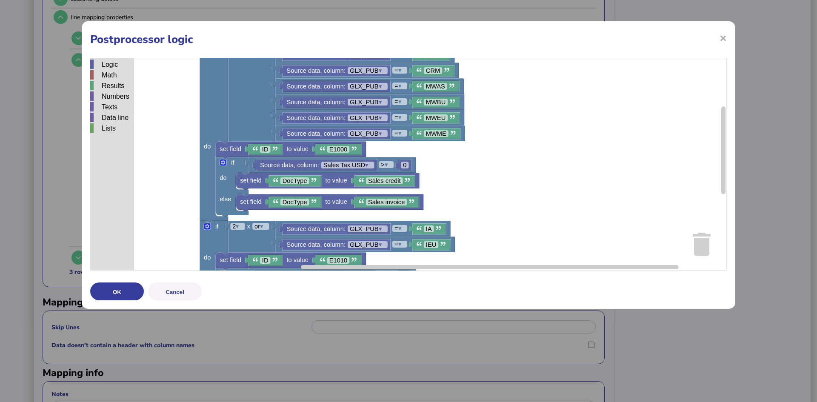
click at [183, 291] on button "Cancel" at bounding box center [175, 292] width 54 height 18
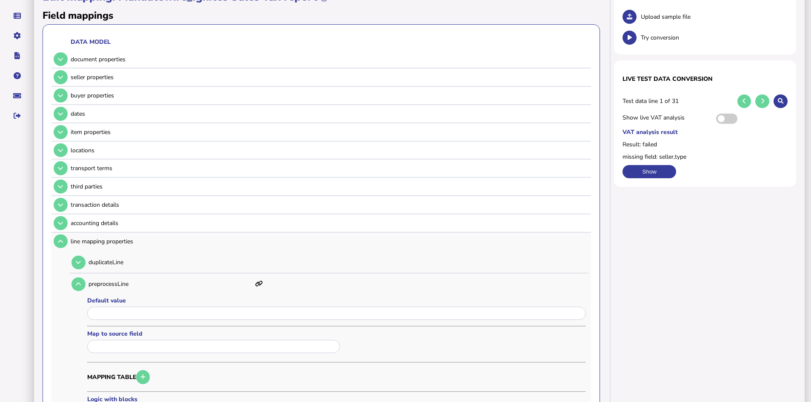
scroll to position [58, 0]
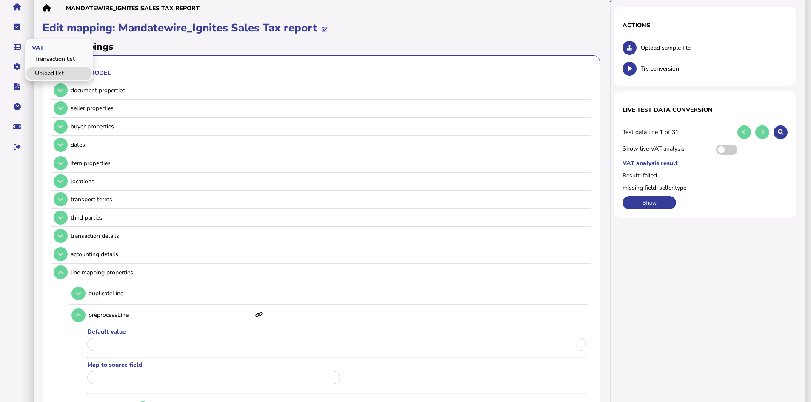
click at [43, 70] on link "Upload list" at bounding box center [59, 73] width 66 height 13
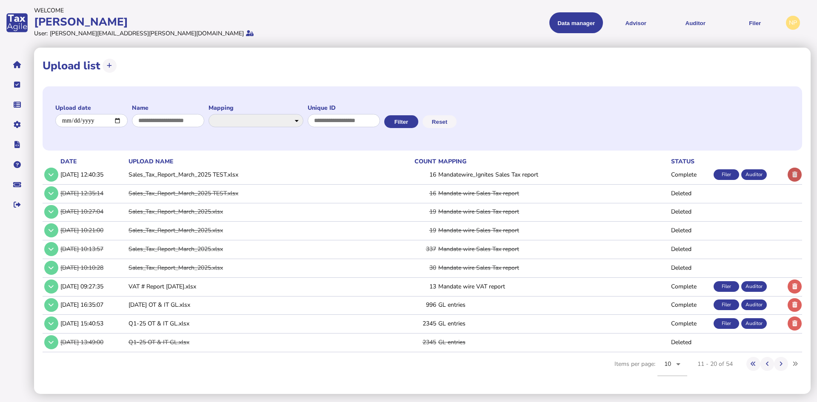
click at [793, 172] on icon at bounding box center [795, 175] width 5 height 6
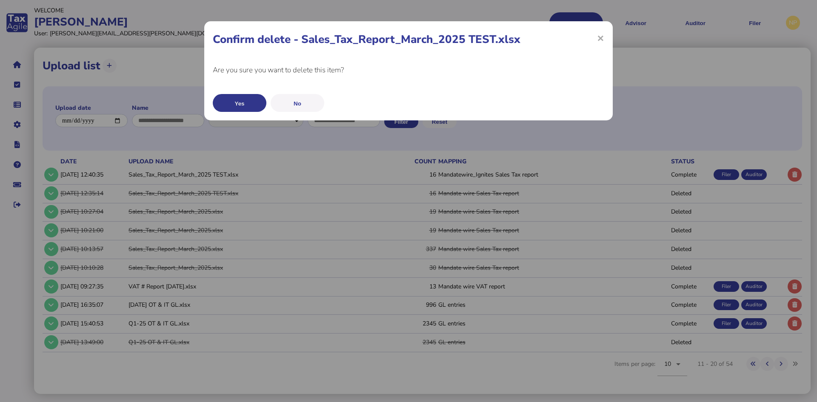
click at [230, 102] on button "Yes" at bounding box center [240, 103] width 54 height 18
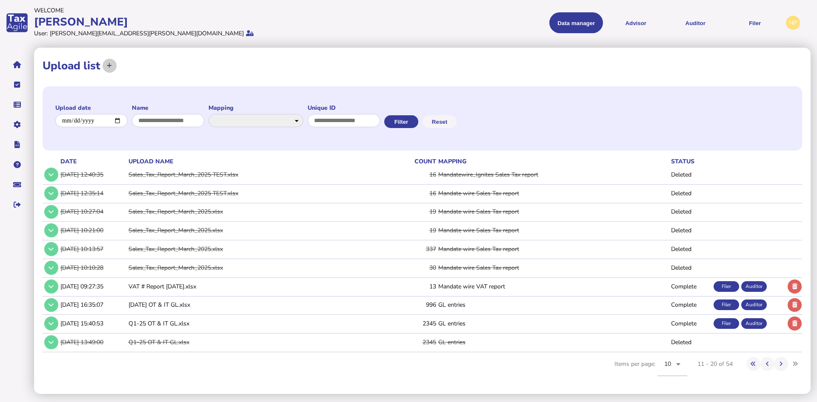
click at [111, 64] on icon at bounding box center [109, 66] width 5 height 6
select select "**********"
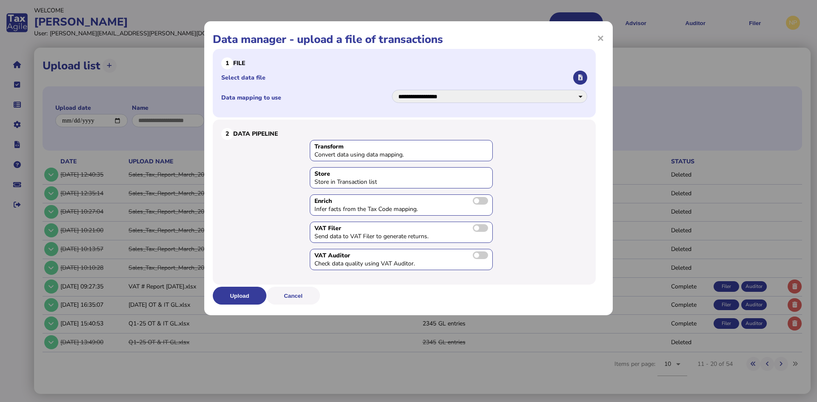
click at [579, 79] on icon "button" at bounding box center [581, 78] width 4 height 6
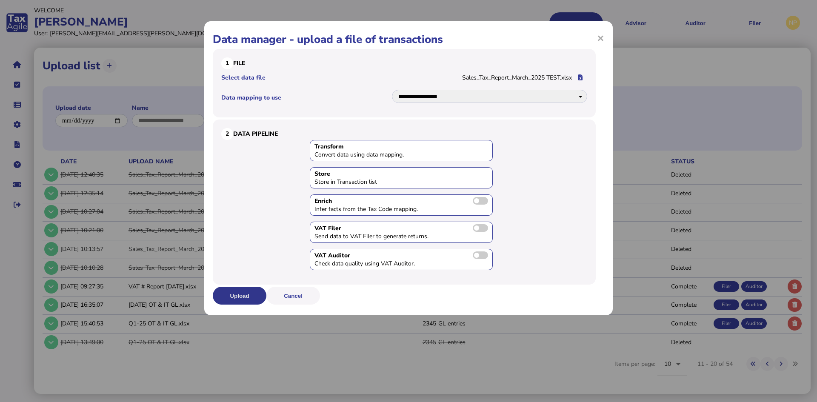
click at [228, 295] on button "Upload" at bounding box center [240, 296] width 54 height 18
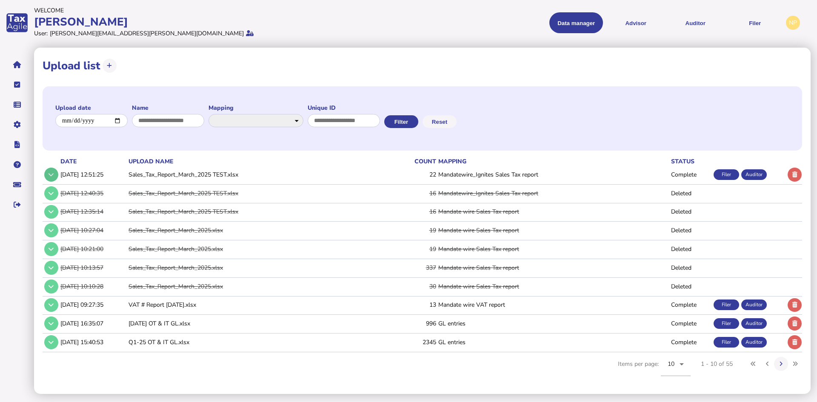
click at [48, 175] on button at bounding box center [51, 175] width 14 height 14
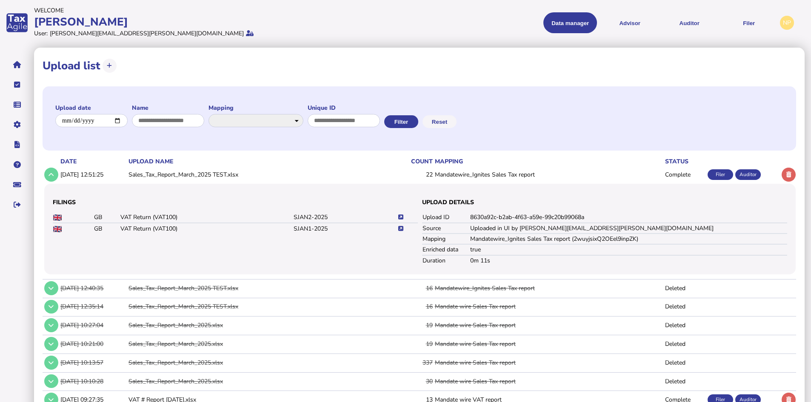
click at [400, 228] on icon at bounding box center [400, 229] width 5 height 6
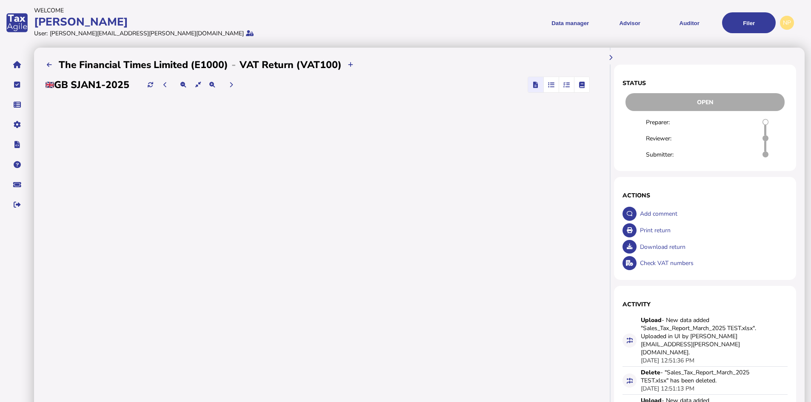
click at [550, 85] on icon "button" at bounding box center [551, 85] width 6 height 0
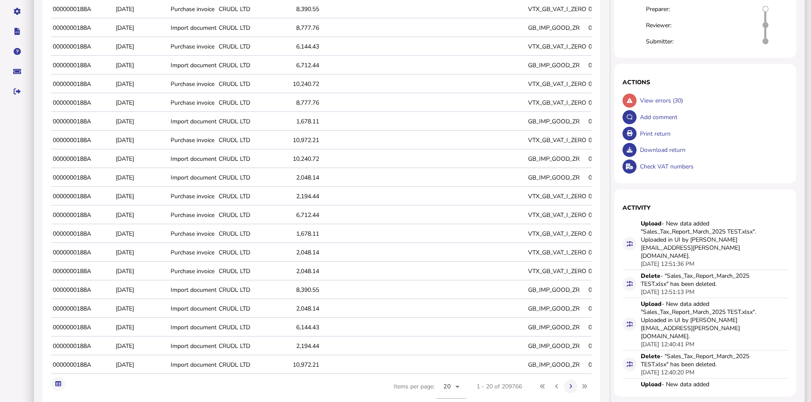
scroll to position [151, 0]
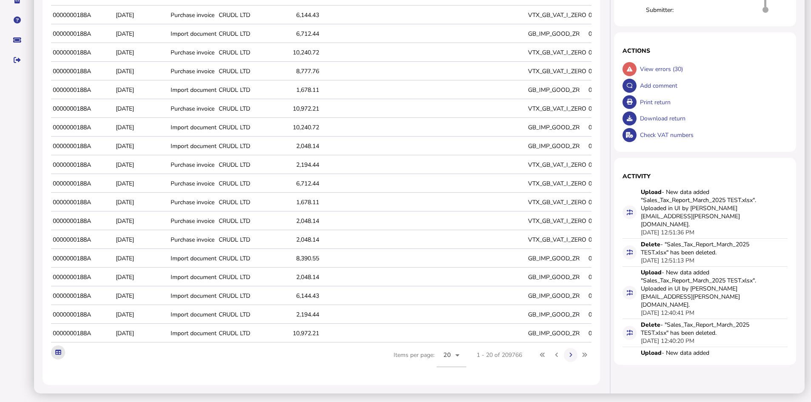
click at [57, 350] on icon at bounding box center [58, 353] width 6 height 6
